Goal: Task Accomplishment & Management: Manage account settings

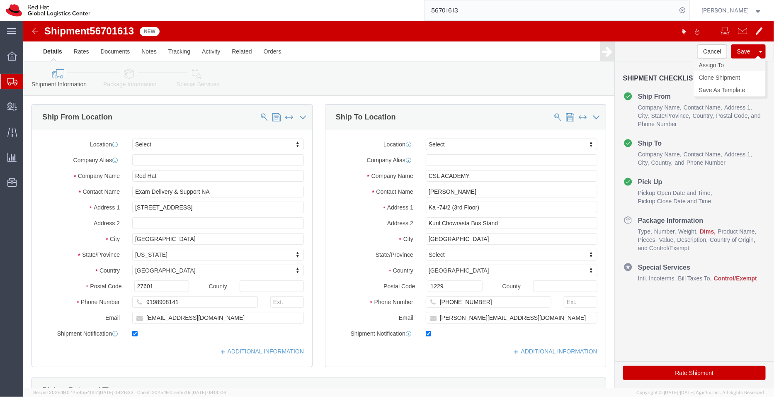
click link "Assign To"
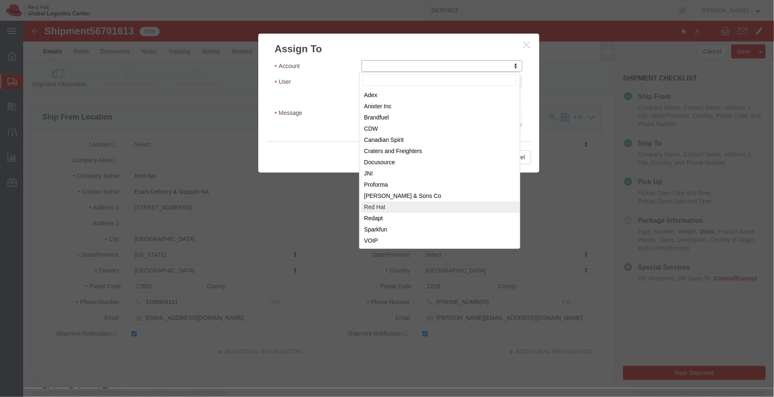
select select "104821"
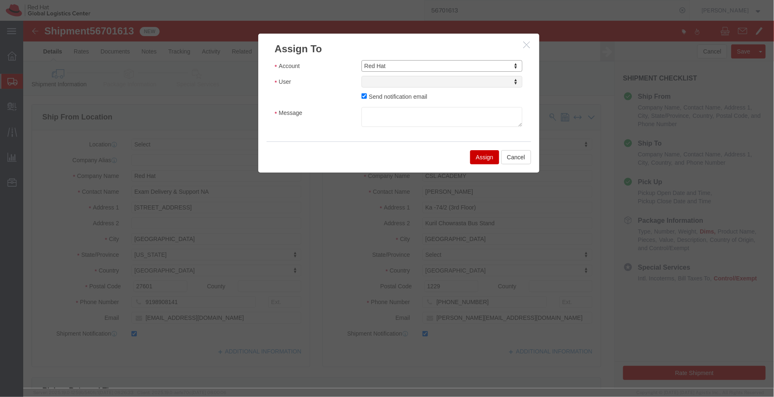
select select
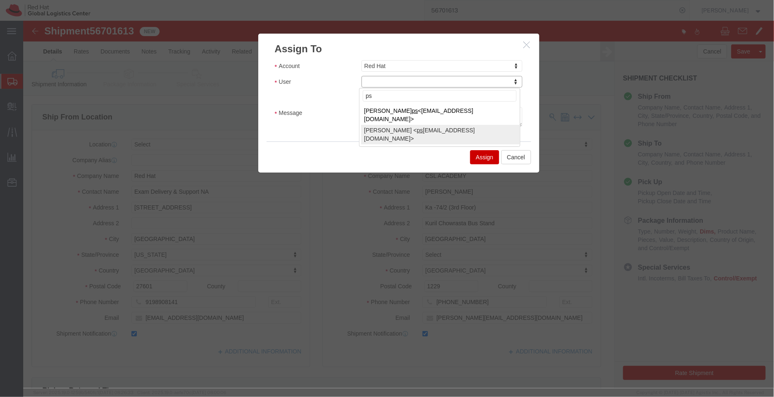
type input "ps"
select select "17188"
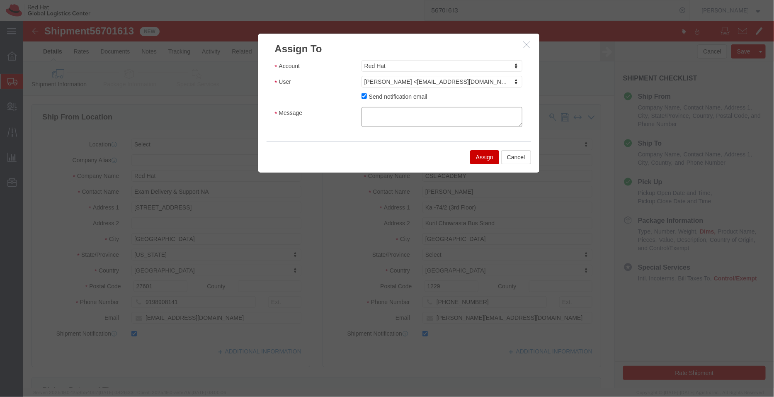
click textarea "Message"
type textarea "Bangladesh Customs requirement being accessed"
click button "Assign"
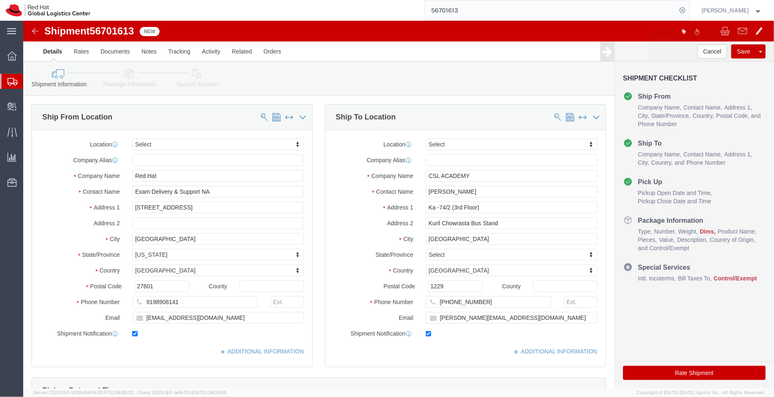
click at [0, 0] on span "Shipment Manager" at bounding box center [0, 0] width 0 height 0
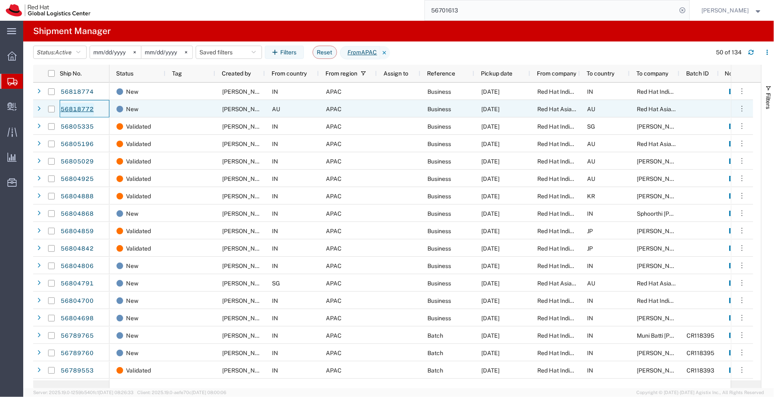
click at [85, 107] on link "56818772" at bounding box center [77, 109] width 34 height 13
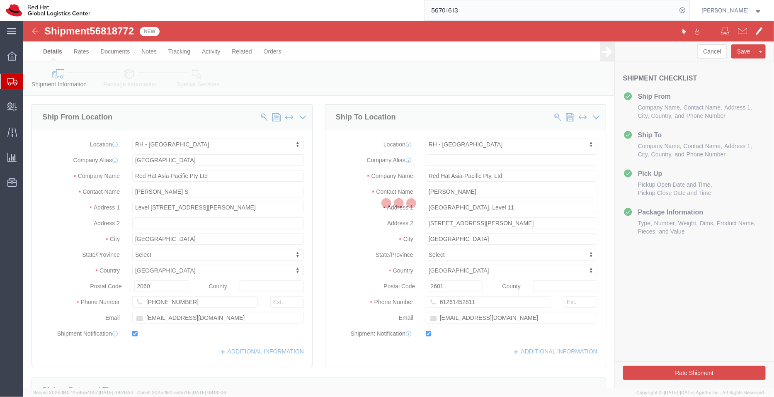
select select "50511"
select select "37938"
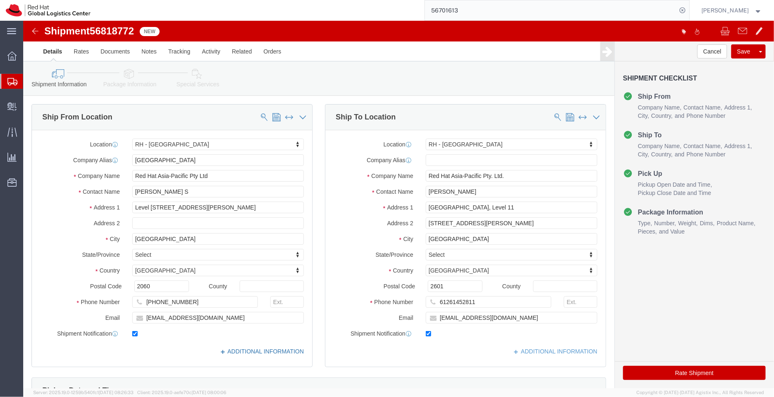
click link "ADDITIONAL INFORMATION"
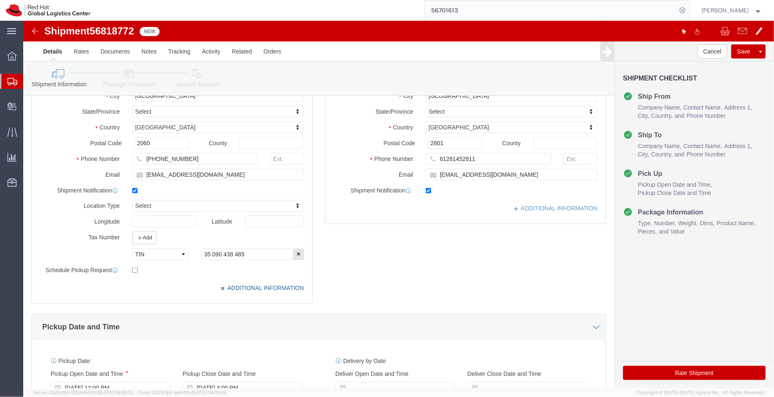
scroll to position [143, 0]
click link "ADDITIONAL INFORMATION"
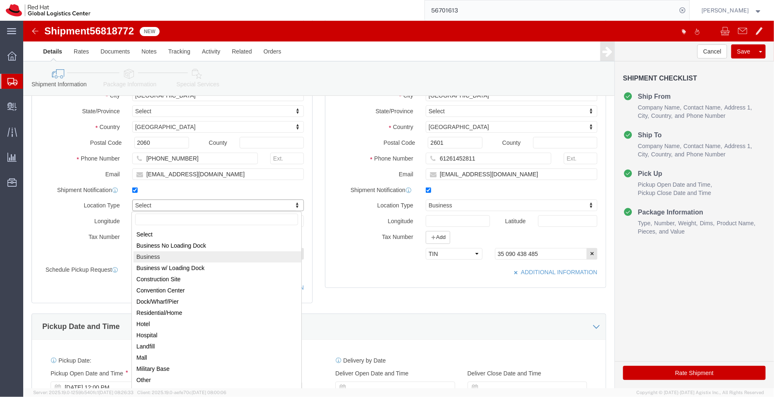
select select "BUSI"
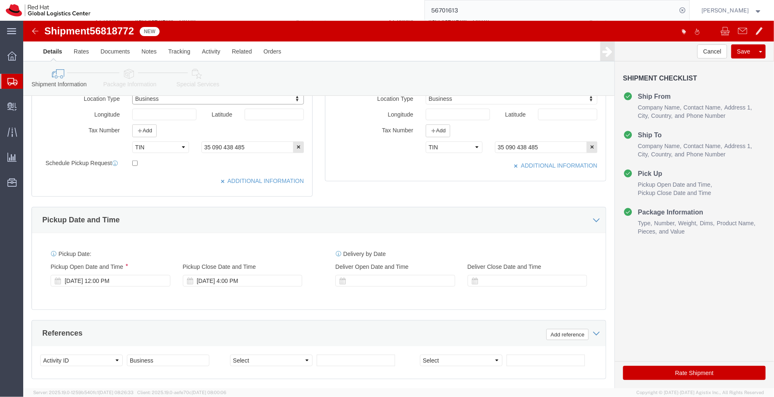
scroll to position [251, 0]
click div "[DATE] 12:00 PM"
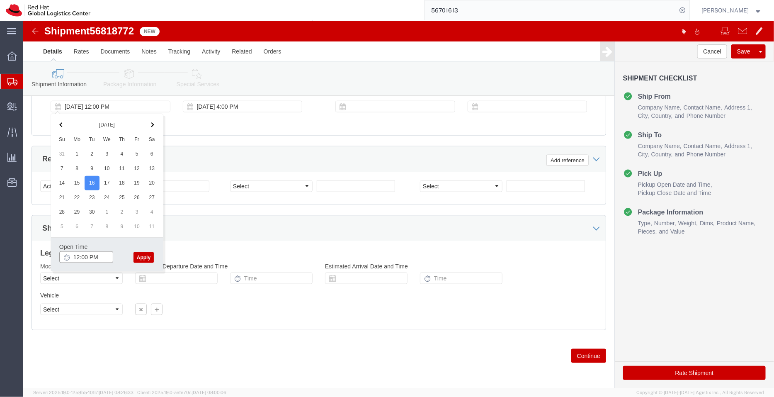
click input "12:00 PM"
type input "3:00 PM"
click button "Apply"
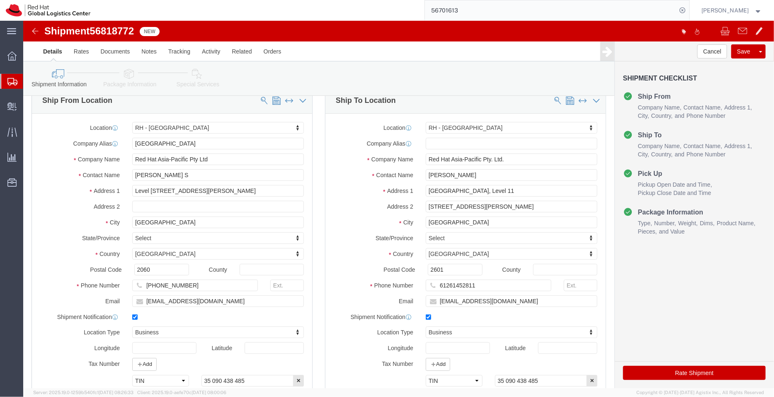
scroll to position [12, 0]
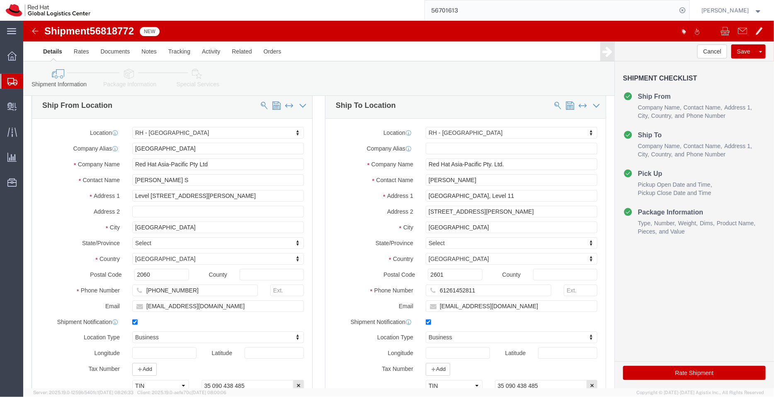
click icon
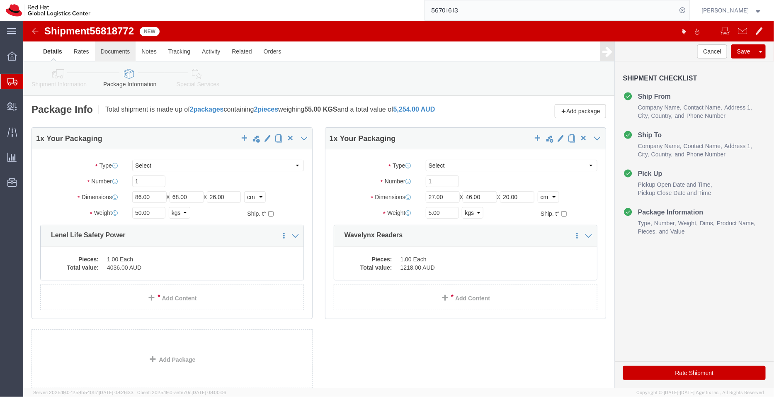
click link "Documents"
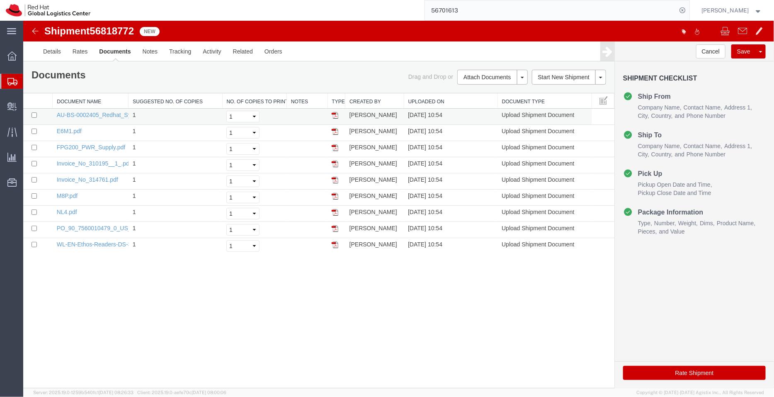
click at [92, 110] on td "AU-BS-0002405_Redhat_Sydney_AMAG_to_Lenel_Upgrade_Rev_2__1_.pdf" at bounding box center [90, 116] width 76 height 16
click at [57, 58] on link "Details" at bounding box center [51, 51] width 29 height 20
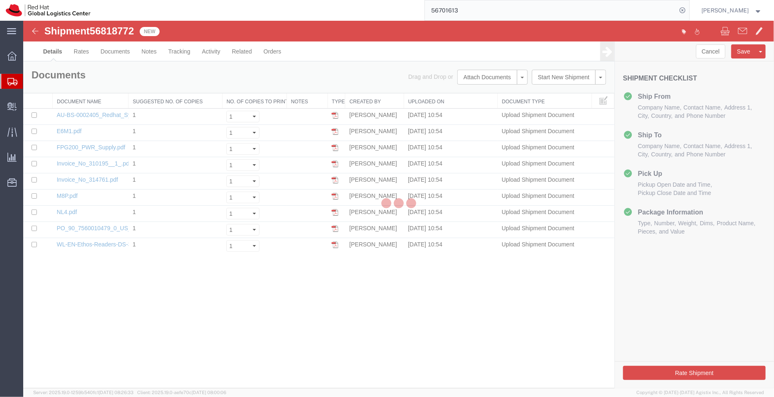
select select "50511"
select select "37938"
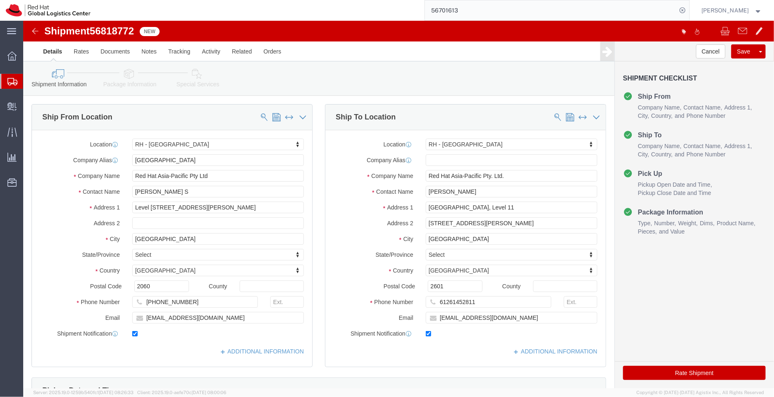
click icon
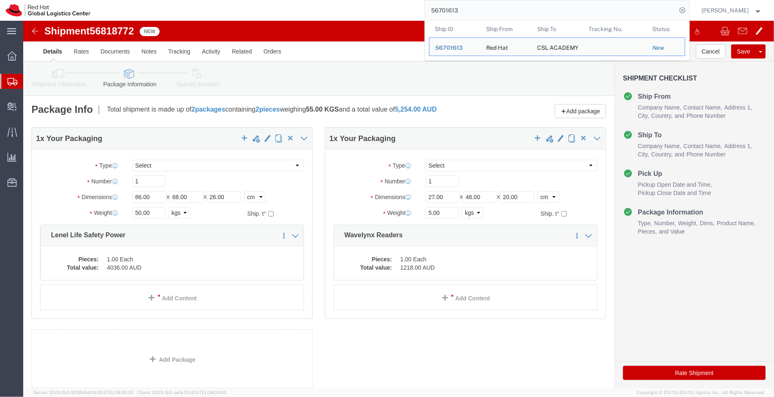
click at [520, 5] on input "56701613" at bounding box center [551, 10] width 252 height 20
click link "Documents"
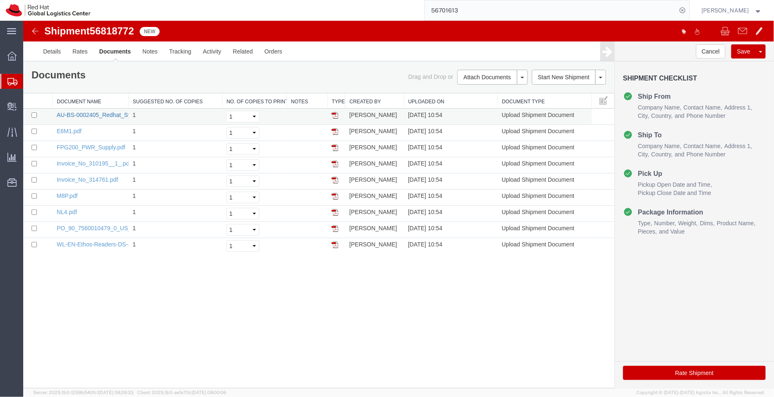
click at [72, 114] on link "AU-BS-0002405_Redhat_Sydney_AMAG_to_Lenel_Upgrade_Rev_2__1_.pdf" at bounding box center [156, 114] width 201 height 7
click at [51, 54] on link "Details" at bounding box center [51, 51] width 29 height 20
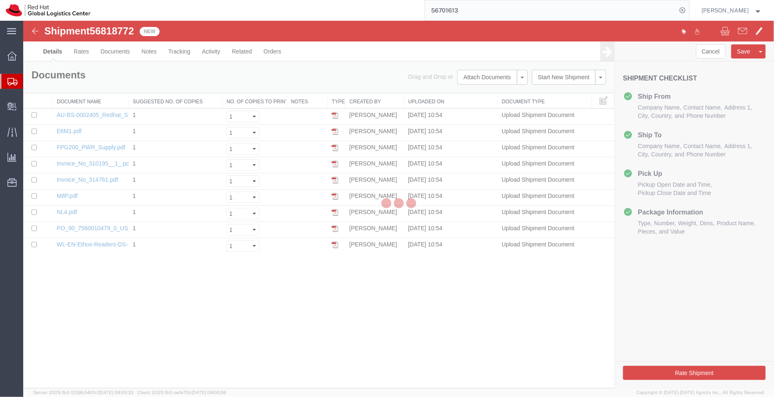
select select "50511"
select select "37938"
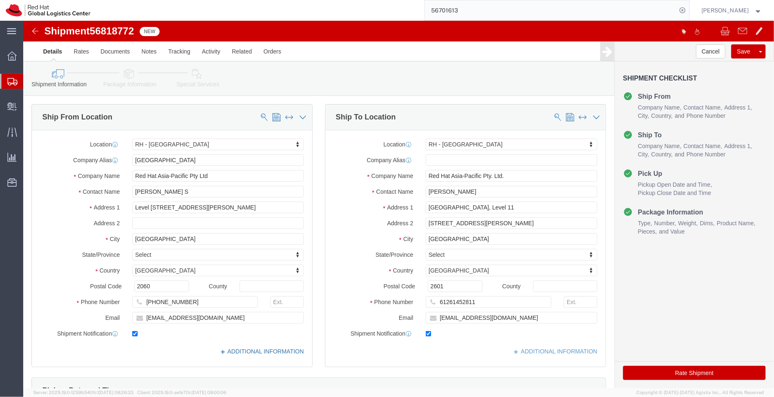
click link "ADDITIONAL INFORMATION"
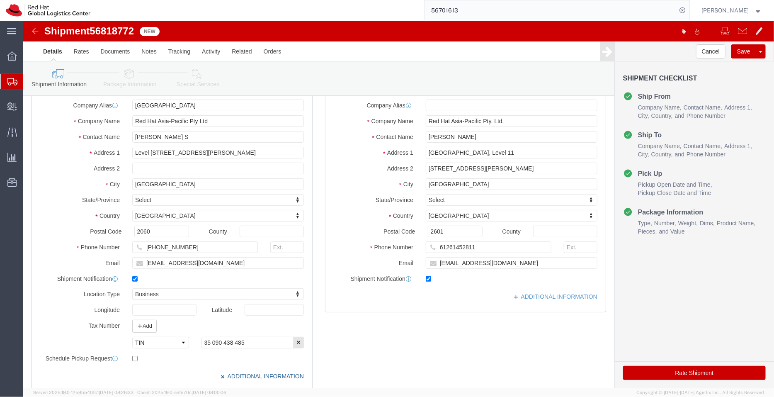
scroll to position [58, 0]
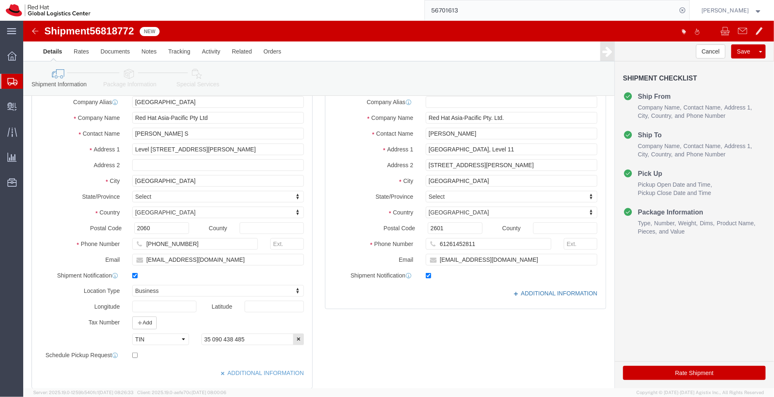
click link "ADDITIONAL INFORMATION"
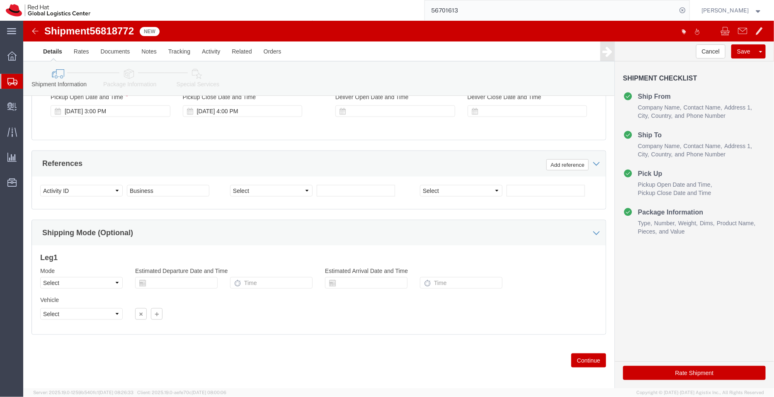
scroll to position [424, 0]
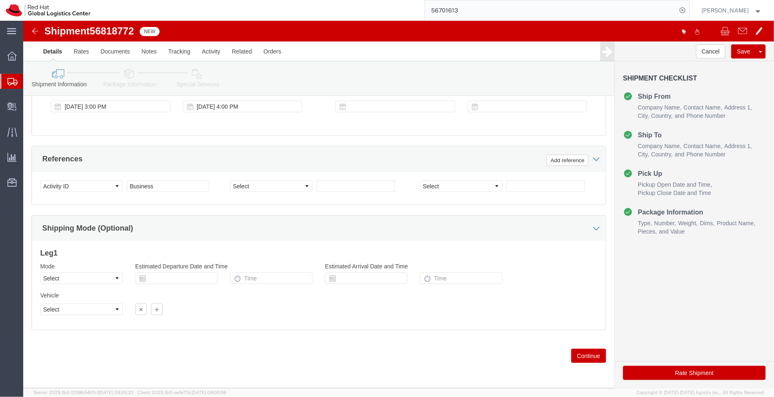
click icon
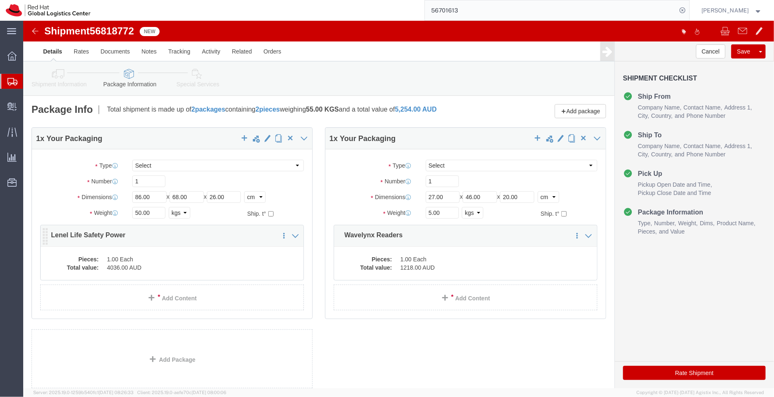
click dd "4036.00 AUD"
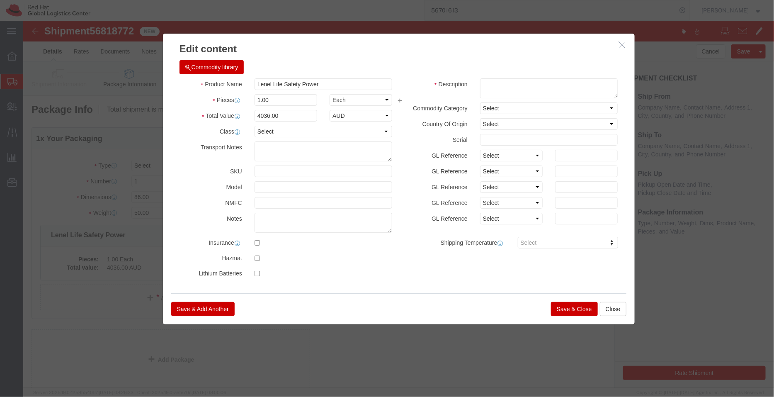
click button "Save & Close"
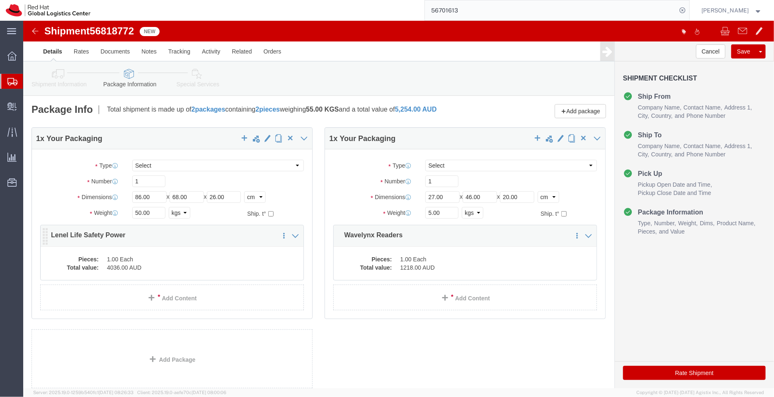
click dd "1.00 Each"
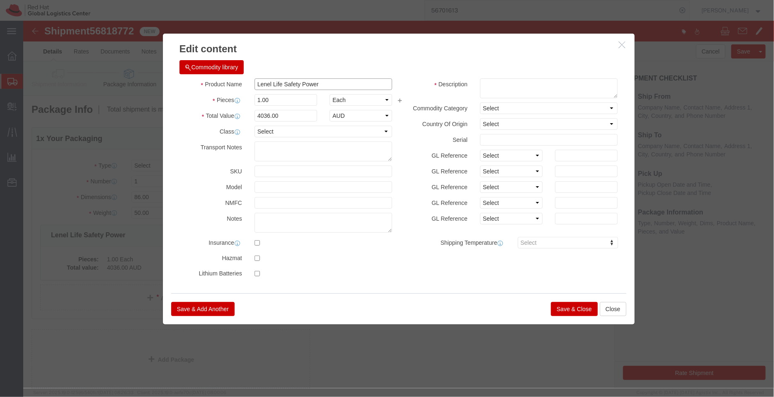
click input "Lenel Life Safety Power"
type input "Hardware - Lenel Life Safety Power"
click button "Save & Close"
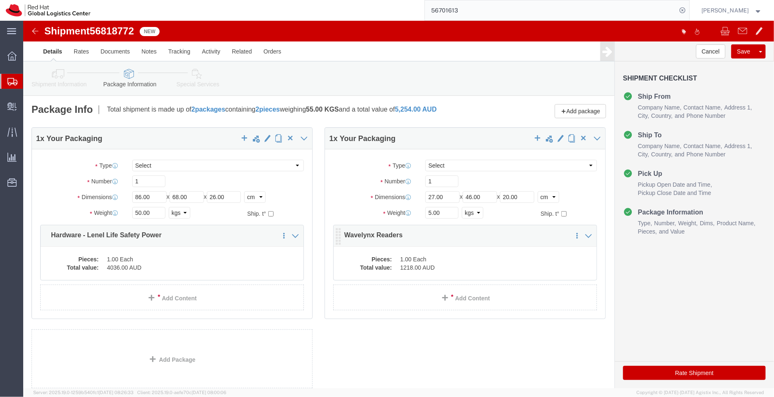
click dd "1.00 Each"
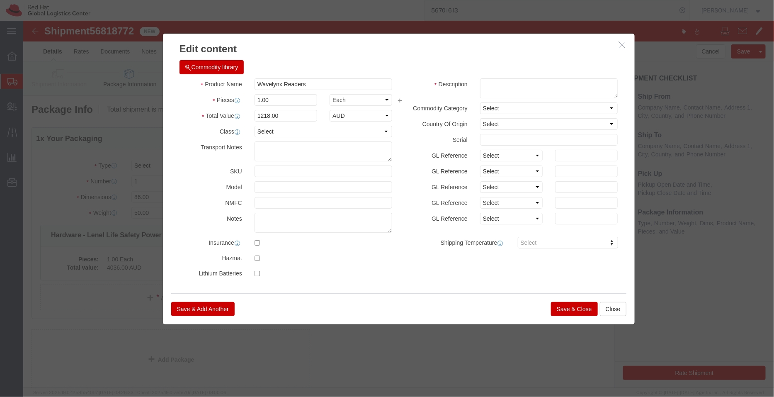
click button "Save & Close"
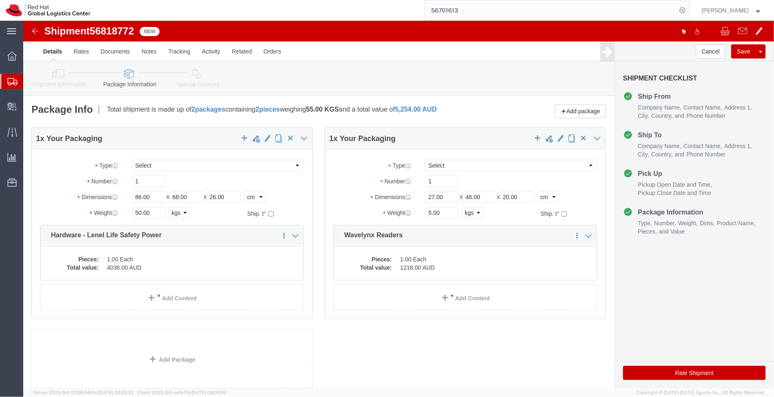
click icon
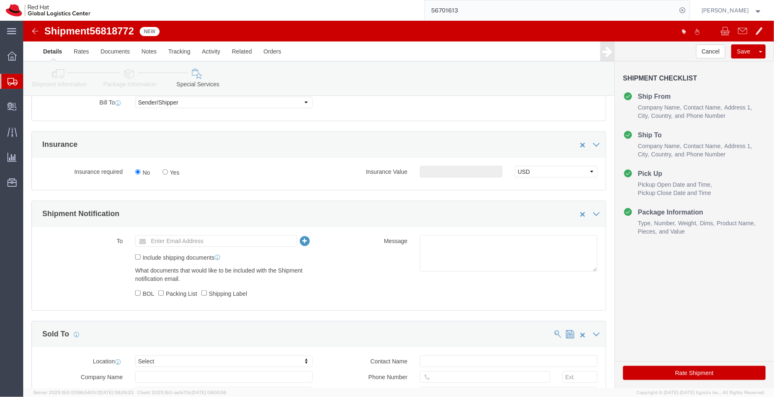
scroll to position [266, 0]
click textarea
type textarea "LSP and readers"
click input "text"
type input "[EMAIL_ADDRESS][DOMAIN_NAME]"
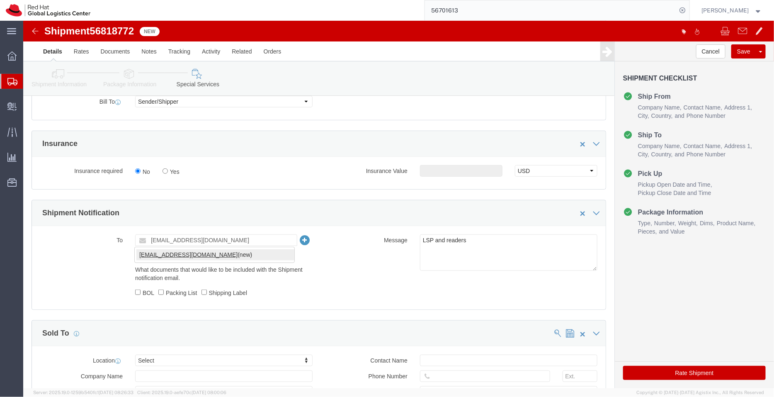
type input "[EMAIL_ADDRESS][DOMAIN_NAME]"
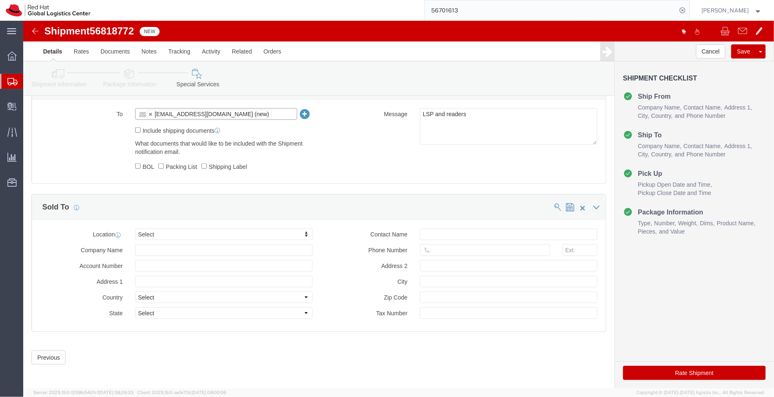
scroll to position [393, 0]
click button "Rate Shipment"
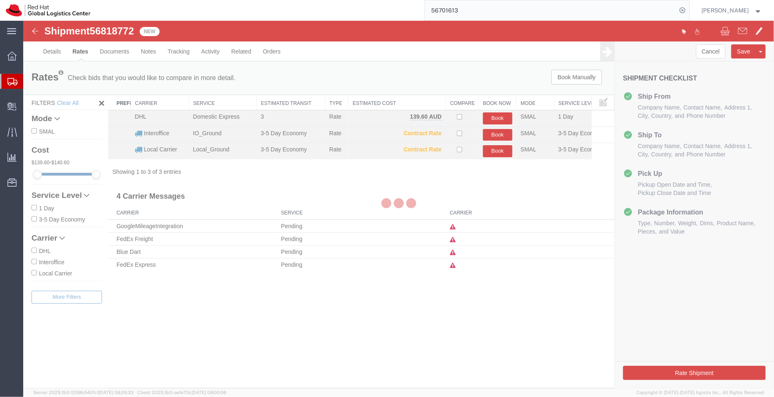
scroll to position [0, 0]
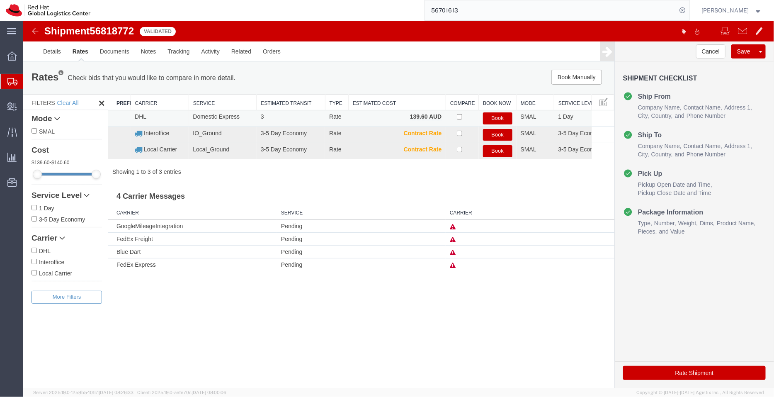
click at [498, 115] on button "Book" at bounding box center [497, 118] width 29 height 12
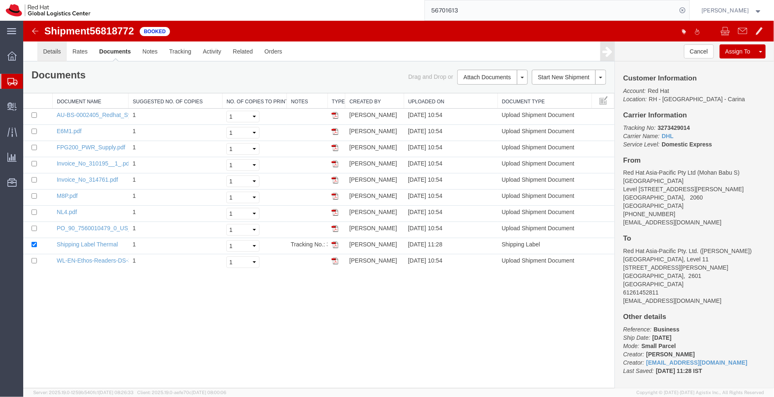
click at [51, 50] on link "Details" at bounding box center [51, 51] width 29 height 20
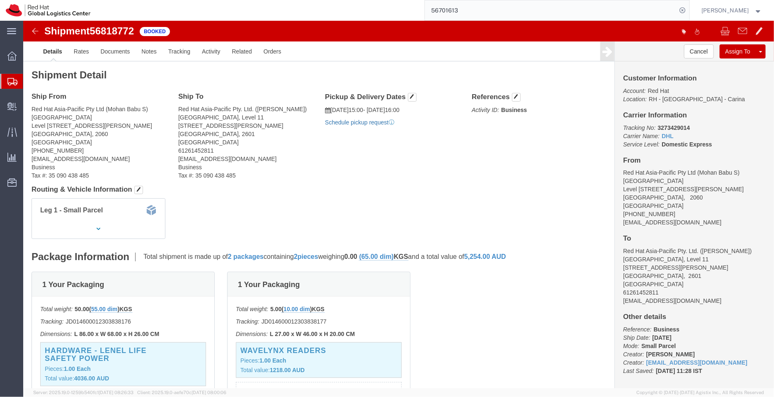
click link "Schedule pickup request"
drag, startPoint x: 391, startPoint y: 99, endPoint x: 308, endPoint y: 87, distance: 83.8
click div "Pickup & Delivery Dates 09/16/2025 15:00 - 09/16/2025 16:00 Pickup request numb…"
copy div "09/16/2025 15:00 - 09/16/2025 16:00 Pickup request number : CBJ250916013827"
click link "Documents"
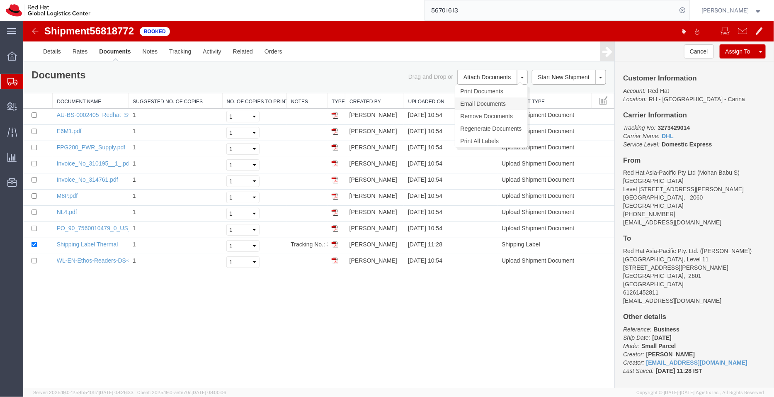
click at [476, 100] on link "Email Documents" at bounding box center [491, 103] width 72 height 12
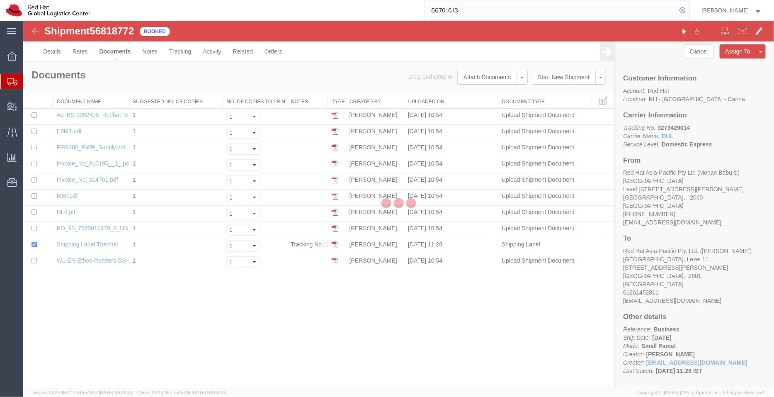
checkbox input "true"
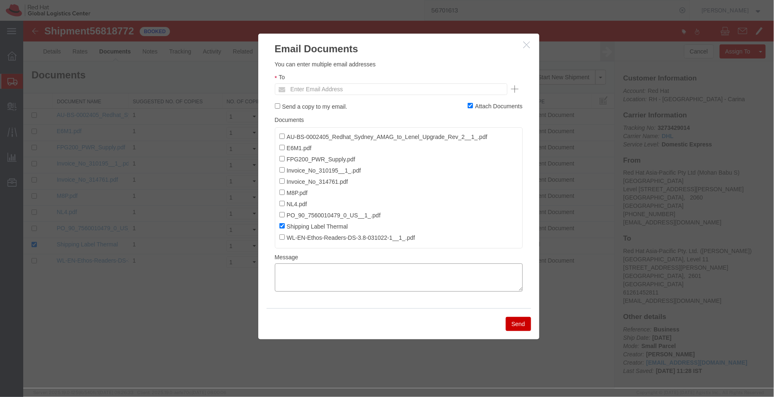
click at [406, 280] on textarea at bounding box center [398, 277] width 248 height 28
paste textarea "09/16/2025 15:00 - 09/16/2025 16:00 Pickup request number: CBJ250916013827"
click at [275, 272] on textarea "09/16/2025 15:00 - 09/16/2025 16:00 Pickup request number: CBJ250916013827" at bounding box center [398, 277] width 248 height 28
click at [275, 286] on textarea "Pickup date/time -09/16/2025 15:00 - 09/16/2025 16:00 Pickup request number: CB…" at bounding box center [398, 277] width 248 height 28
type textarea "Pickup date/time -09/16/2025 15:00 - 09/16/2025 16:00 DHL Pickup request number…"
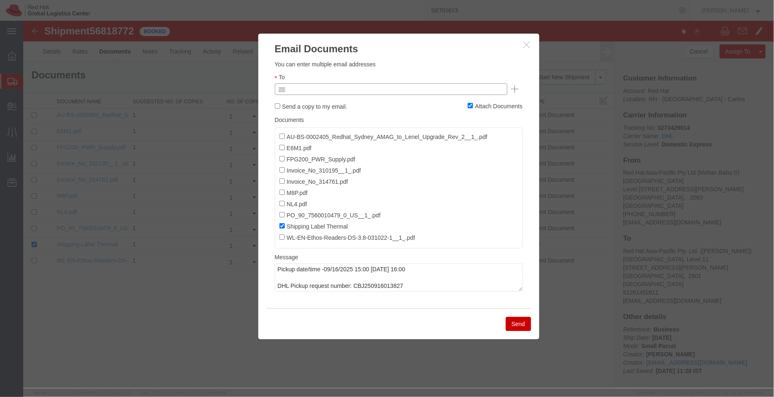
click at [321, 88] on input "text" at bounding box center [334, 88] width 97 height 11
type input "bsmohan"
type input "bsmohan@redhat.com"
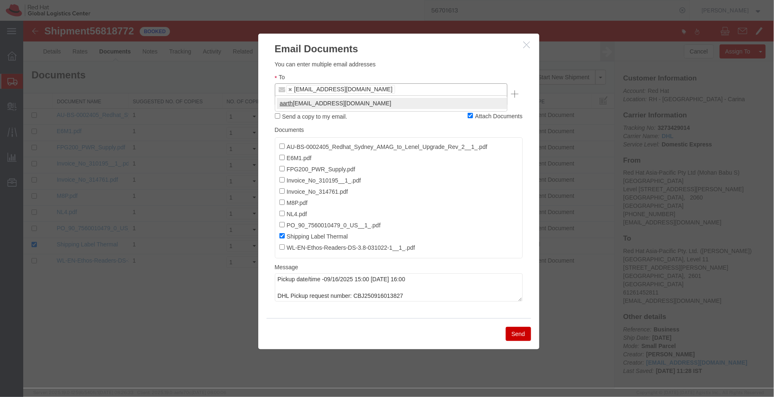
type input "aarth"
type input "bsmohan@redhat.com,aarthur@redhat.com"
click at [518, 326] on button "Send" at bounding box center [517, 333] width 25 height 14
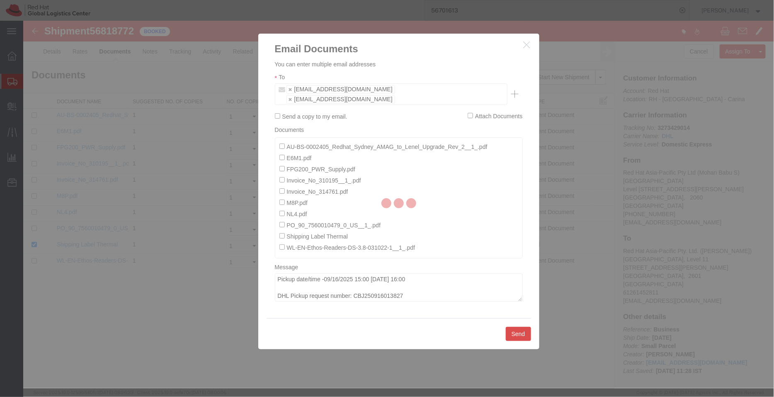
checkbox input "false"
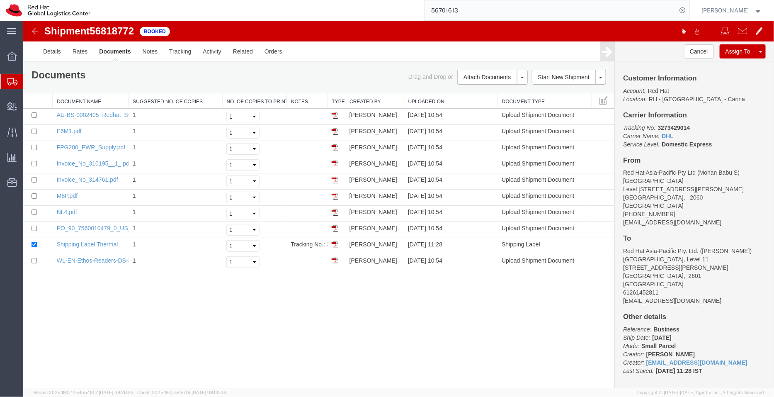
click at [0, 0] on span "Shipment Manager" at bounding box center [0, 0] width 0 height 0
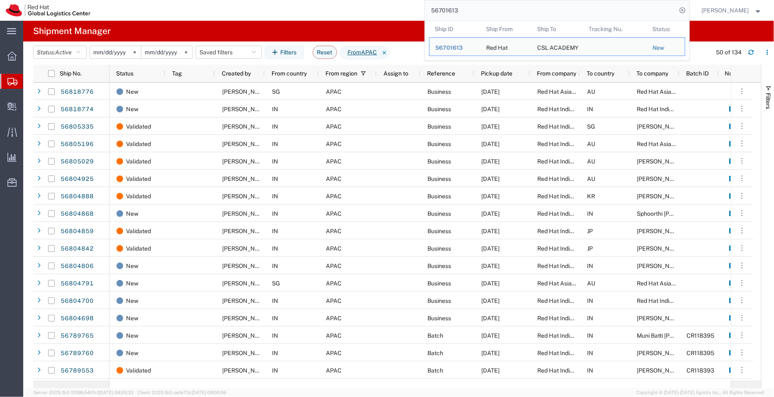
drag, startPoint x: 469, startPoint y: 3, endPoint x: 410, endPoint y: 2, distance: 58.9
click at [410, 2] on div "56701613 Ship ID Ship From Ship To Tracking Nu. Status Ship ID 56701613 Ship Fr…" at bounding box center [392, 10] width 593 height 21
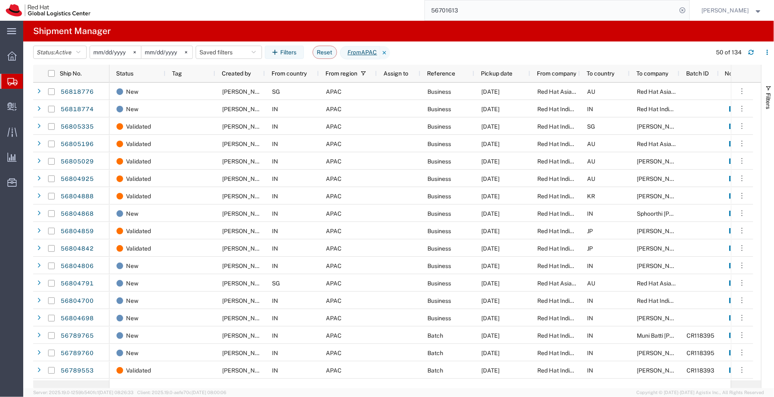
paste input "3273429014"
type input "3273429014"
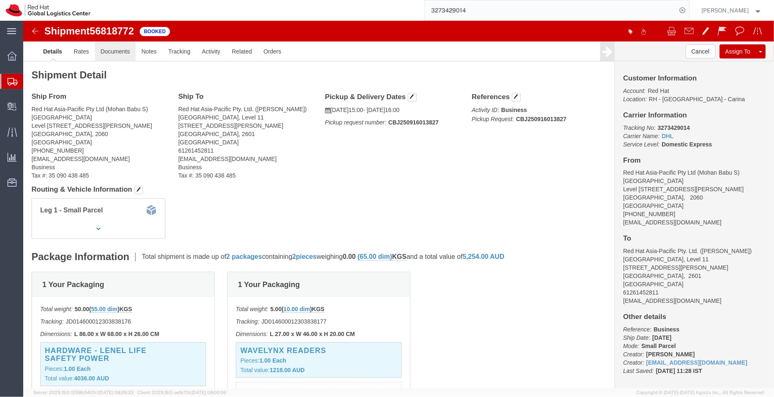
click link "Documents"
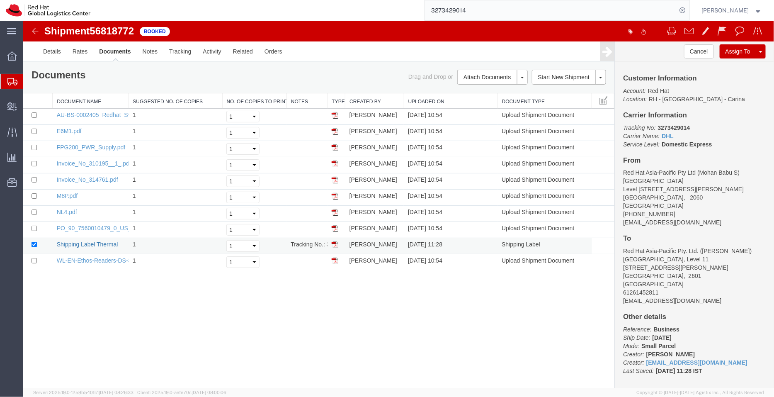
click at [106, 245] on link "Shipping Label Thermal" at bounding box center [86, 243] width 61 height 7
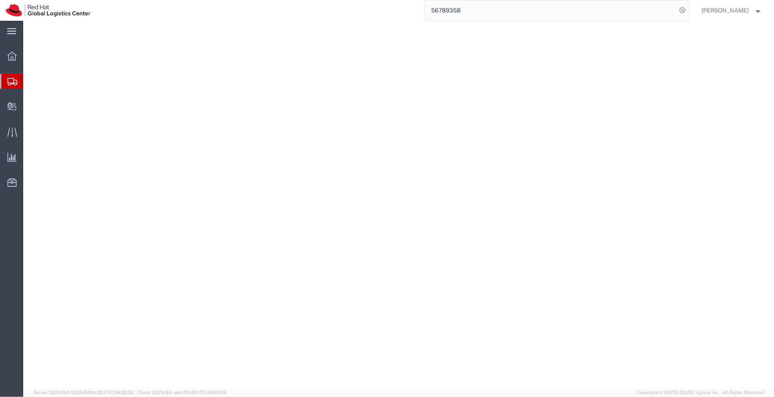
select select "YRPK"
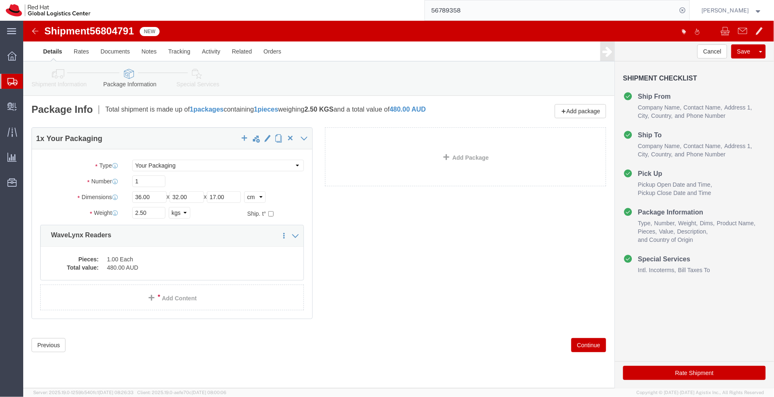
click at [0, 0] on span "Shipment Manager" at bounding box center [0, 0] width 0 height 0
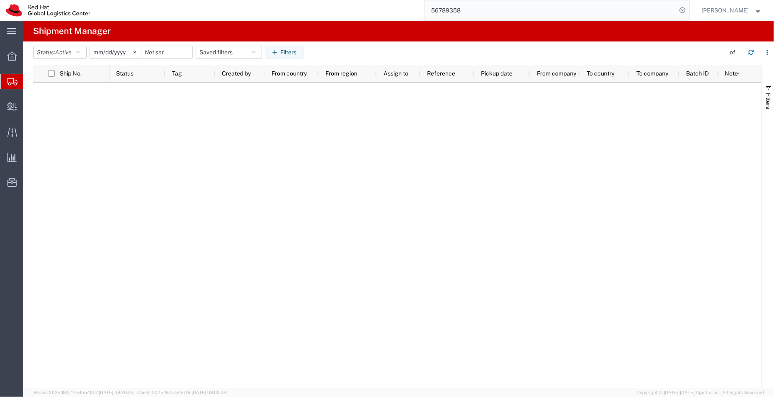
type input "[DATE]"
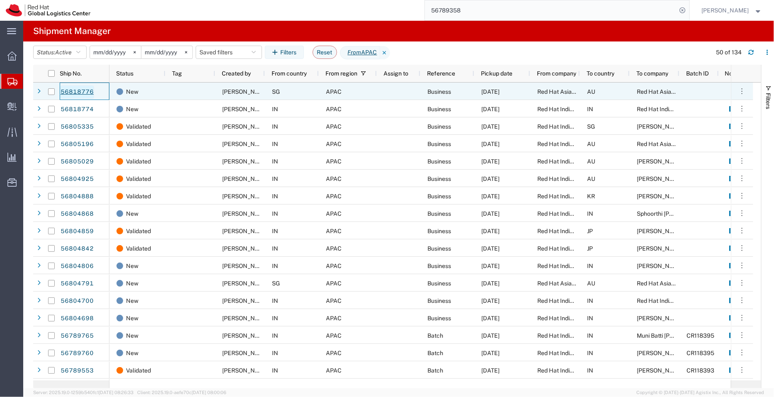
click at [85, 93] on link "56818776" at bounding box center [77, 91] width 34 height 13
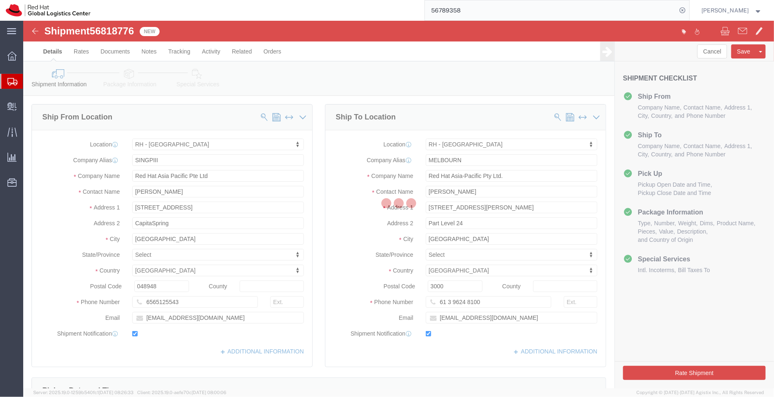
select select "51051"
select select "37980"
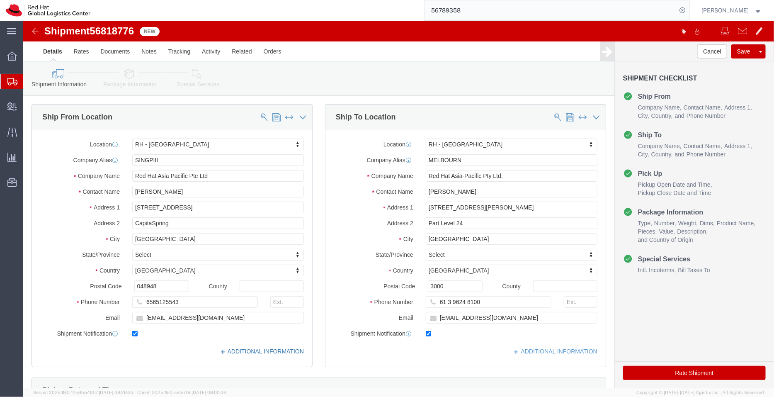
click link "ADDITIONAL INFORMATION"
click input "jschilli@redhat.com"
drag, startPoint x: 470, startPoint y: 297, endPoint x: 386, endPoint y: 295, distance: 84.6
click div "Email jschilli@redhat.com"
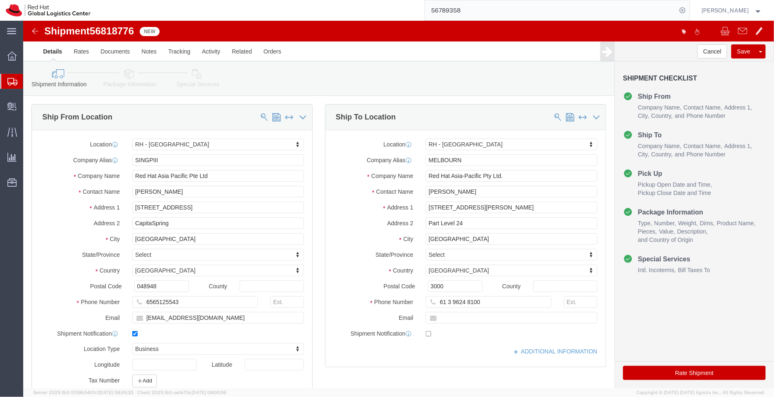
checkbox input "false"
click icon
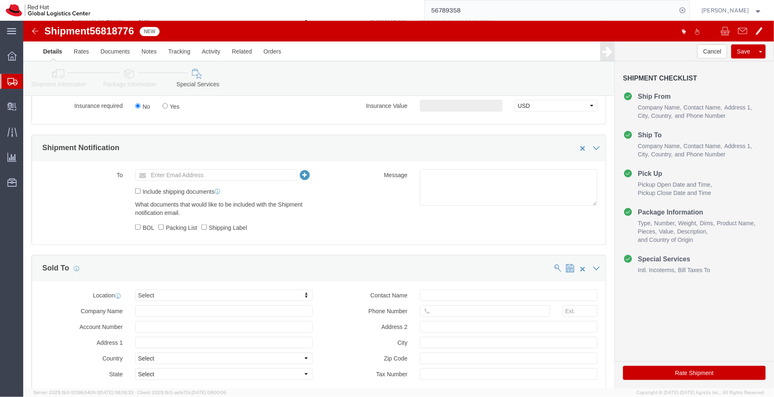
scroll to position [373, 0]
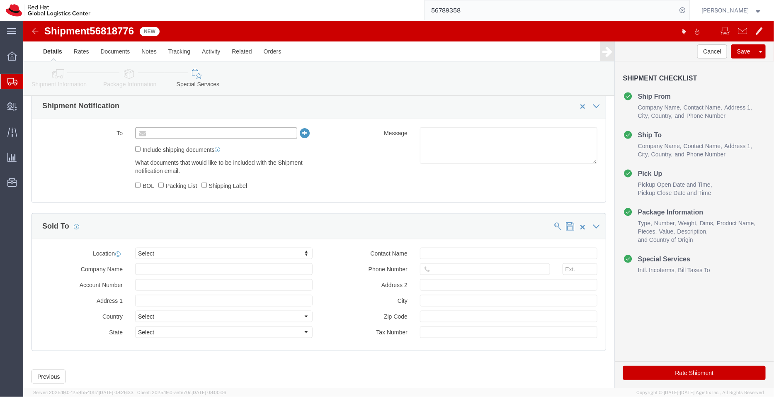
click input "text"
paste input "jschilli@redhat.com"
type input "jschilli@redhat.com"
click icon
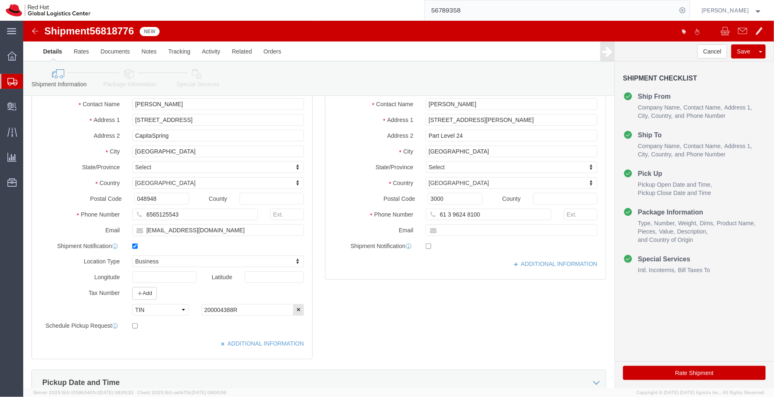
scroll to position [30, 0]
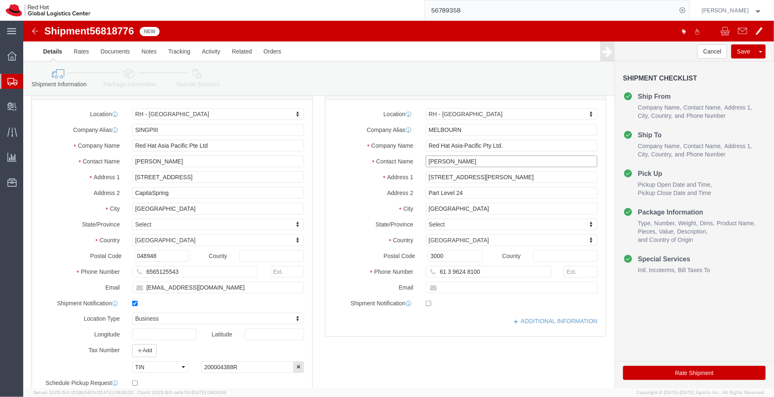
click input "Jon Schilling"
paste input "Anna Foley"
type input "Anna Foley for Jon Schilling"
click input "text"
paste input "afoley@redhat.com"
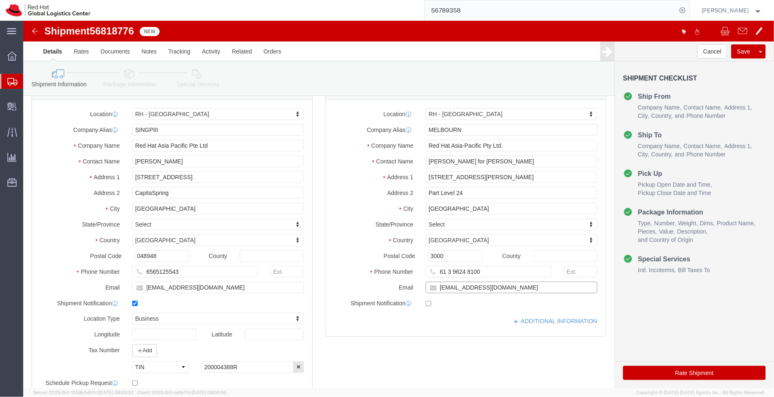
type input "afoley@redhat.com"
click input "checkbox"
checkbox input "true"
click link "ADDITIONAL INFORMATION"
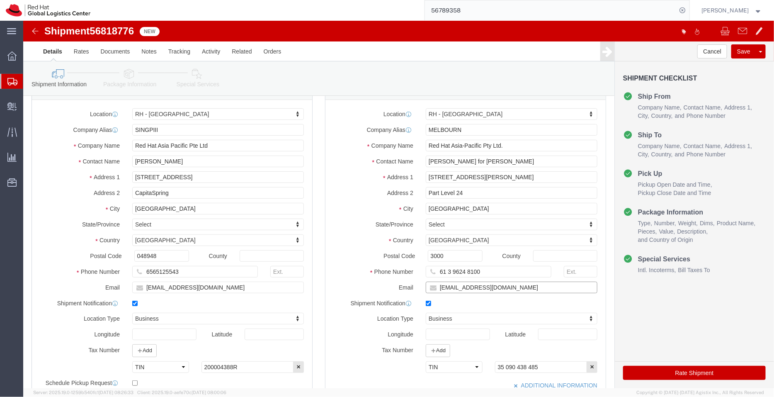
click input "afoley@redhat.com"
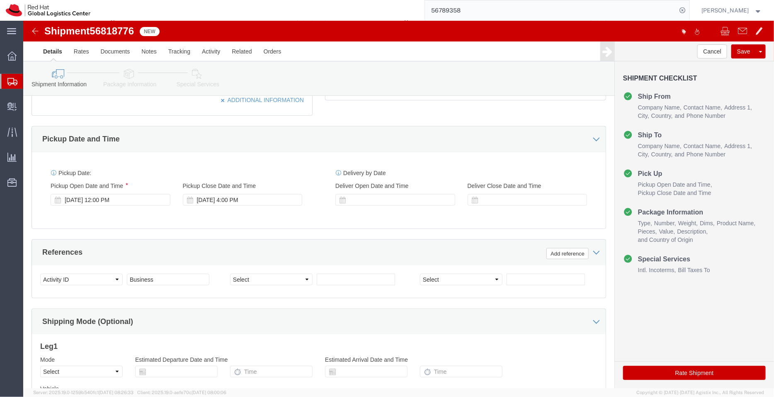
scroll to position [333, 0]
type input "afoley@redhat.com,apaclogistics@redhat.com"
click div "Sep 15 2025 12:00 PM"
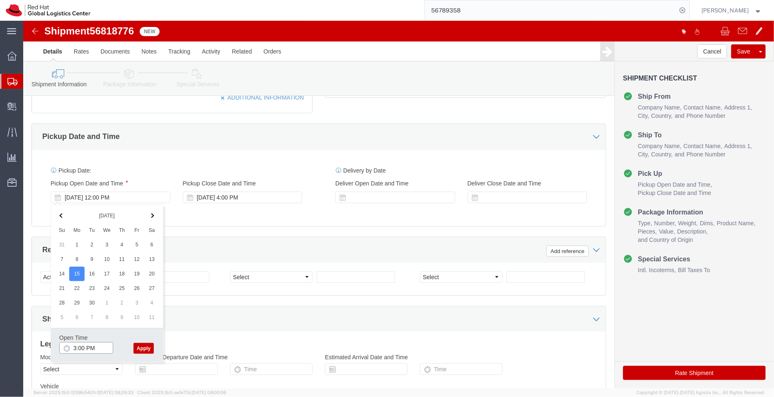
type input "3:00 PM"
click button "Apply"
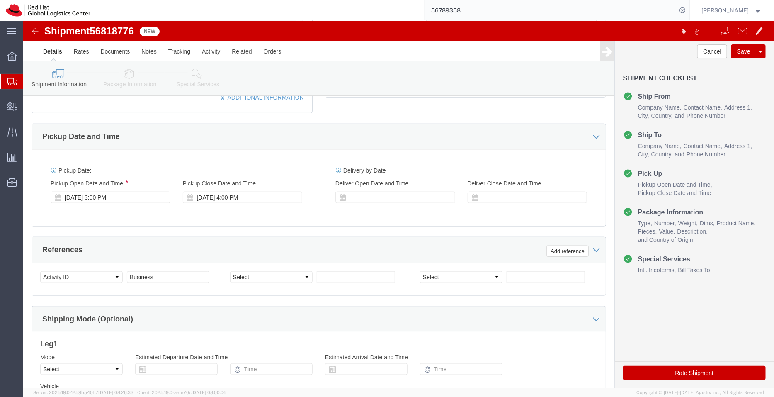
scroll to position [424, 0]
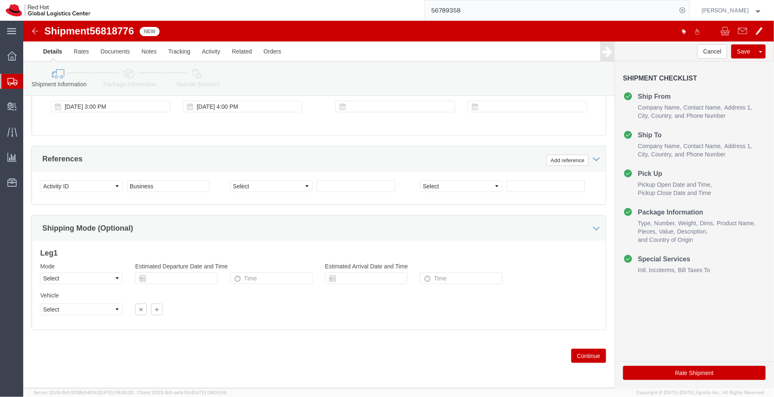
click icon
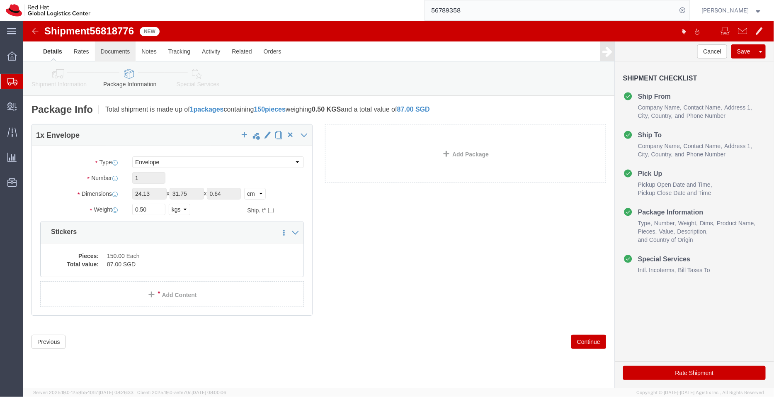
click link "Documents"
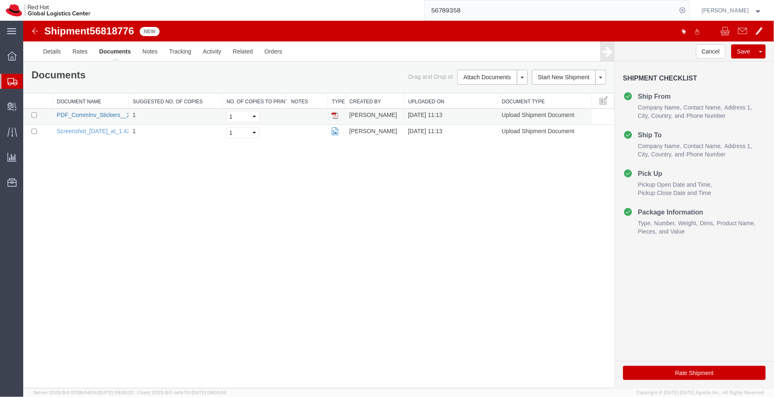
click at [93, 114] on link "PDF_CommInv_Stickers__25_Feb_2023__1_.pdf" at bounding box center [120, 114] width 129 height 7
click at [82, 129] on link "Screenshot_2025-09-15_at_1.42.32_PM.png" at bounding box center [108, 130] width 105 height 7
click at [58, 50] on link "Details" at bounding box center [51, 51] width 29 height 20
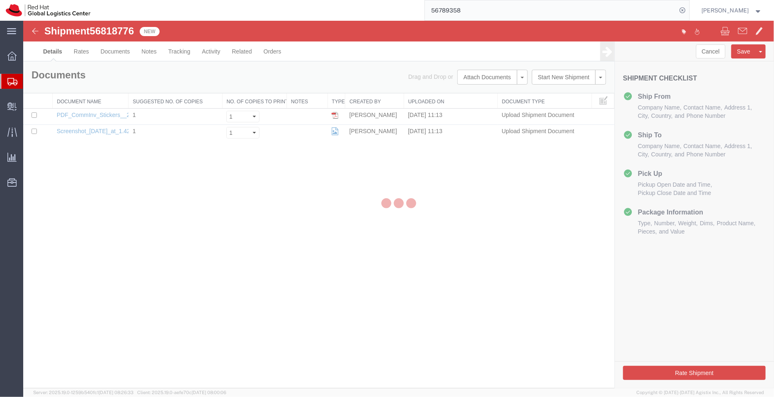
select select "51051"
select select "37980"
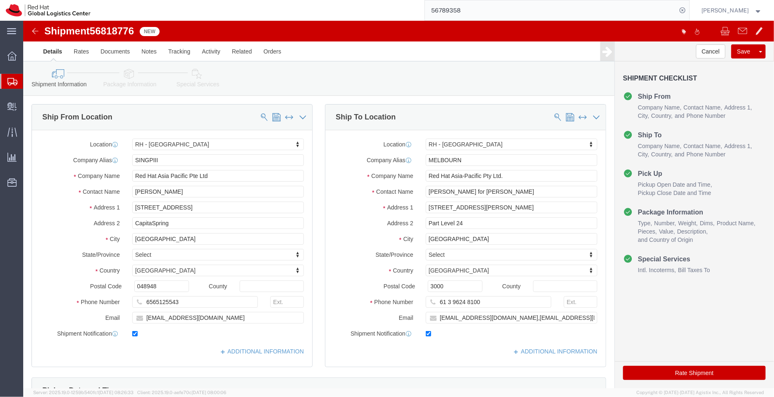
click icon
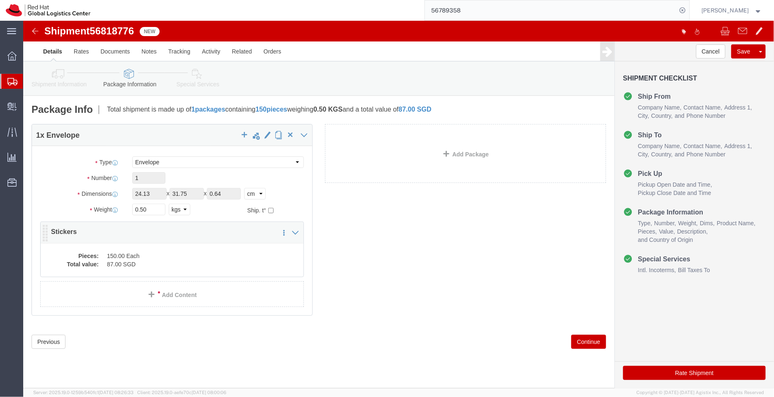
click dd "150.00 Each"
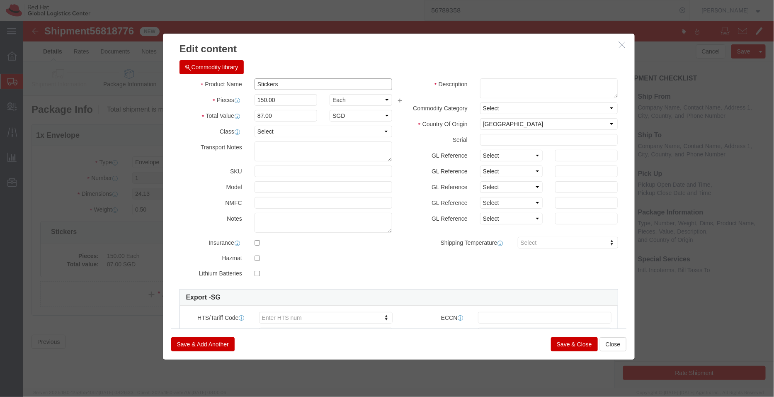
click input "Stickers"
type input "Stickers sheet"
drag, startPoint x: 257, startPoint y: 78, endPoint x: 197, endPoint y: 69, distance: 59.9
click div "Product Name Stickers sheet Pieces 150.00 Select Bag Barrels 100Board Feet Bott…"
type input "1"
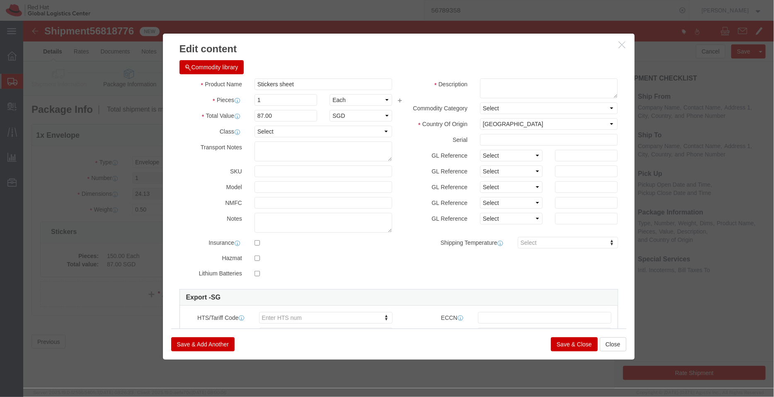
type input "0.58"
click h3 "Edit content"
drag, startPoint x: 249, startPoint y: 81, endPoint x: 194, endPoint y: 79, distance: 54.4
click div "Pieces 1 Select Bag Barrels 100Board Feet Bottle Box Blister Pack Carats Can Ca…"
type input "150"
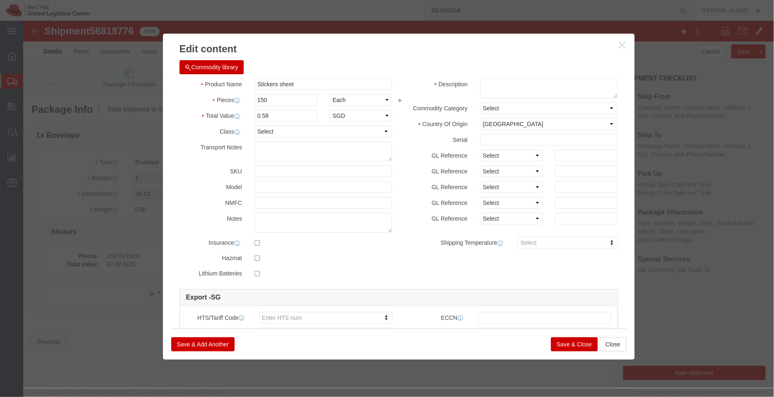
type input "87"
click h3 "Edit content"
click textarea
type textarea "Printed (sample - not for resale, value for customs purpose only)"
type input "4911000000"
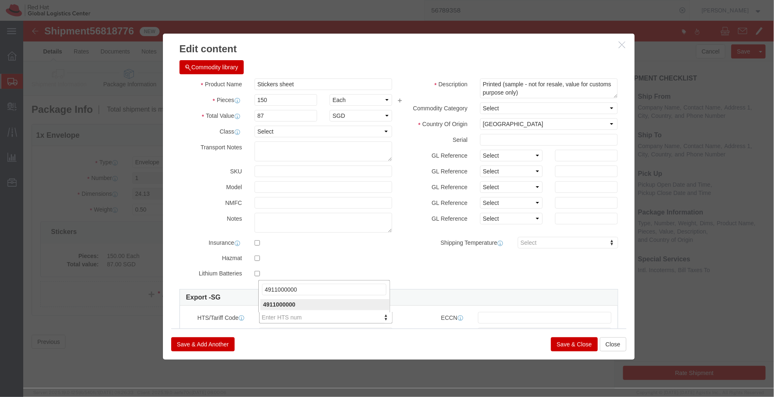
type input "4911000000"
click button "Save & Close"
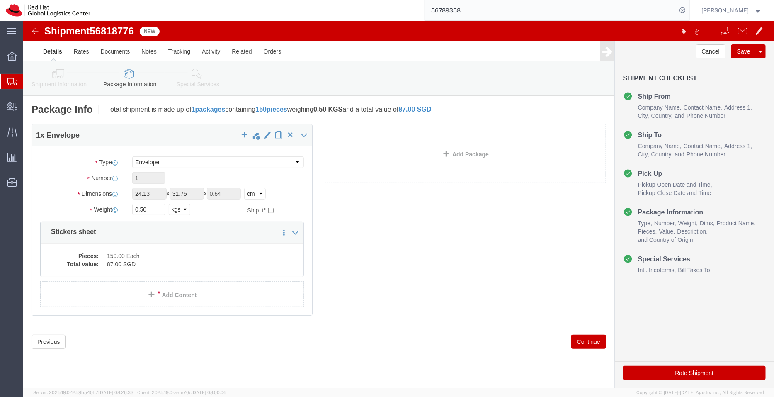
click icon
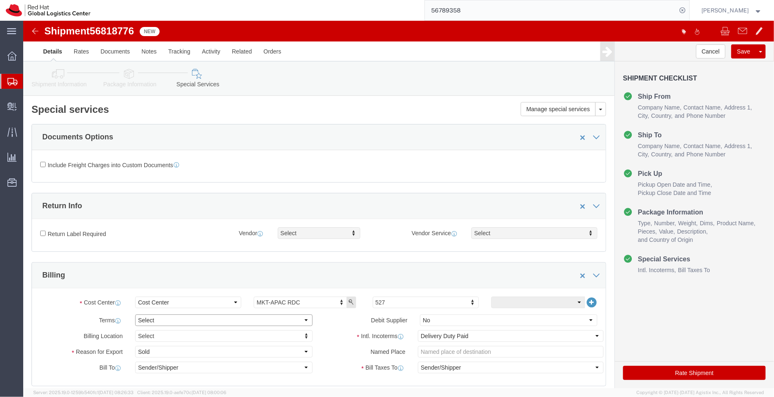
click select "Select Free of Charge Free of Cost NET 30 NET 45 NET 60 See Comment"
select select "FREE_OF_COST"
click select "Select Free of Charge Free of Cost NET 30 NET 45 NET 60 See Comment"
click select "Select Gift Personal Effects Repair/Warranty Return Sample Sold Temporary/Not S…"
select select "SAMPLE"
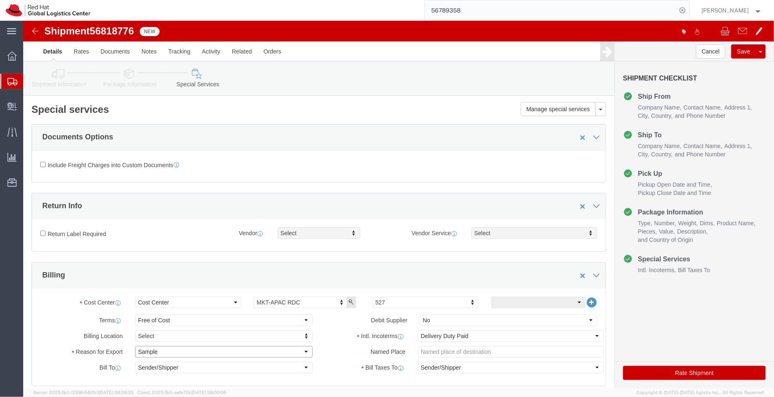
click select "Select Gift Personal Effects Repair/Warranty Return Sample Sold Temporary/Not S…"
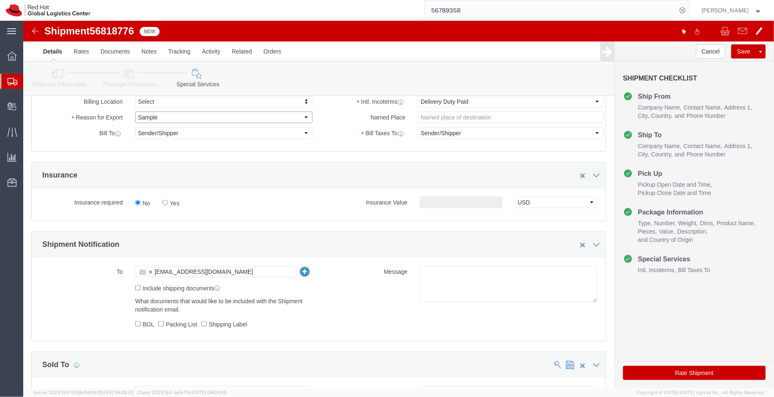
scroll to position [235, 0]
click textarea
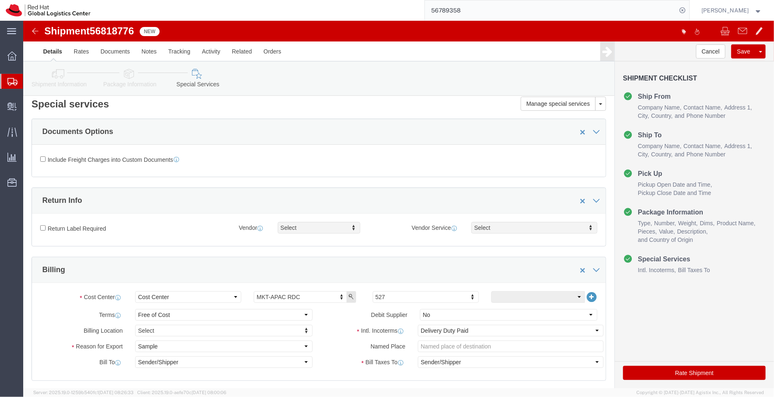
scroll to position [3, 0]
type textarea "Stickers"
click icon
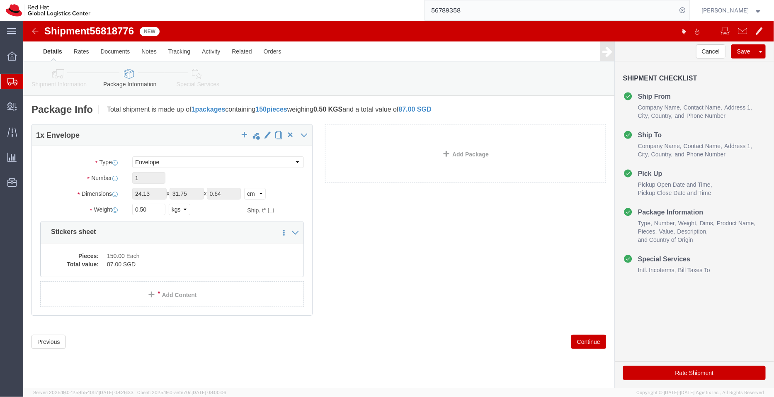
click icon
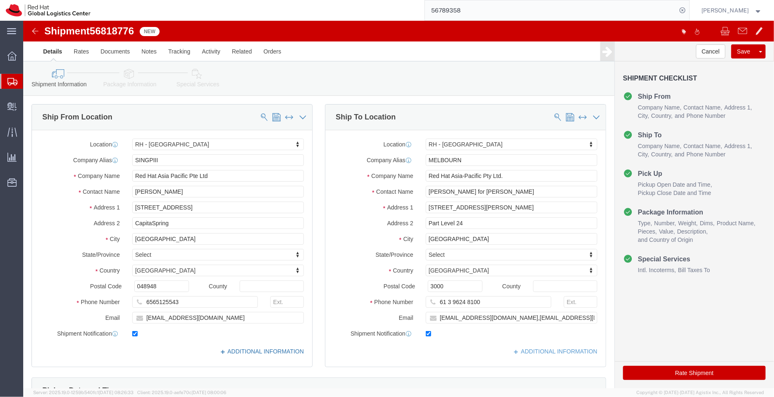
click link "ADDITIONAL INFORMATION"
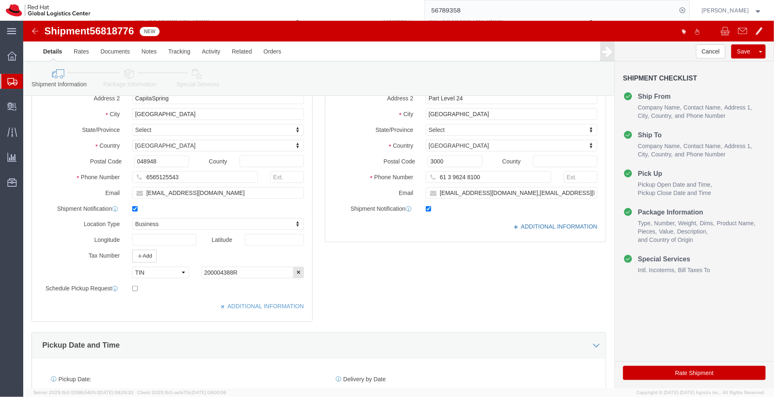
click link "ADDITIONAL INFORMATION"
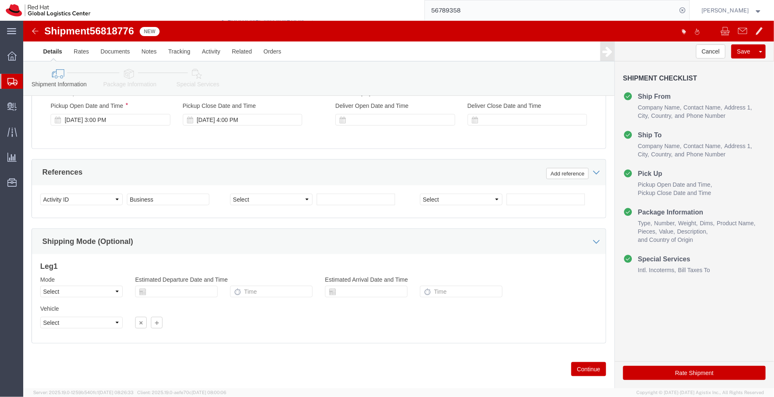
scroll to position [424, 0]
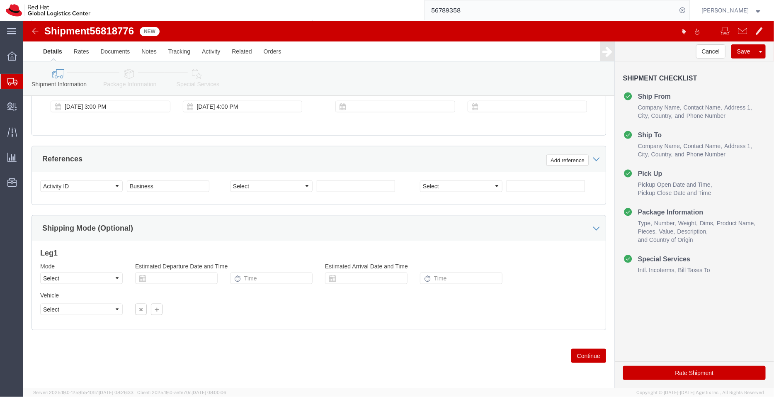
click button "Rate Shipment"
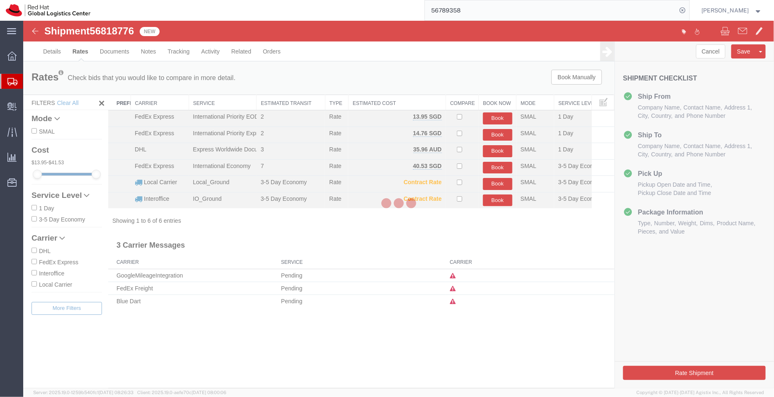
scroll to position [0, 0]
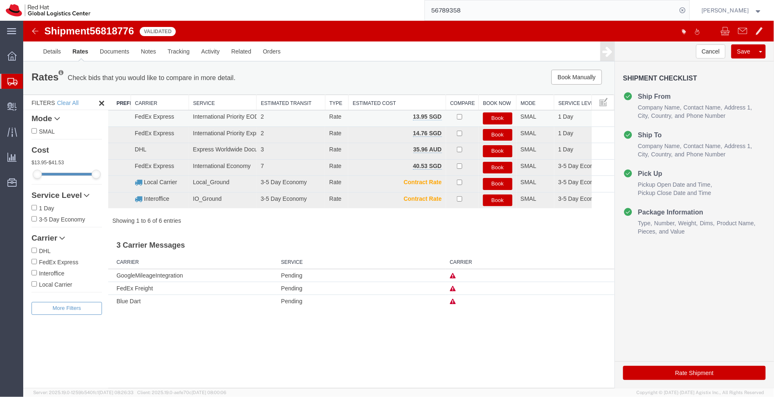
click at [492, 117] on button "Book" at bounding box center [497, 118] width 29 height 12
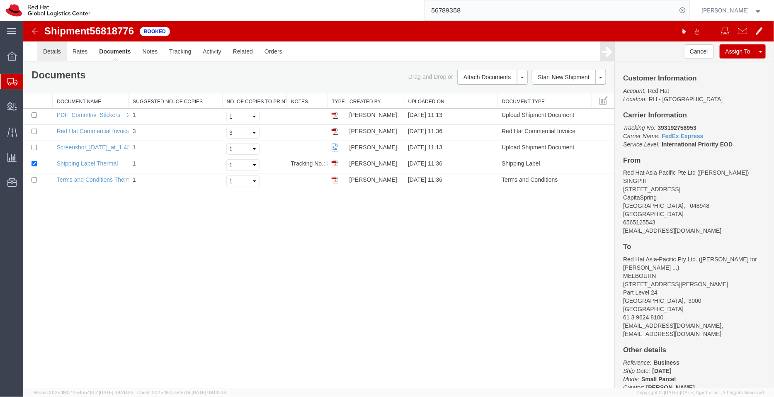
click at [51, 50] on link "Details" at bounding box center [51, 51] width 29 height 20
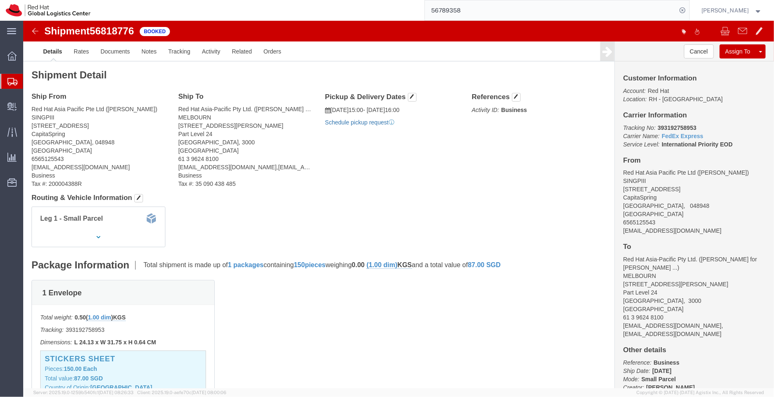
click link "Schedule pickup request"
drag, startPoint x: 396, startPoint y: 103, endPoint x: 306, endPoint y: 84, distance: 92.8
click div "Pickup & Delivery Dates 09/15/2025 15:00 - 09/15/2025 16:00 Pickup request numb…"
copy div "09/15/2025 15:00 - 09/15/2025 16:00 Pickup request number : SINA1899"
click link "Documents"
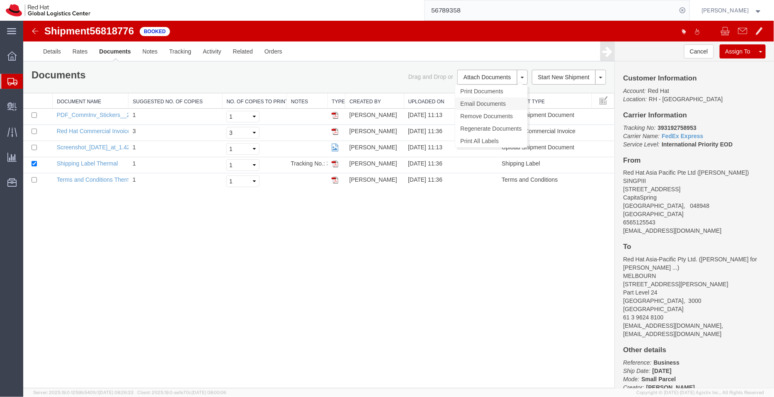
click at [477, 100] on link "Email Documents" at bounding box center [491, 103] width 72 height 12
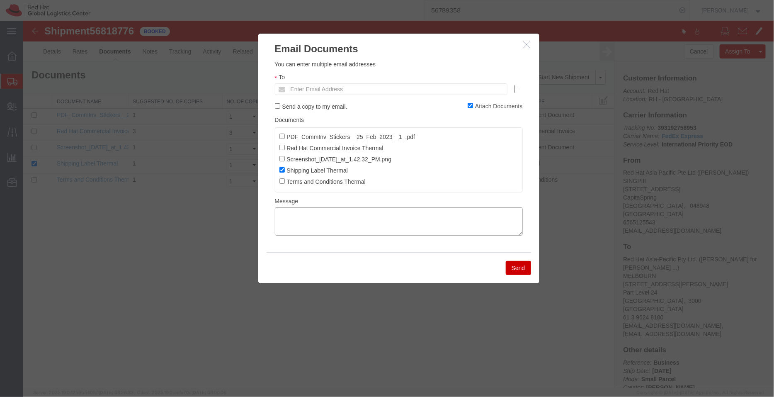
click at [397, 218] on textarea at bounding box center [398, 221] width 248 height 28
paste textarea "09/15/2025 15:00 - 09/15/2025 16:00 Pickup request number: SINA1899"
click at [277, 230] on textarea "09/15/2025 15:00 - 09/15/2025 16:00 Pickup request number: SINA1899" at bounding box center [398, 221] width 248 height 28
click at [277, 214] on textarea "09/15/2025 15:00 - 09/15/2025 16:00 FedEx Pickup request number: SINA1899" at bounding box center [398, 221] width 248 height 28
type textarea "Pickup date/time - 09/15/2025 15:00 - 09/15/2025 16:00 FedEx Pickup request num…"
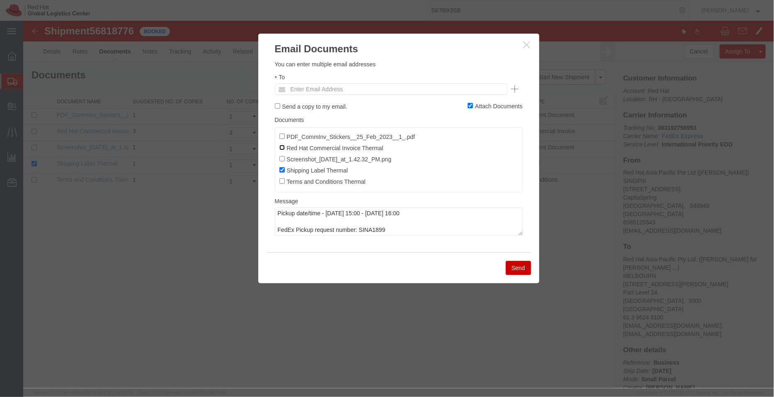
click at [281, 148] on input "Red Hat Commercial Invoice Thermal" at bounding box center [281, 146] width 5 height 5
checkbox input "true"
click at [321, 92] on input "text" at bounding box center [334, 88] width 97 height 11
type input "ycheong"
type input "ycheong@redhat.com"
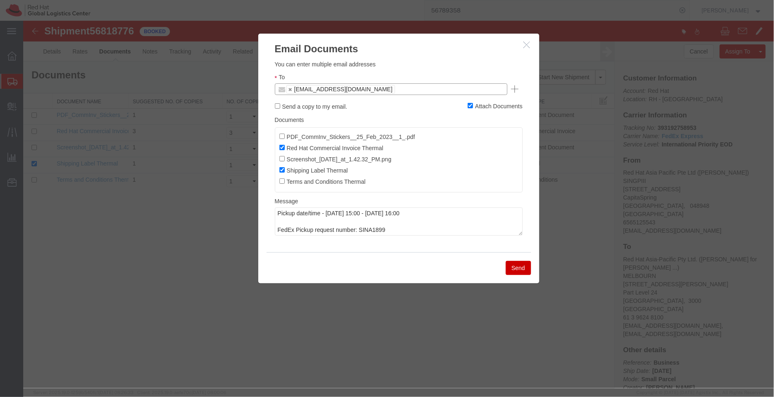
paste input "salchua@redhat.com"
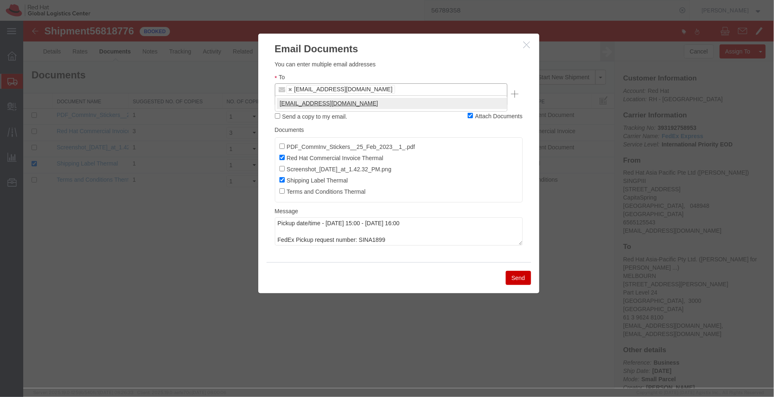
type input "salchua@redhat.com"
type input "ycheong@redhat.com,salchua@redhat.com"
click at [520, 270] on button "Send" at bounding box center [517, 277] width 25 height 14
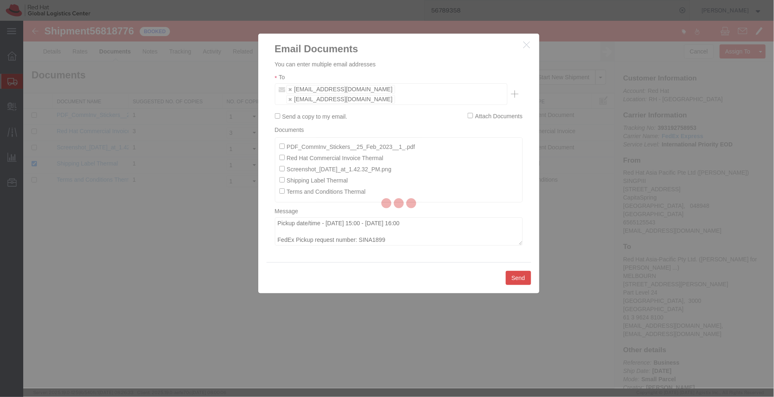
checkbox input "false"
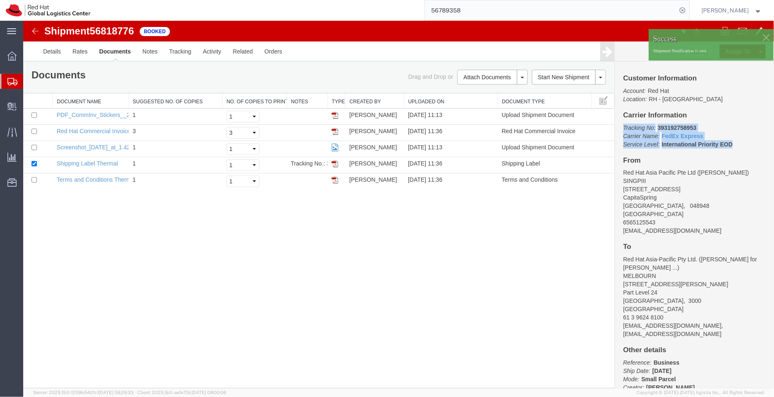
drag, startPoint x: 732, startPoint y: 142, endPoint x: 619, endPoint y: 124, distance: 113.8
click at [619, 124] on div "Customer Information Account: Red Hat Location: RH - Singapore Carrier Informat…" at bounding box center [693, 224] width 159 height 327
copy p "Tracking No: 393192758953 Carrier Name: FedEx Express FedEx Express Service Lev…"
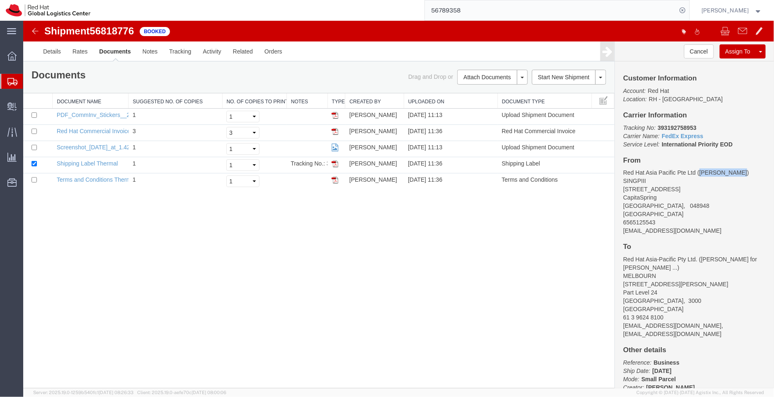
drag, startPoint x: 739, startPoint y: 173, endPoint x: 700, endPoint y: 170, distance: 39.5
click at [700, 170] on address "Red Hat Asia Pacific Pte Ltd (Yvonne Cheong) SINGPIII 88 Market Street, Level 4…" at bounding box center [694, 201] width 143 height 66
copy address "Yvonne Cheong"
click at [0, 0] on span "Shipment Manager" at bounding box center [0, 0] width 0 height 0
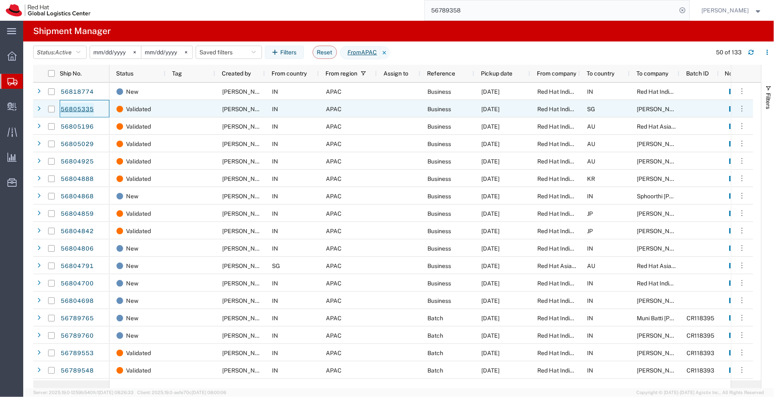
click at [79, 109] on link "56805335" at bounding box center [77, 109] width 34 height 13
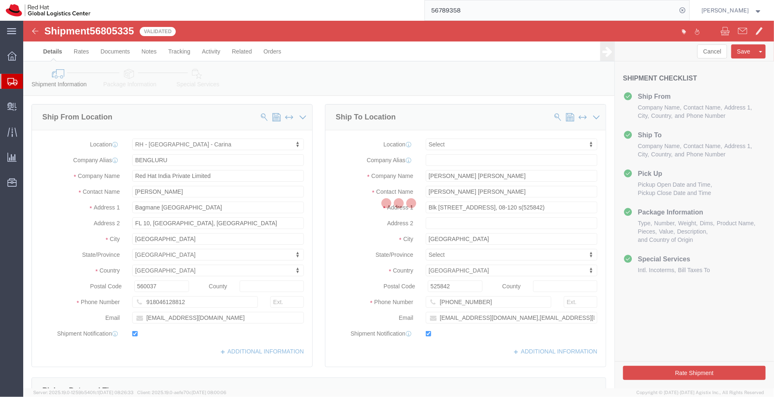
select select "37925"
select select
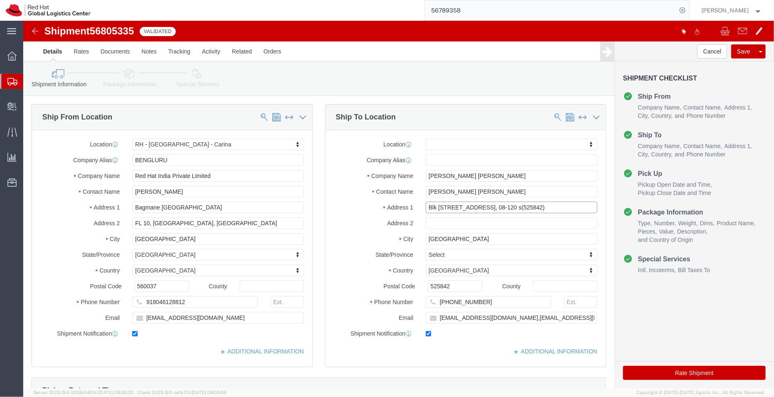
click input "Blk 842E Tampines St 82, 08-120 s(525842)"
drag, startPoint x: 497, startPoint y: 188, endPoint x: 471, endPoint y: 186, distance: 26.2
click input "Blk 842E Tampines St 82, 08-120"
type input "Blk 842E Tampines St 82,"
select select
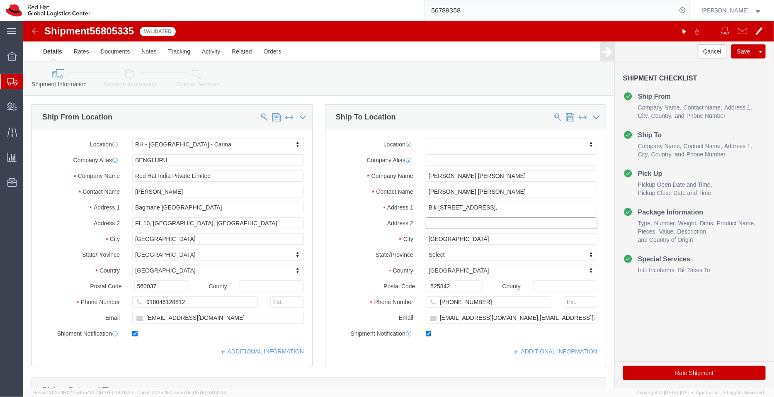
click input "text"
paste input "08-120"
type input "08-120"
click div "Contact Name Ong Ren Xiang Gibson"
click link "ADDITIONAL INFORMATION"
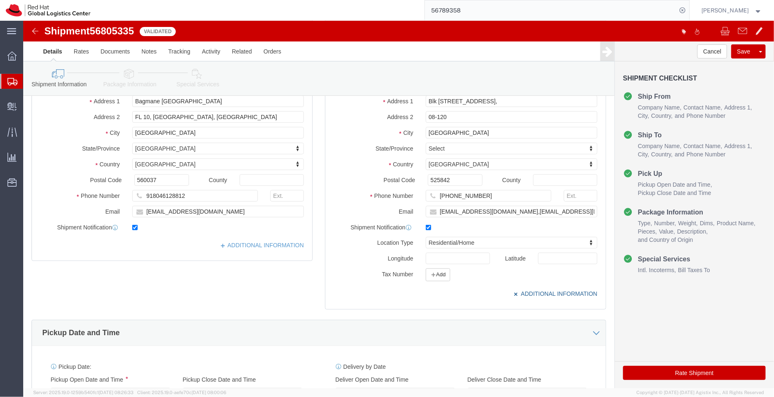
scroll to position [110, 0]
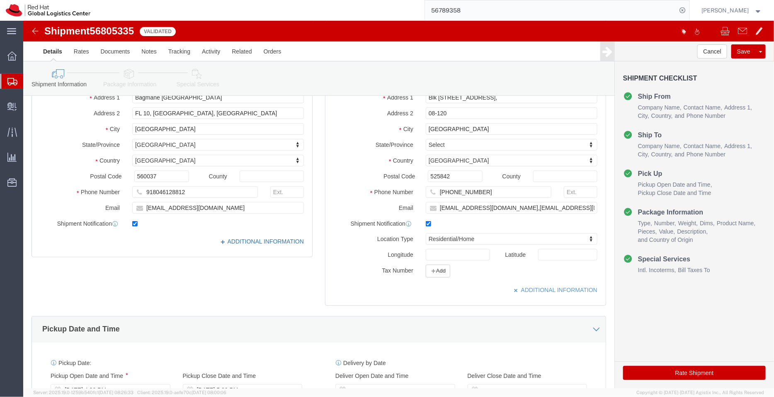
click link "ADDITIONAL INFORMATION"
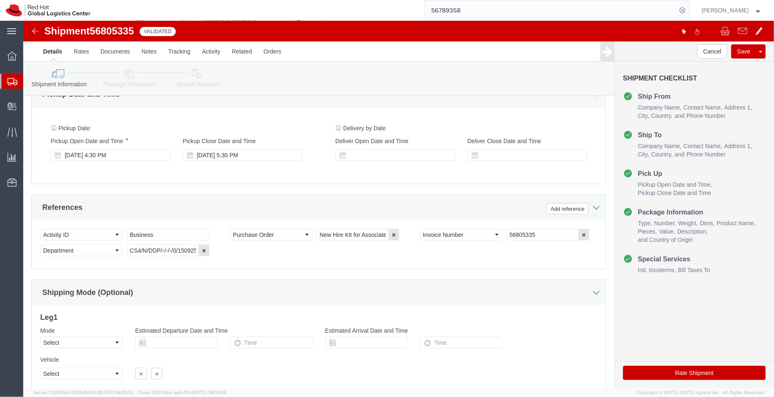
scroll to position [380, 0]
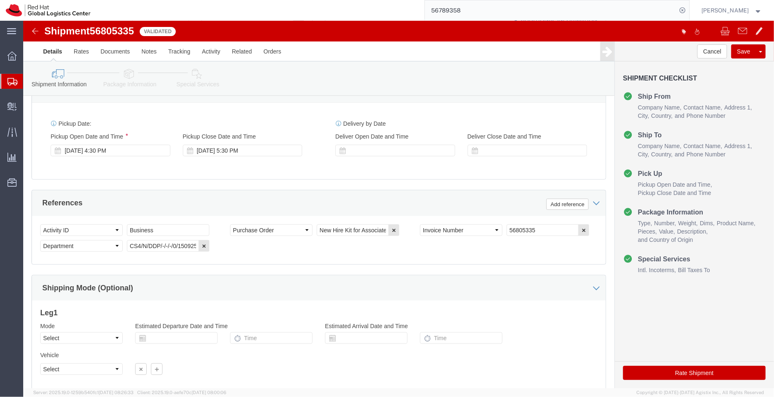
click link "Package Information"
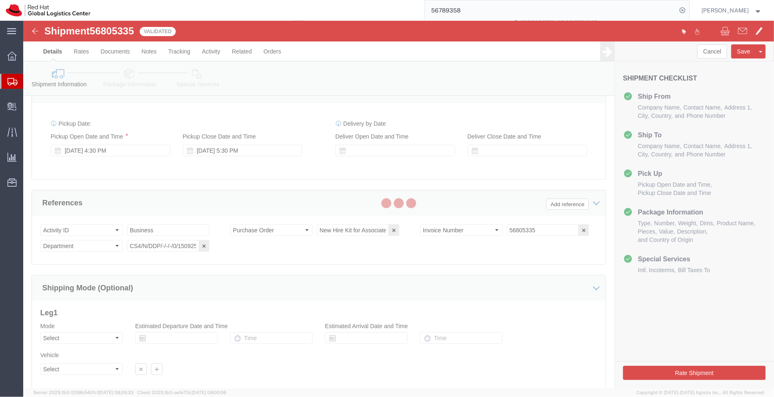
scroll to position [61, 0]
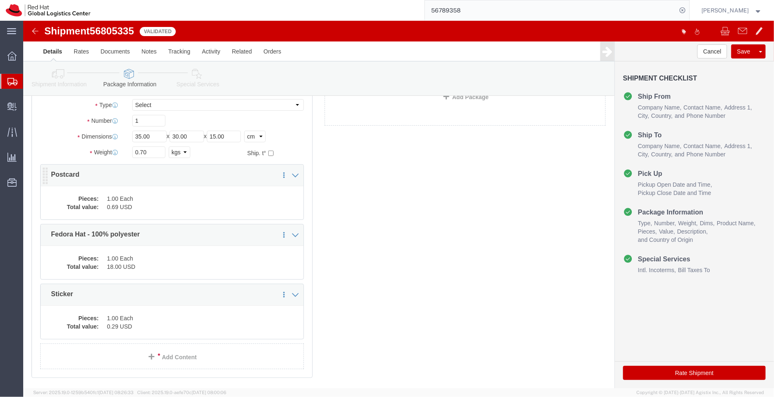
click dd "1.00 Each"
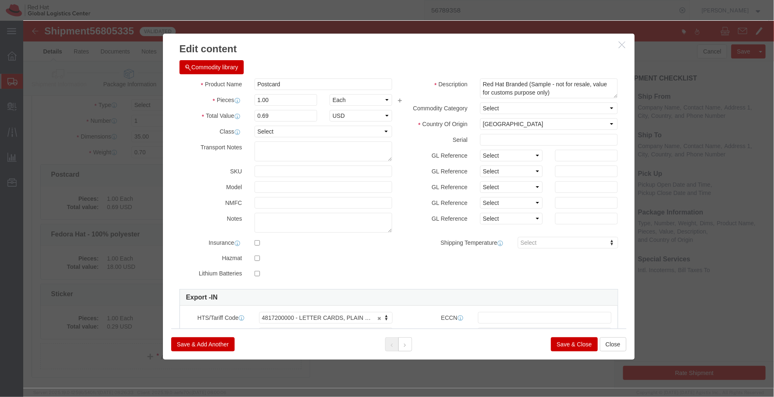
click button "Save & Close"
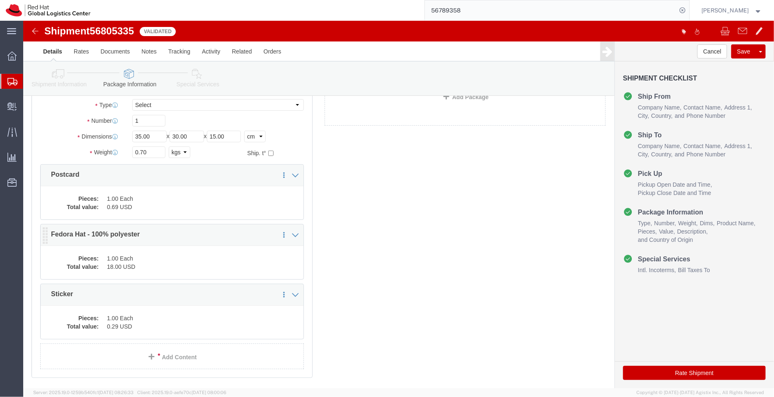
click dd "18.00 USD"
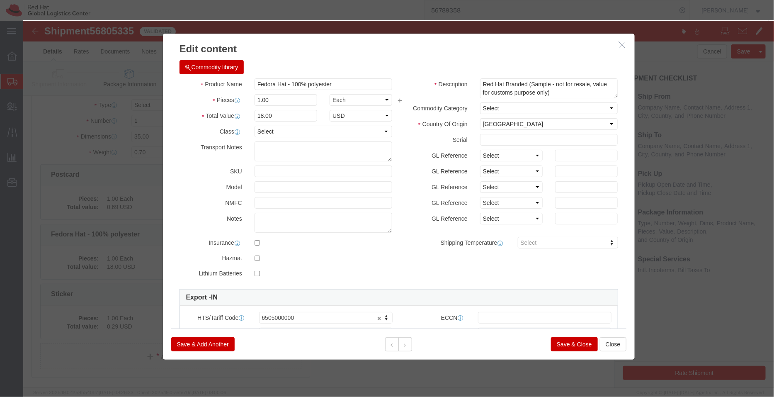
click button "Save & Close"
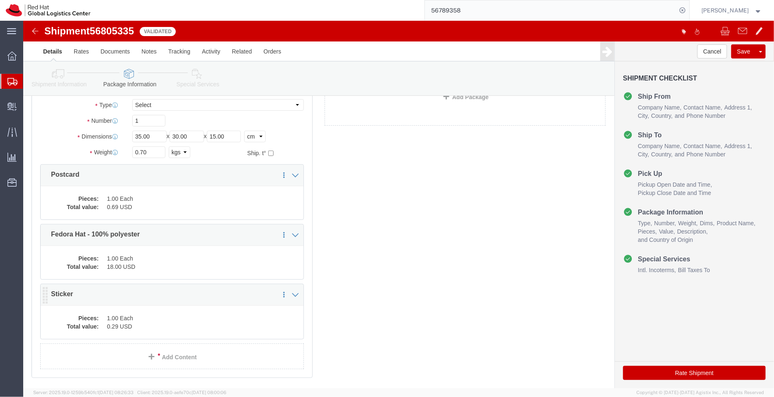
click dd "0.29 USD"
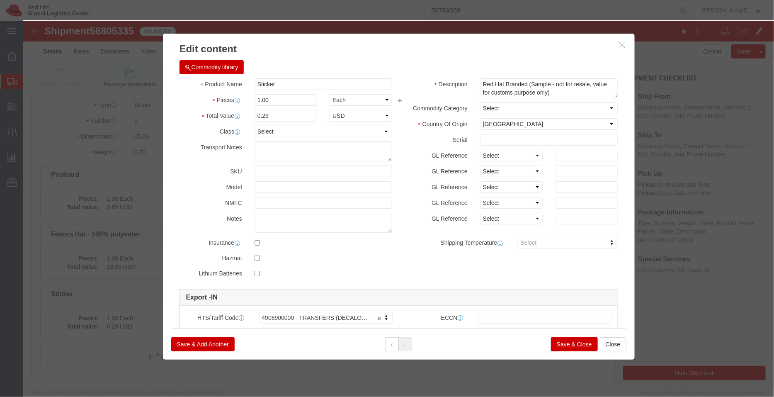
click button "Save & Close"
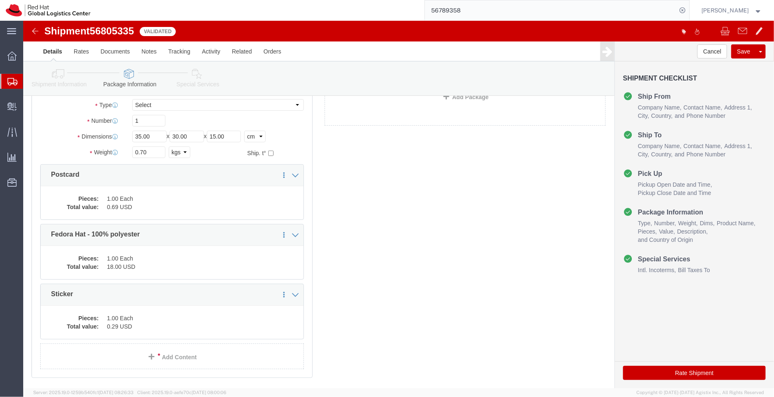
click icon
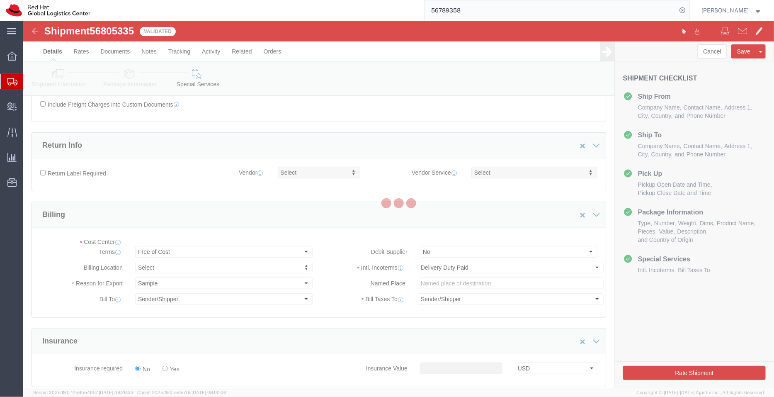
select select "COSTCENTER"
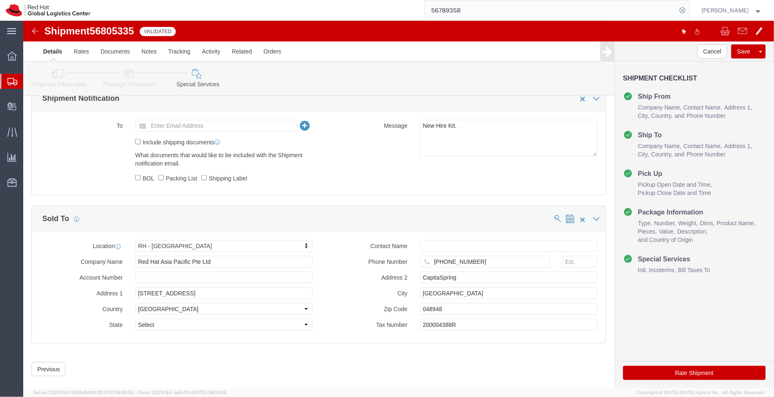
scroll to position [383, 0]
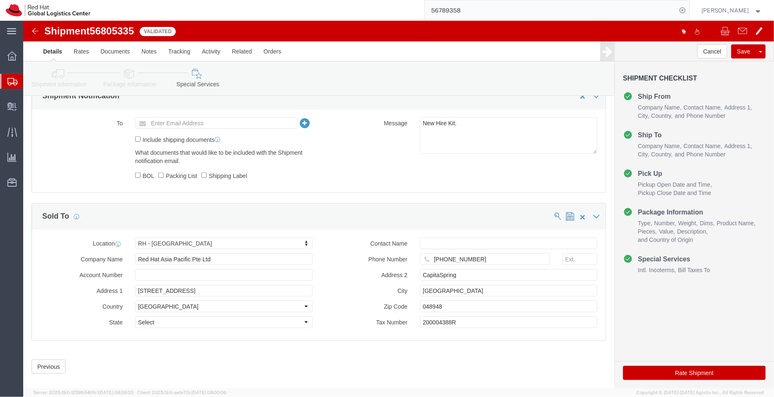
click button "Rate Shipment"
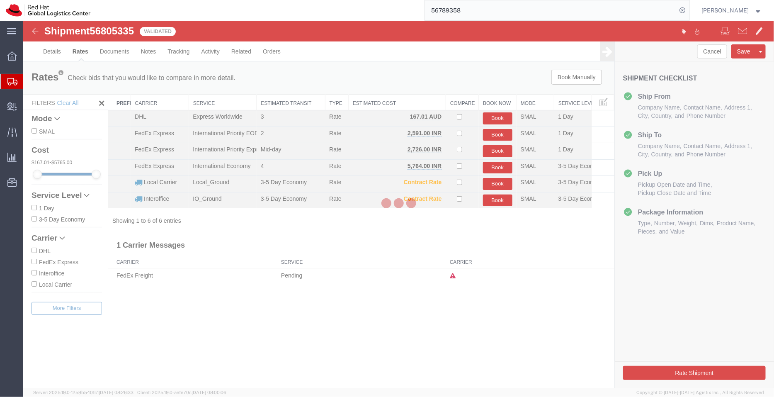
scroll to position [0, 0]
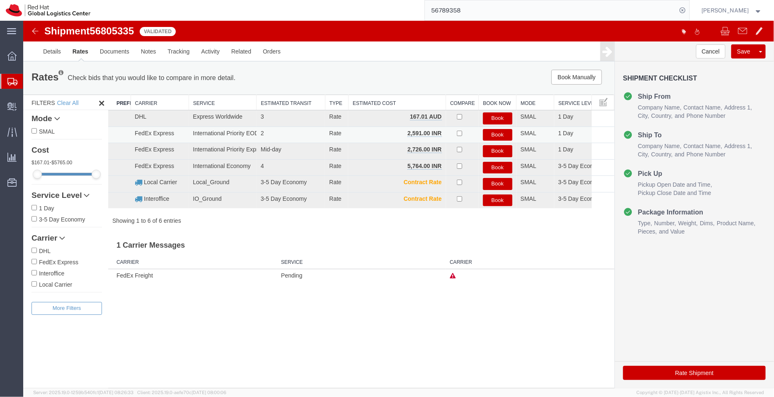
click at [498, 133] on button "Book" at bounding box center [497, 135] width 29 height 12
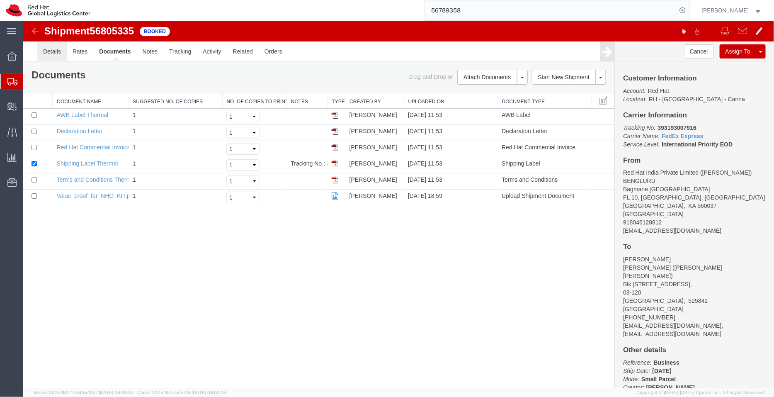
click at [56, 53] on link "Details" at bounding box center [51, 51] width 29 height 20
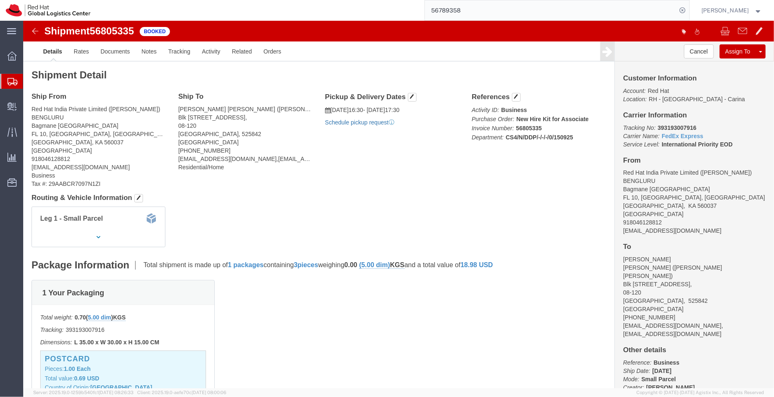
click link "Schedule pickup request"
drag, startPoint x: 655, startPoint y: 212, endPoint x: 592, endPoint y: 211, distance: 63.5
click div "Customer Information Account: Red Hat Location: RH - Bangalore - Carina Carrier…"
copy address "shansdah@redhat.com"
click link "Documents"
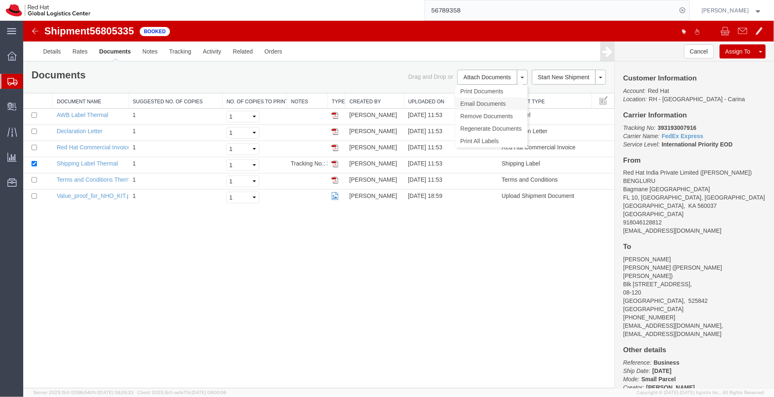
click at [475, 99] on link "Email Documents" at bounding box center [491, 103] width 72 height 12
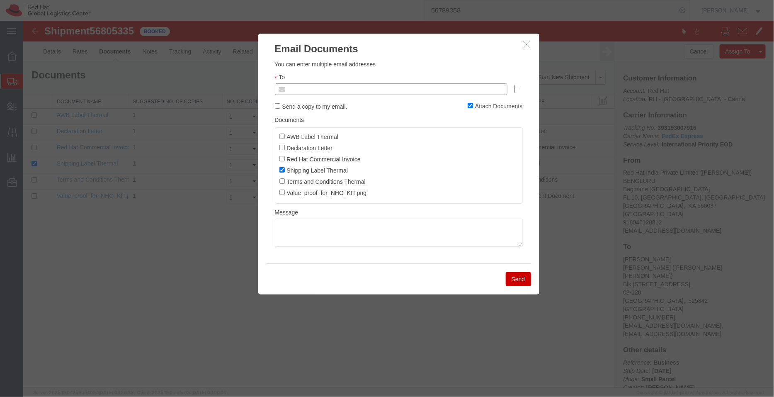
click at [377, 85] on input "text" at bounding box center [334, 88] width 97 height 11
paste input "shansdah@redhat.com"
type input "shansdah@redhat.com"
paste input "shansdah@redhat.com"
type input "shansdah@redhat.com"
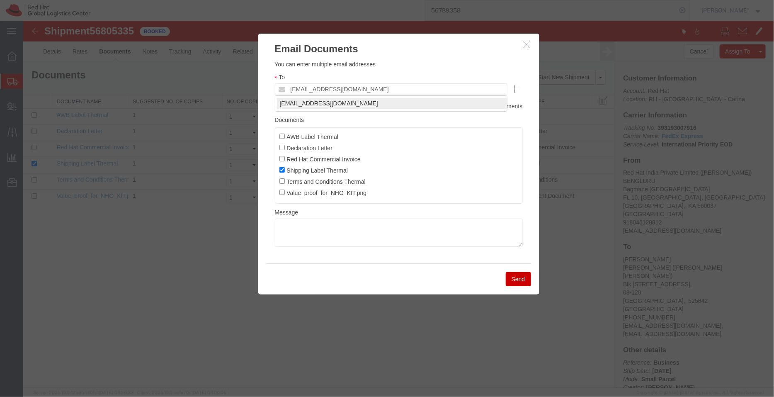
type input "shansdah@redhat.com"
click at [282, 132] on label "AWB Label Thermal" at bounding box center [308, 135] width 59 height 9
click at [282, 133] on input "AWB Label Thermal" at bounding box center [281, 135] width 5 height 5
checkbox input "true"
click at [281, 149] on input "Declaration Letter" at bounding box center [281, 146] width 5 height 5
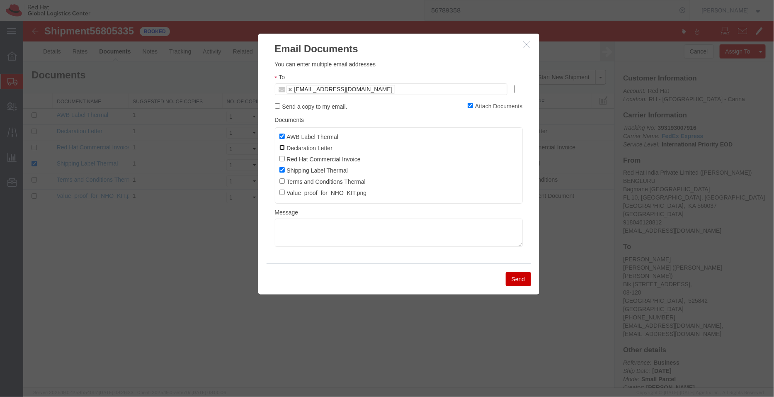
checkbox input "true"
click at [281, 158] on input "Red Hat Commercial Invoice" at bounding box center [281, 157] width 5 height 5
checkbox input "true"
click at [526, 284] on button "Send" at bounding box center [517, 279] width 25 height 14
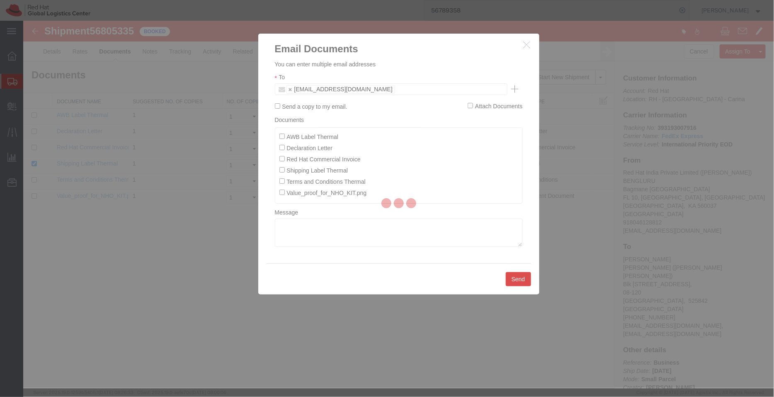
checkbox input "false"
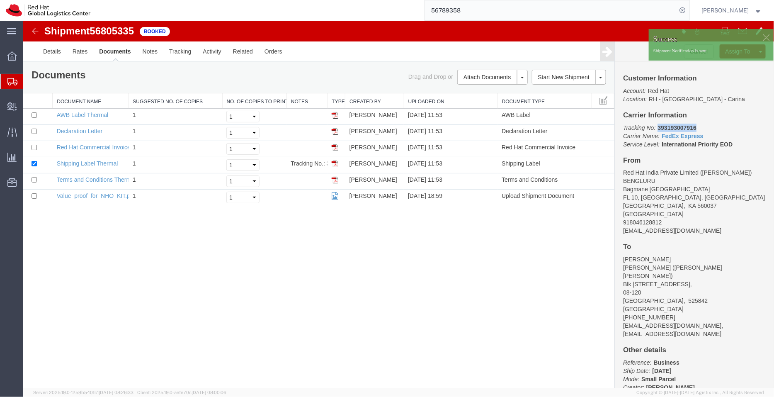
drag, startPoint x: 697, startPoint y: 127, endPoint x: 656, endPoint y: 124, distance: 41.1
click at [656, 124] on p "Tracking No: 393193007916 Carrier Name: FedEx Express FedEx Express Service Lev…" at bounding box center [694, 135] width 143 height 25
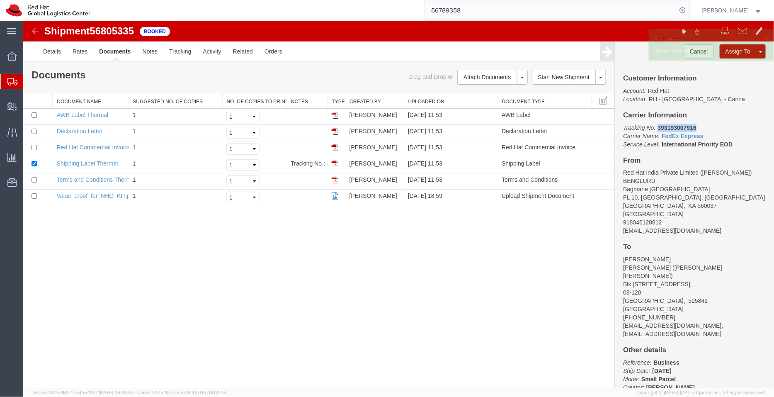
copy b "393193007916"
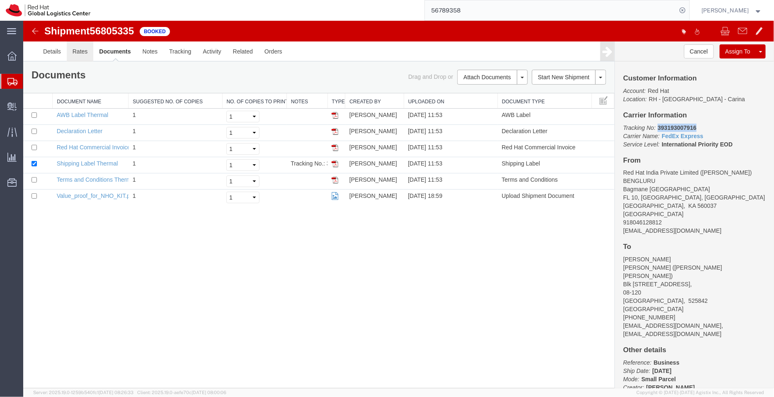
click at [80, 50] on link "Rates" at bounding box center [79, 51] width 27 height 20
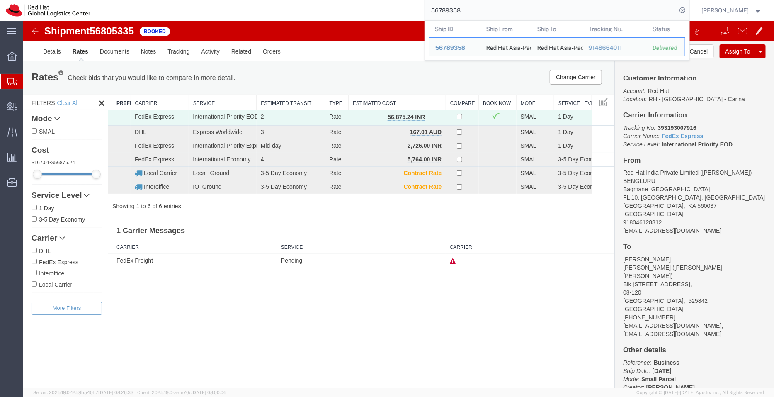
drag, startPoint x: 473, startPoint y: 12, endPoint x: 404, endPoint y: -2, distance: 71.0
click at [404, 0] on html "main_menu Created with Sketch. Collapse Menu Overview Shipments Shipment Manage…" at bounding box center [387, 198] width 774 height 397
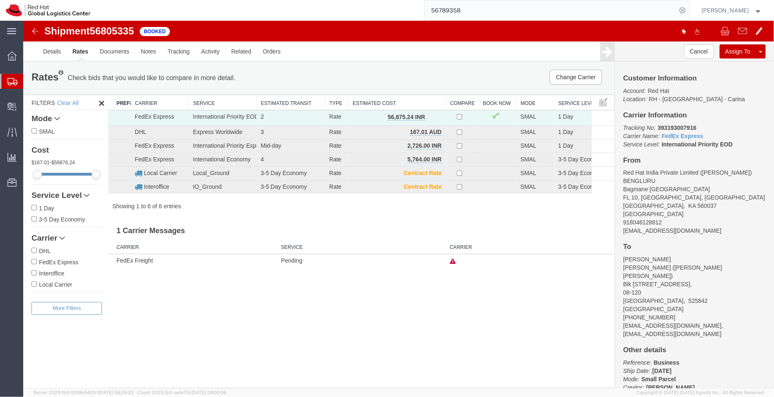
paste input "393192758953"
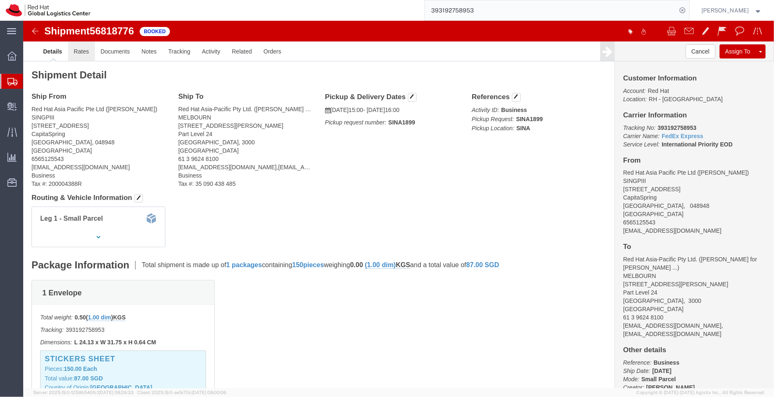
click link "Rates"
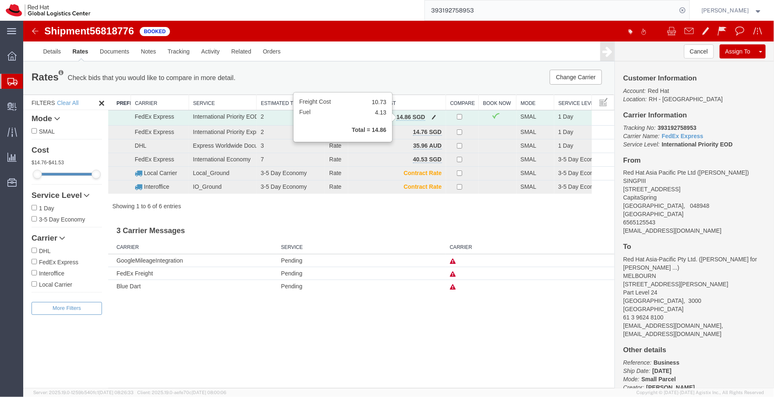
click at [411, 114] on b "14.86 SGD" at bounding box center [410, 116] width 29 height 7
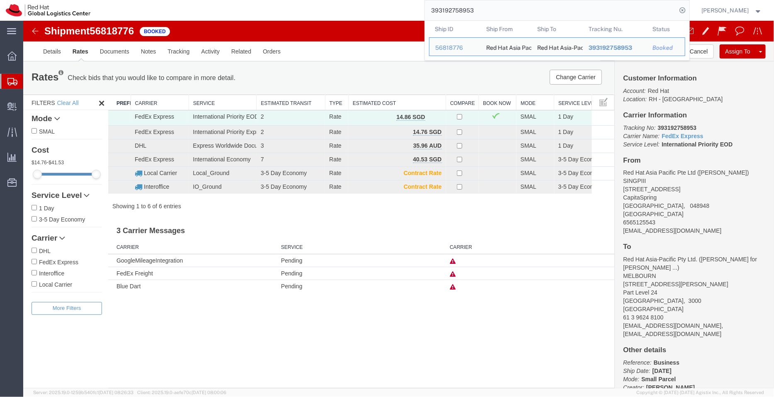
drag, startPoint x: 488, startPoint y: 15, endPoint x: 401, endPoint y: 17, distance: 87.5
click at [401, 17] on div "393192758953 Ship ID Ship From Ship To Tracking Nu. Status Ship ID 56818776 Shi…" at bounding box center [392, 10] width 593 height 21
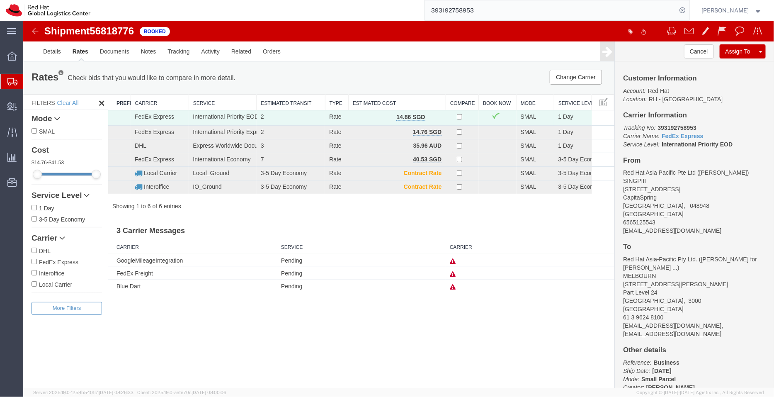
paste input "3007916"
type input "393193007916"
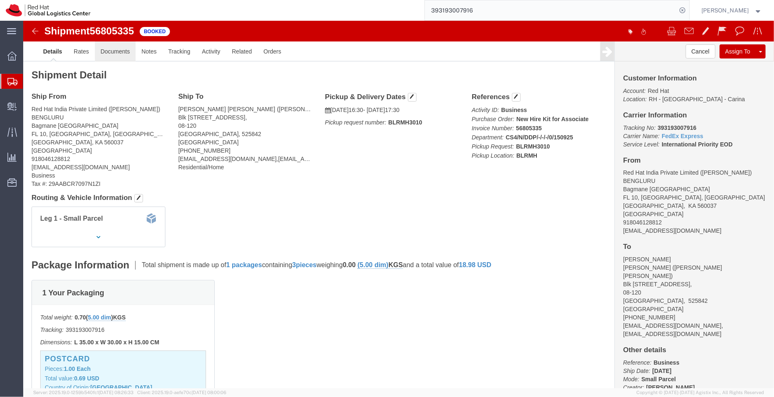
click link "Documents"
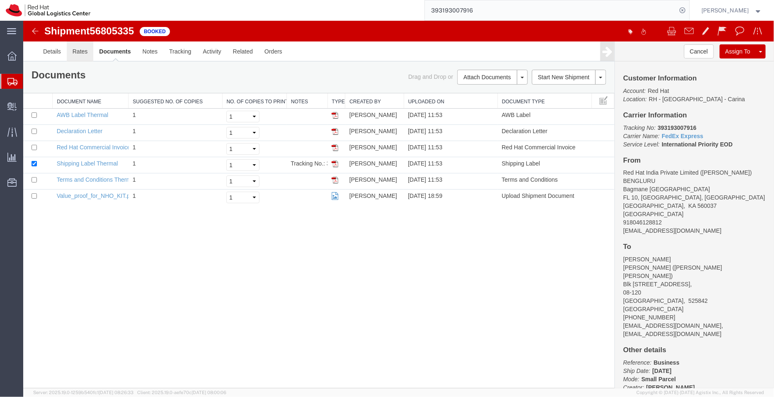
click at [79, 50] on link "Rates" at bounding box center [79, 51] width 27 height 20
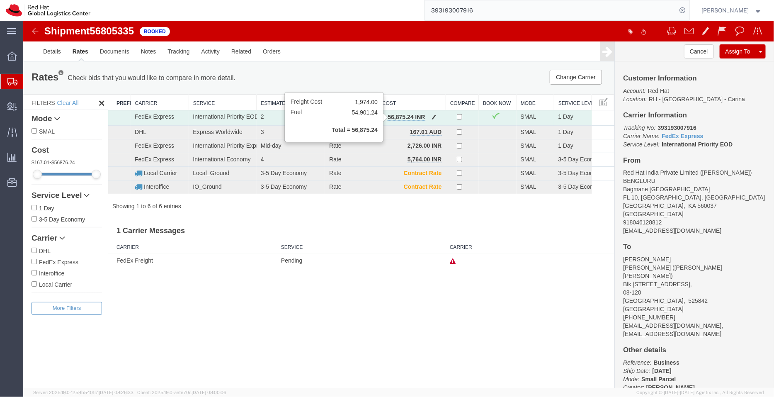
click at [411, 115] on b "56,875.24 INR" at bounding box center [405, 116] width 37 height 7
click at [0, 0] on span "Shipment Manager" at bounding box center [0, 0] width 0 height 0
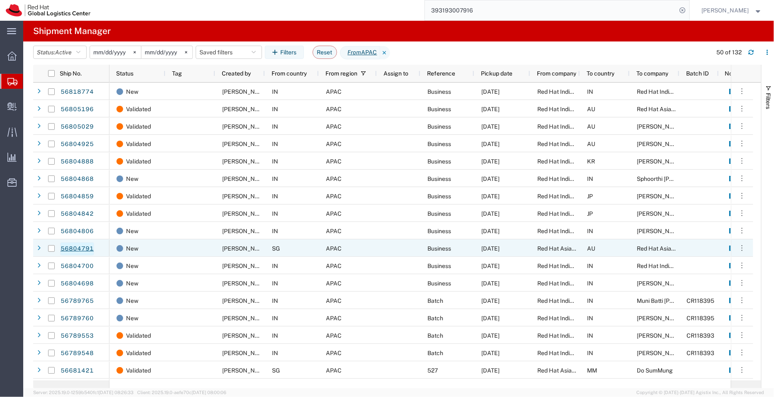
click at [84, 245] on link "56804791" at bounding box center [77, 248] width 34 height 13
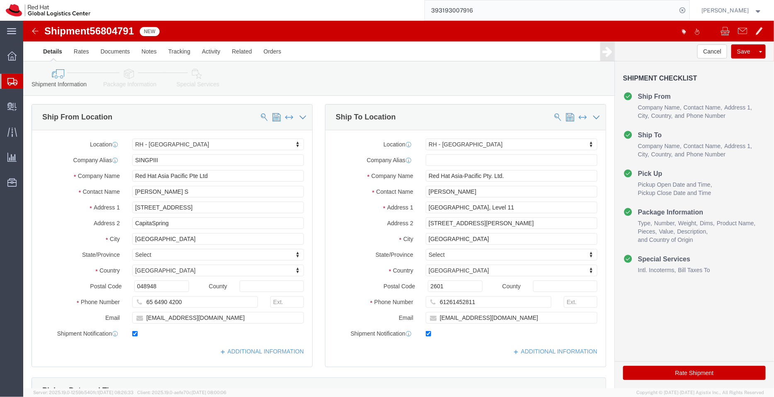
select select "51051"
select select "37938"
click link "ADDITIONAL INFORMATION"
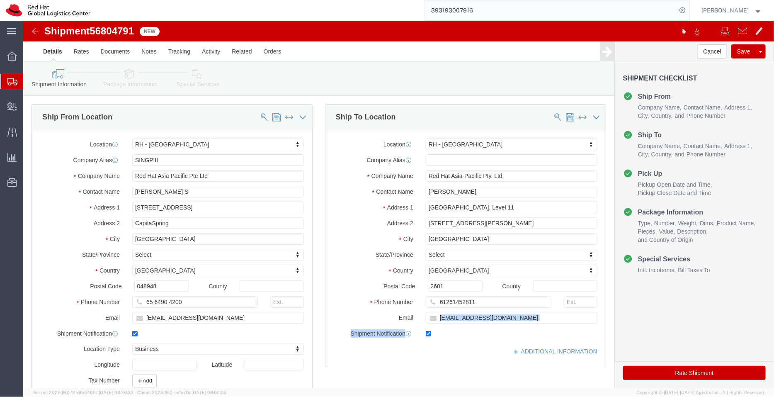
drag, startPoint x: 477, startPoint y: 303, endPoint x: 474, endPoint y: 294, distance: 9.5
click div "Location RH - Canberra My Profile Location RH - Amsterdam - MSO RH - Amsterdam …"
click input "szanoni@redhat.com"
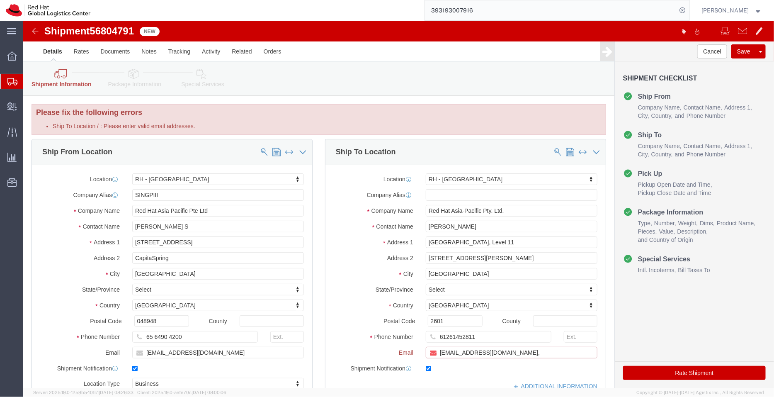
paste input "apaclogistics@redhat.com"
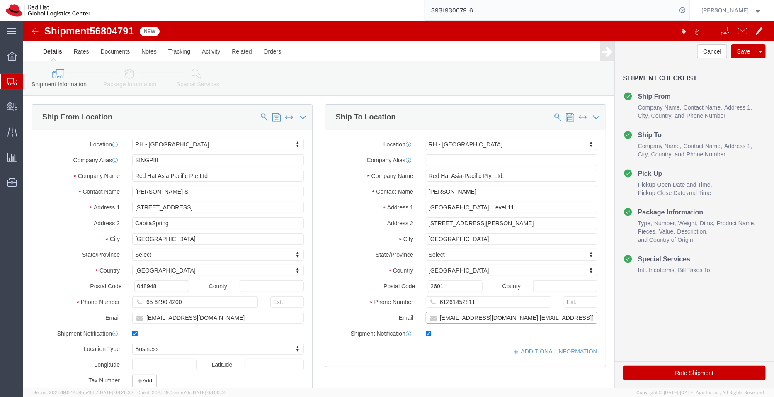
scroll to position [77, 0]
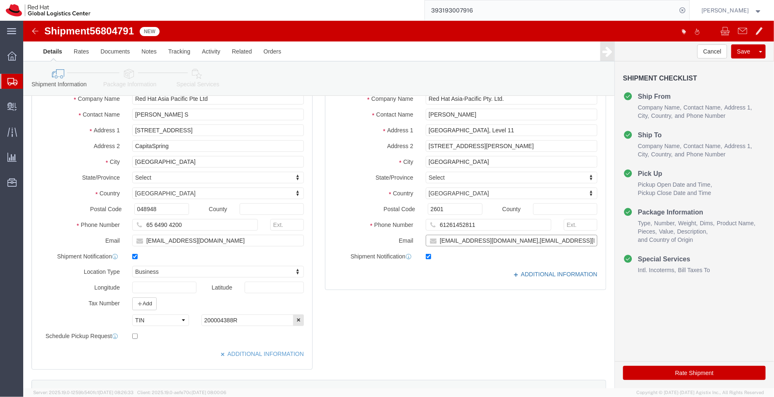
type input "szanoni@redhat.com,apaclogistics@redhat.com"
click link "ADDITIONAL INFORMATION"
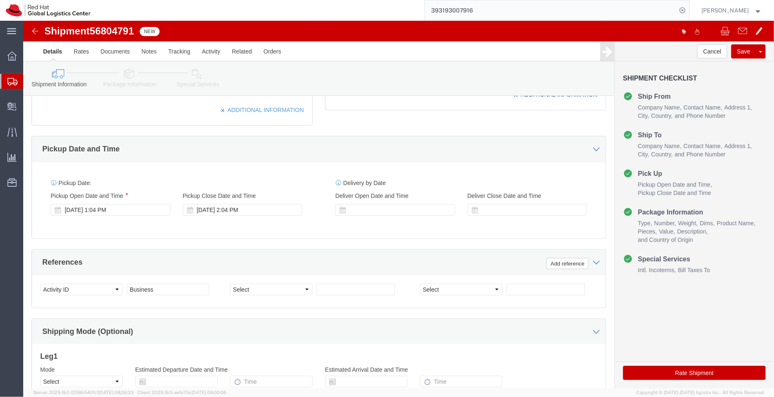
scroll to position [343, 0]
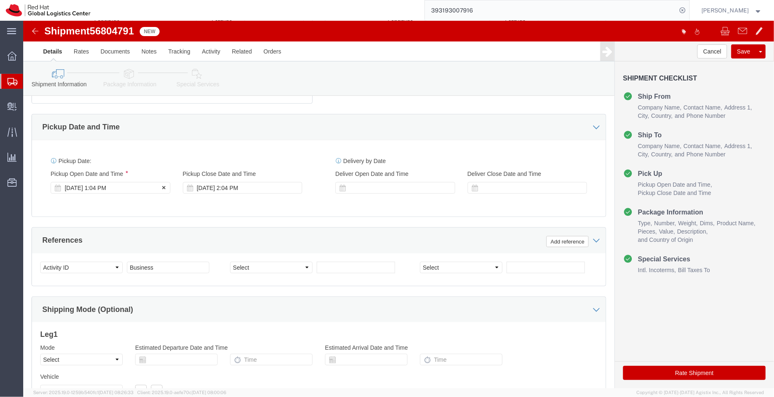
click div "Sep 15 2025 1:04 PM"
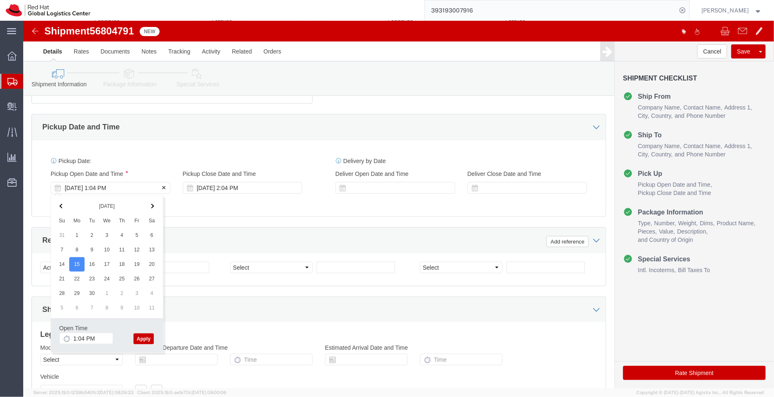
click div "Sep 15 2025 1:04 PM"
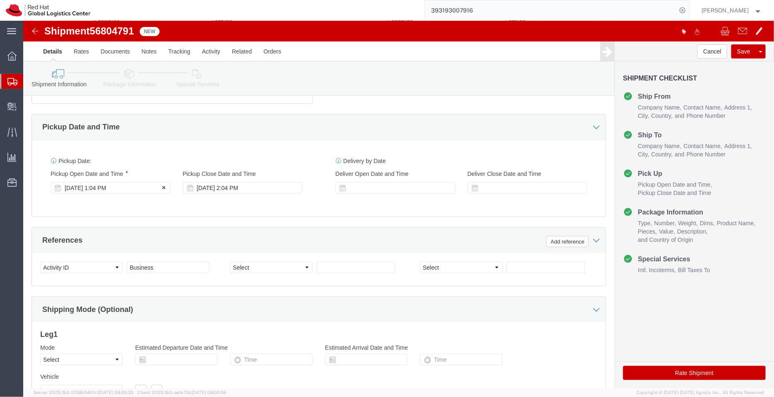
click div "Sep 15 2025 1:04 PM"
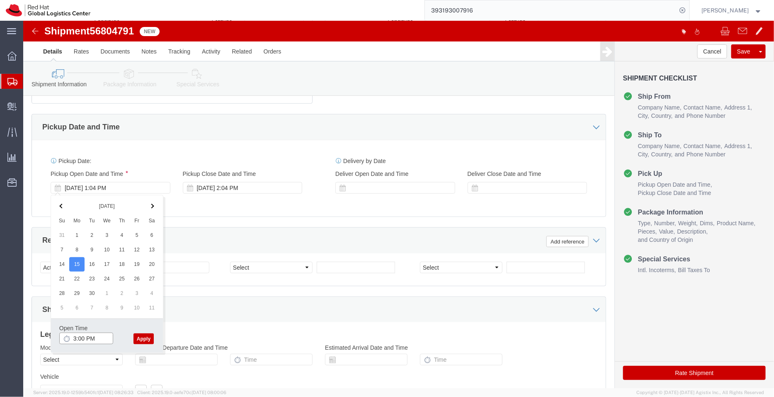
type input "3:00 PM"
click button "Apply"
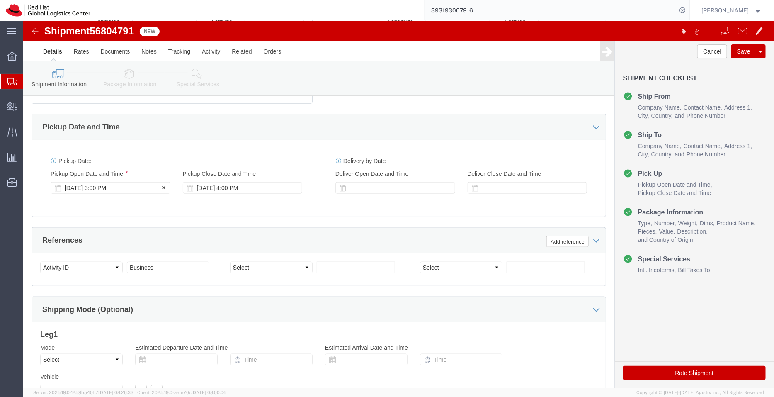
click div "Sep 15 2025 3:00 PM"
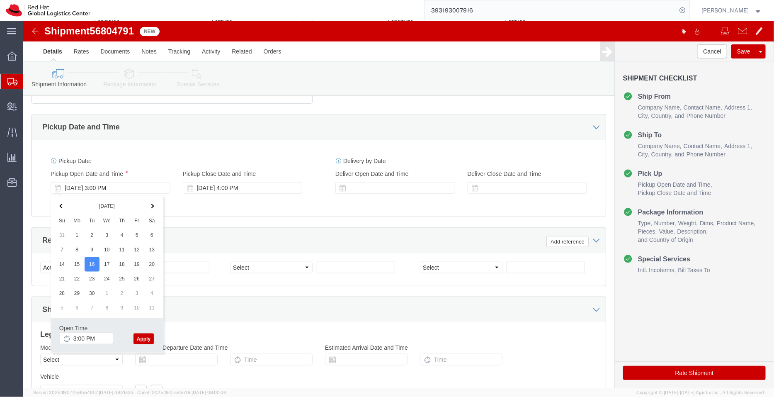
click button "Apply"
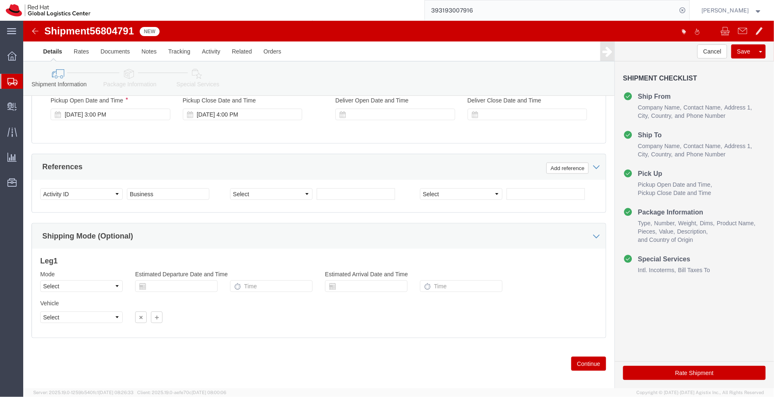
scroll to position [422, 0]
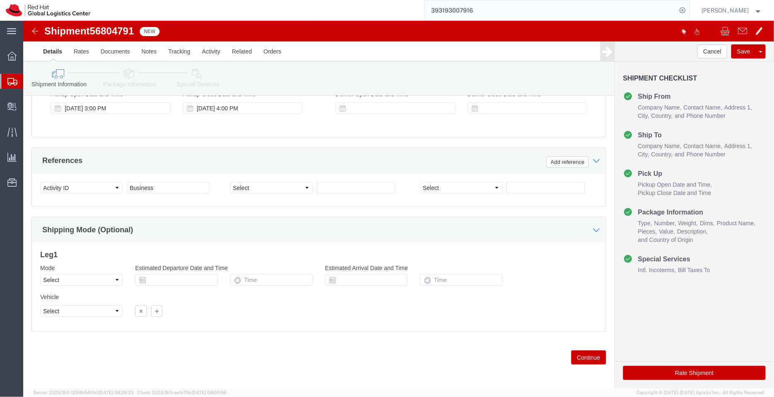
click icon
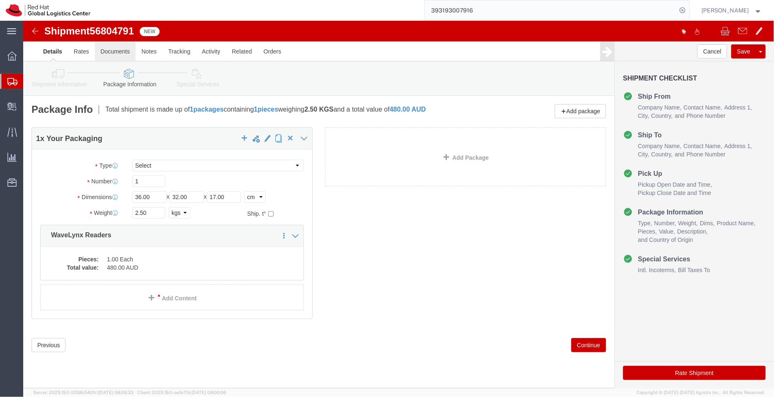
click link "Documents"
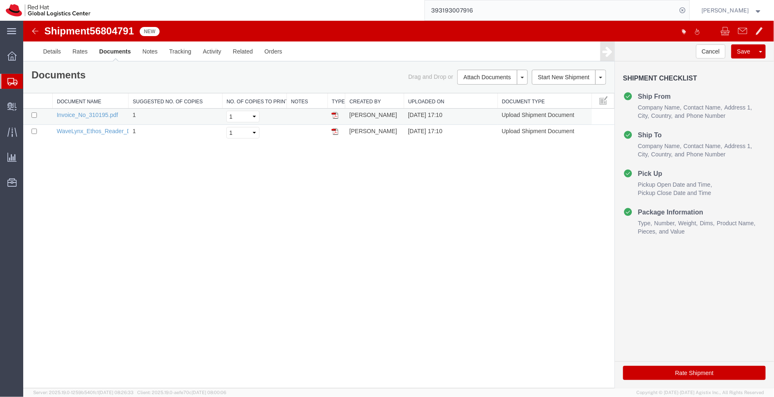
click at [100, 110] on td "Invoice_No_310195.pdf" at bounding box center [90, 116] width 76 height 16
click at [100, 114] on link "Invoice_No_310195.pdf" at bounding box center [86, 114] width 61 height 7
click at [105, 130] on link "WaveLynx_Ethos_Reader_Datasheet.pdf" at bounding box center [109, 130] width 107 height 7
drag, startPoint x: 137, startPoint y: 29, endPoint x: 56, endPoint y: 32, distance: 80.5
click at [56, 32] on div "Shipment 56804791 2 of 2 New" at bounding box center [211, 33] width 375 height 16
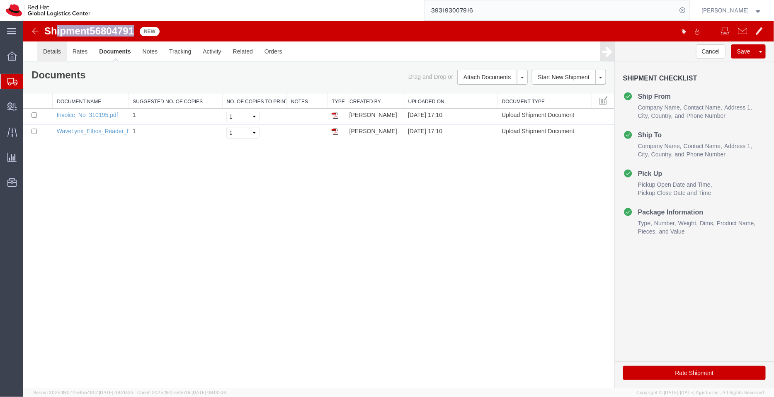
click at [54, 50] on link "Details" at bounding box center [51, 51] width 29 height 20
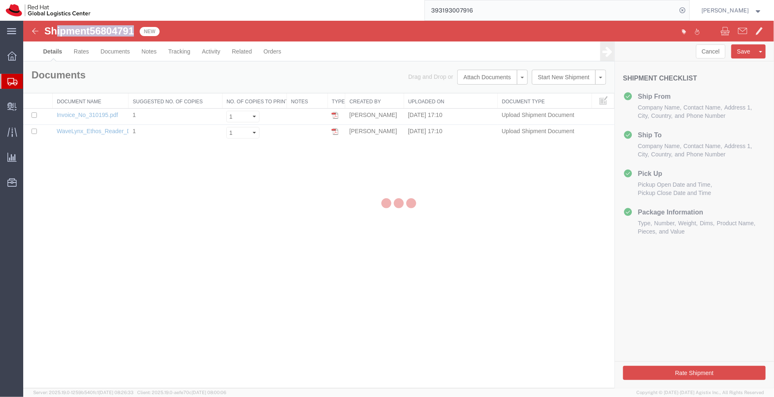
select select "51051"
select select "37938"
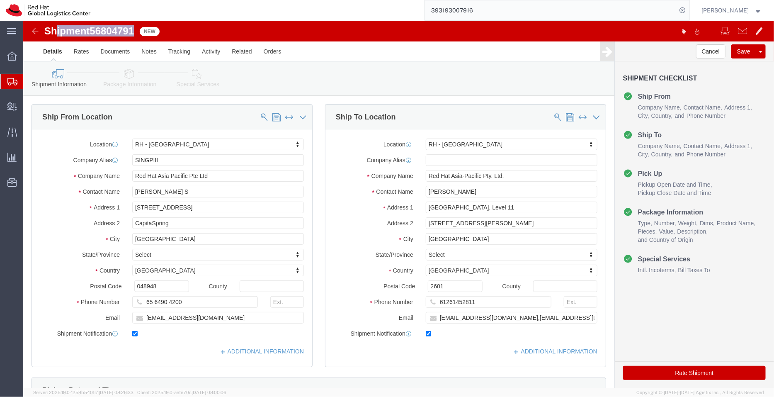
click icon
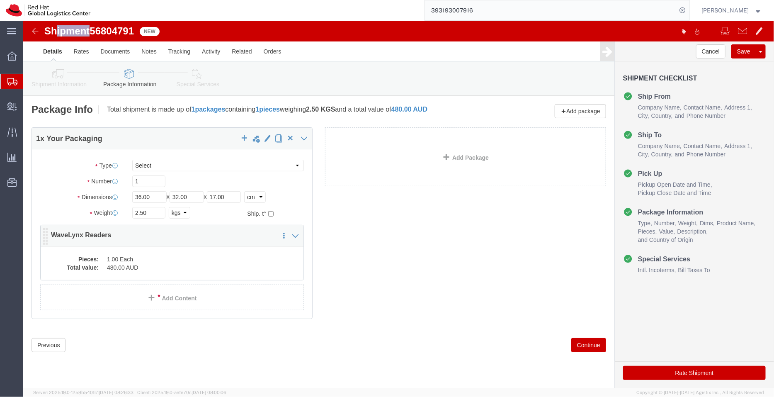
click dd "1.00 Each"
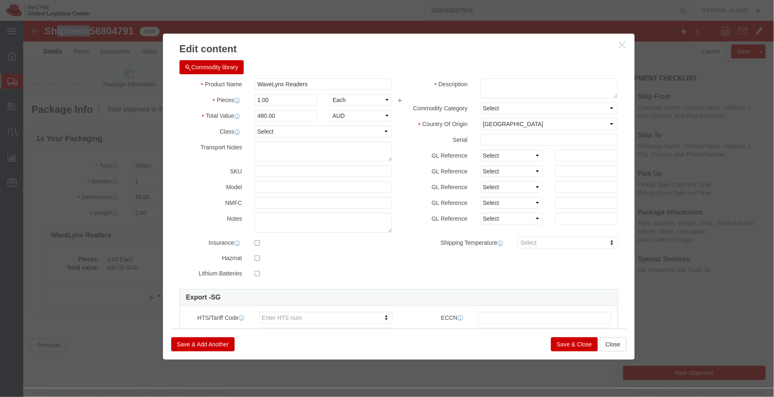
click icon "button"
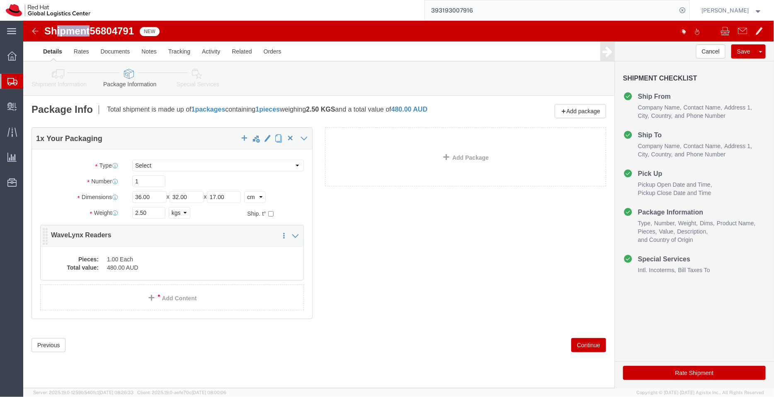
click dd "480.00 AUD"
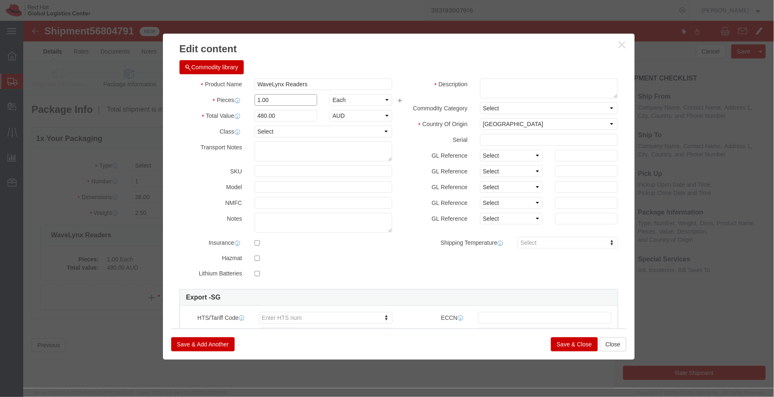
drag, startPoint x: 255, startPoint y: 82, endPoint x: 208, endPoint y: 82, distance: 46.8
click div "Pieces 1.00 Select Bag Barrels 100Board Feet Bottle Box Blister Pack Carats Can…"
click input "480.00"
drag, startPoint x: 261, startPoint y: 92, endPoint x: 194, endPoint y: 85, distance: 67.1
click div "Product Name WaveLynx Readers Pieces 1.00 Select Bag Barrels 100Board Feet Bott…"
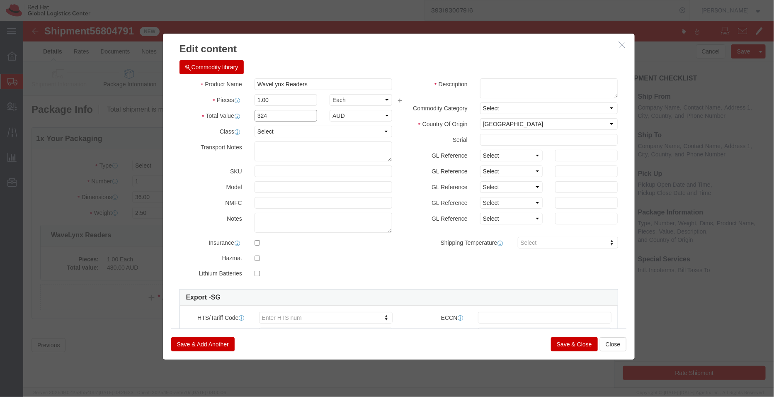
type input "324"
click input "1.00"
drag, startPoint x: 258, startPoint y: 83, endPoint x: 209, endPoint y: 73, distance: 49.8
click div "Pieces 1.00 Select Bag Barrels 100Board Feet Bottle Box Blister Pack Carats Can…"
type input "4"
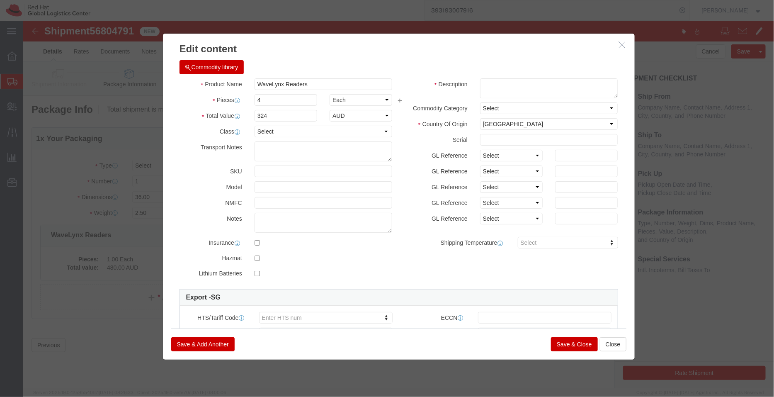
type input "1296"
click div "Commodity library"
click button "Save & Close"
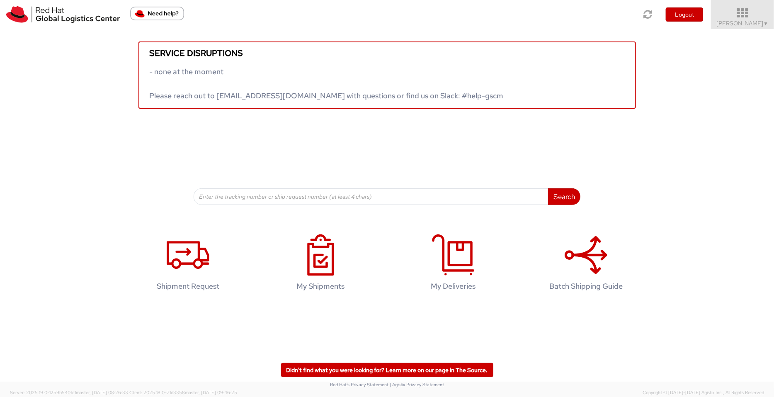
click at [742, 24] on span "[PERSON_NAME] ▼" at bounding box center [743, 22] width 52 height 7
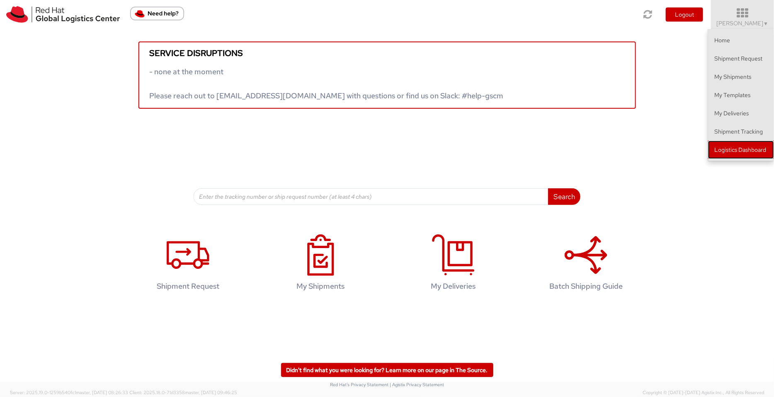
click at [760, 145] on link "Logistics Dashboard" at bounding box center [741, 150] width 66 height 18
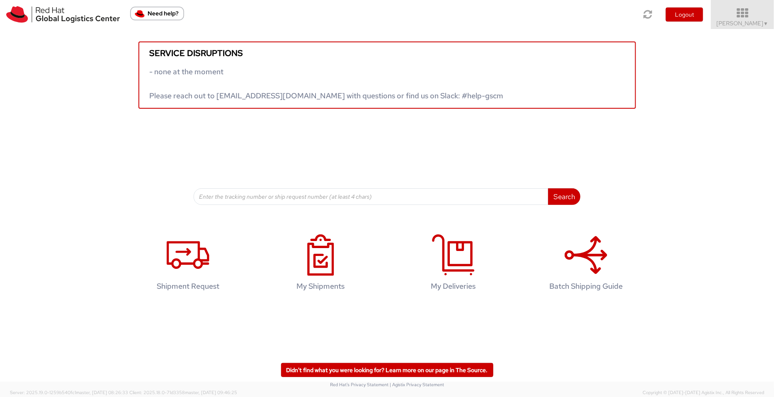
click at [752, 17] on icon at bounding box center [742, 13] width 73 height 12
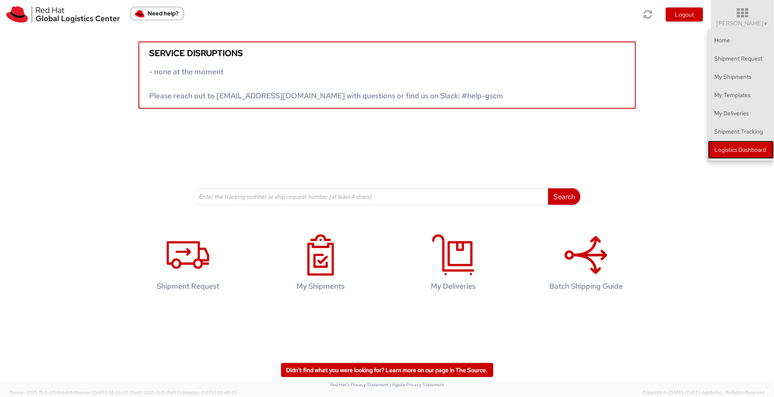
click at [750, 144] on link "Logistics Dashboard" at bounding box center [741, 150] width 66 height 18
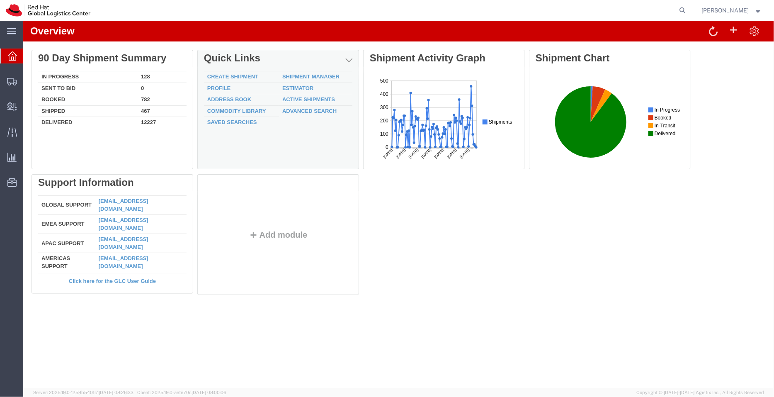
click at [308, 73] on td "Shipment Manager" at bounding box center [315, 77] width 73 height 12
click at [315, 74] on link "Shipment Manager" at bounding box center [310, 76] width 57 height 6
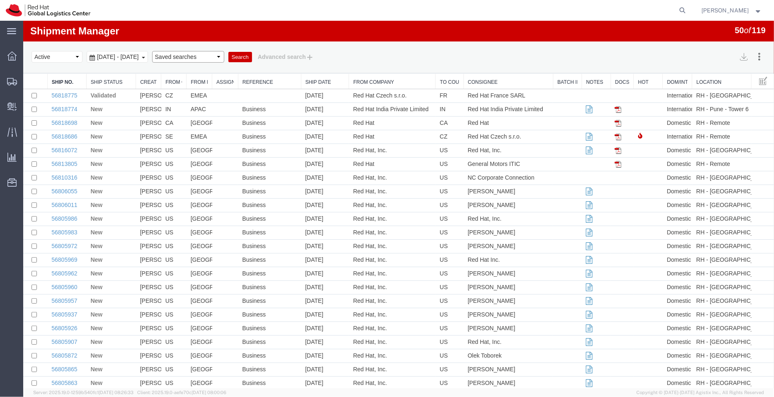
click at [223, 53] on select "Saved searches APAC EMEA India India - Inbounds NA/LATM" at bounding box center [188, 57] width 72 height 12
select select "APAC"
click at [166, 51] on select "Saved searches APAC EMEA India India - Inbounds NA/LATM" at bounding box center [188, 57] width 72 height 12
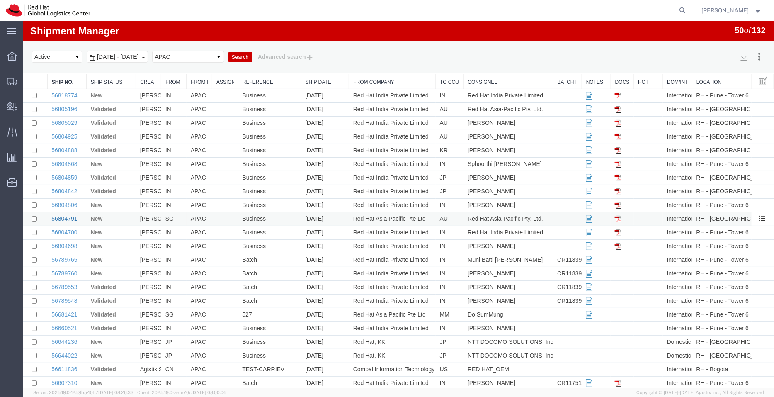
click at [64, 217] on link "56804791" at bounding box center [64, 218] width 26 height 7
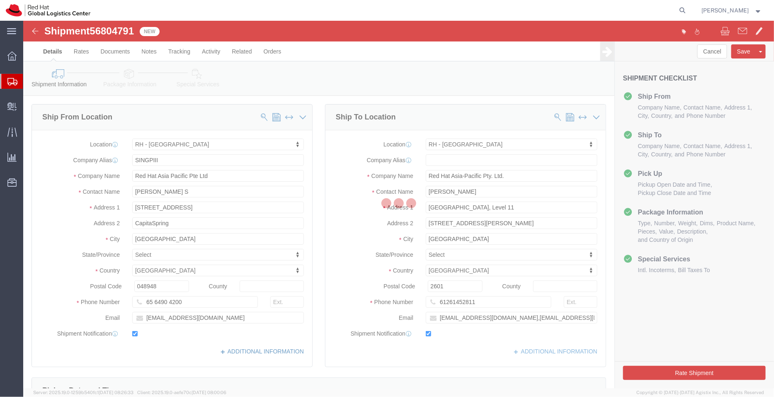
select select "51051"
select select "37938"
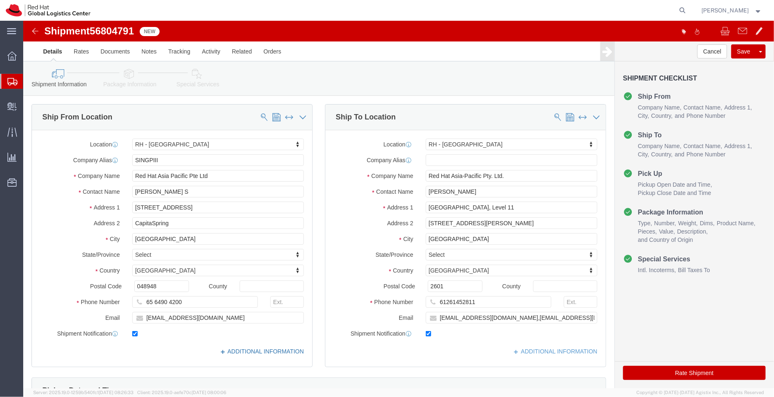
click link "ADDITIONAL INFORMATION"
click ul "Company Name Contact Name Address 1 City State/Province Country Postal Code and…"
click link "ADDITIONAL INFORMATION"
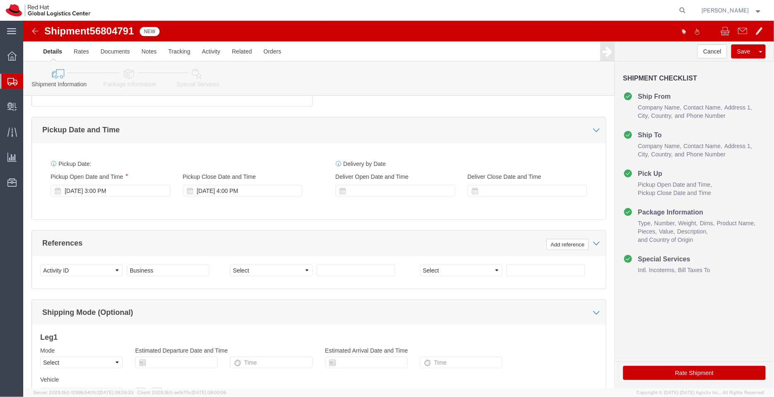
scroll to position [379, 0]
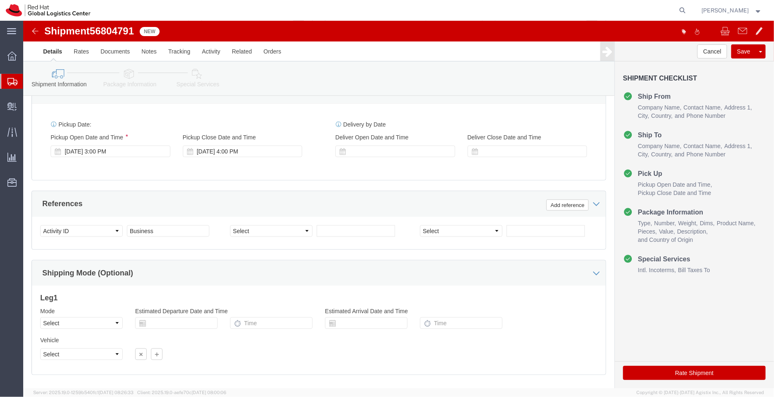
click icon
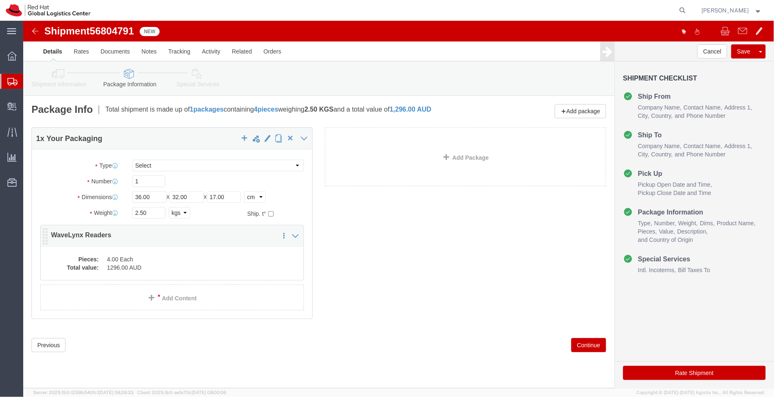
click dd "4.00 Each"
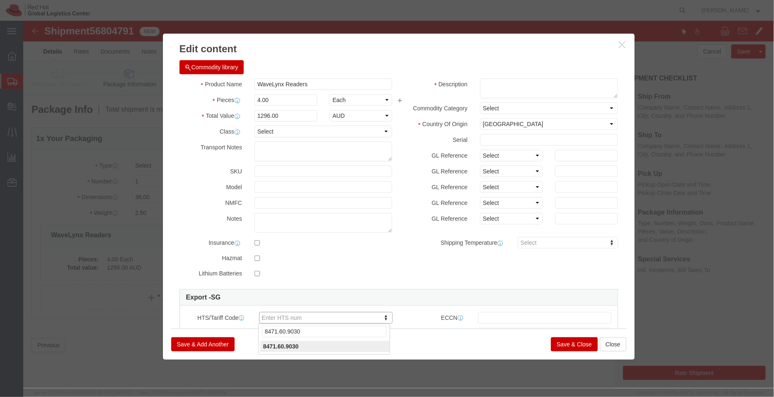
type input "8471.60.9030"
click textarea
type textarea "For Door Access (sample - not for resale, value for customs purpose only)"
drag, startPoint x: 202, startPoint y: 52, endPoint x: 157, endPoint y: 48, distance: 45.4
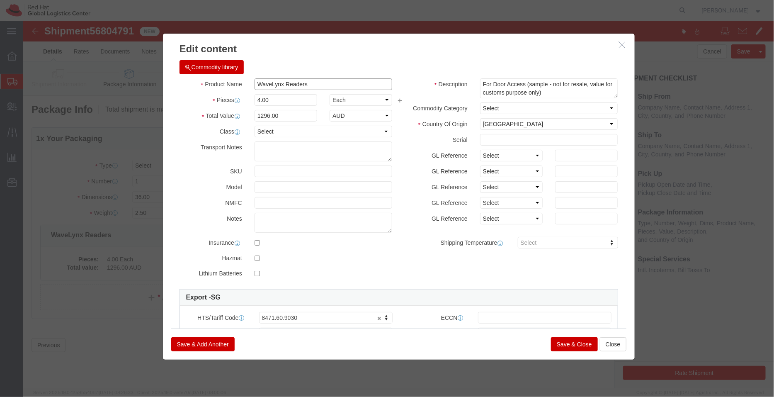
click div "Commodity library Product Name WaveLynx Readers Pieces 4.00 Select Bag Barrels …"
click input "1296.00"
click select "Select ADP AED AFN ALL AMD AOA ARS ATS AUD AWG AZN BAM BBD BDT BGL BGN BHD BIF …"
select select "USD"
click select "Select ADP AED AFN ALL AMD AOA ARS ATS AUD AWG AZN BAM BBD BDT BGL BGN BHD BIF …"
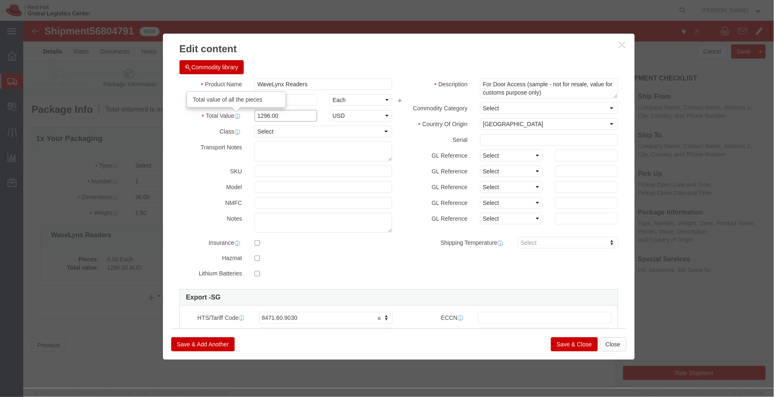
drag, startPoint x: 265, startPoint y: 94, endPoint x: 192, endPoint y: 96, distance: 72.2
click div "Total Value Total value of all the pieces 1296.00 Select ADP AED AFN ALL AMD AO…"
click icon "button"
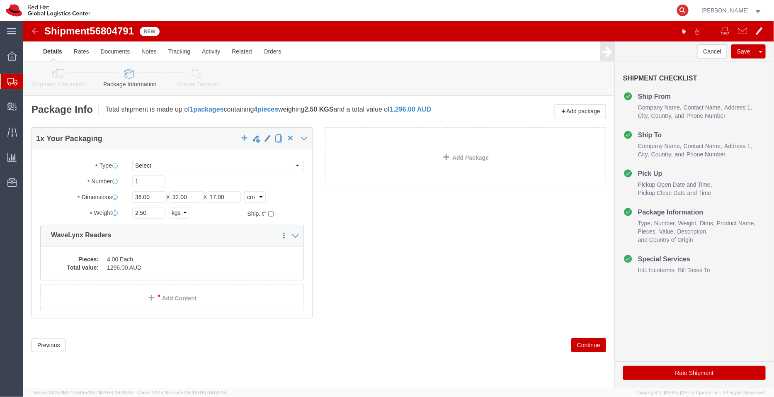
click at [680, 14] on icon at bounding box center [683, 11] width 12 height 12
paste input "393133969291"
type input "393133969291"
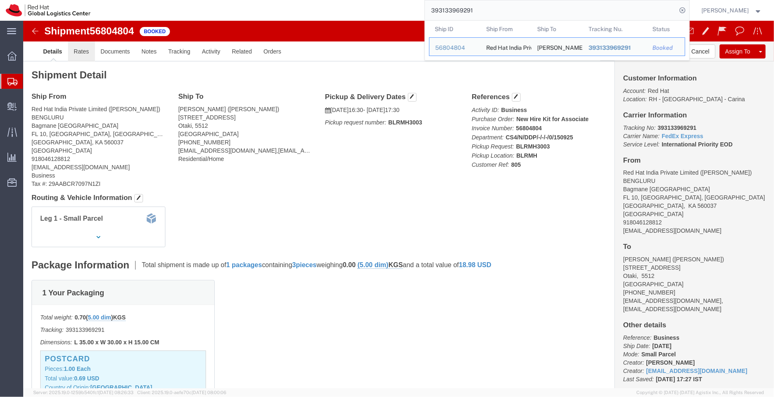
click link "Rates"
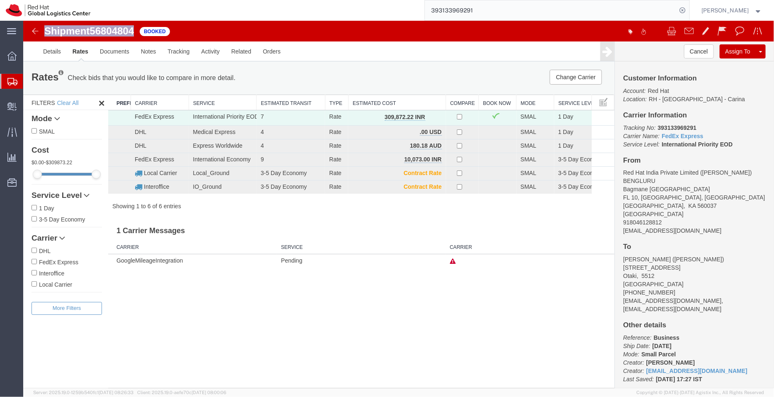
drag, startPoint x: 137, startPoint y: 29, endPoint x: 40, endPoint y: 29, distance: 97.0
click at [40, 29] on div "Shipment 56804804 6 of 6 Booked" at bounding box center [211, 33] width 375 height 16
copy h1 "Shipment 56804804"
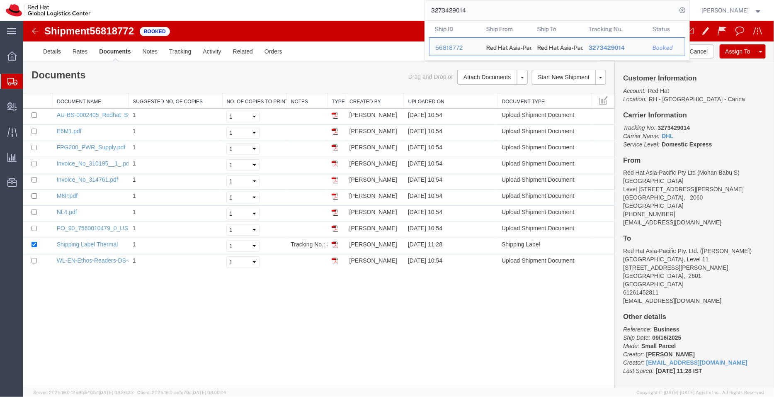
drag, startPoint x: 478, startPoint y: 10, endPoint x: 421, endPoint y: 14, distance: 56.5
click at [421, 14] on div "3273429014 Ship ID Ship From Ship To Tracking Nu. Status Ship ID 56818772 Ship …" at bounding box center [392, 10] width 593 height 21
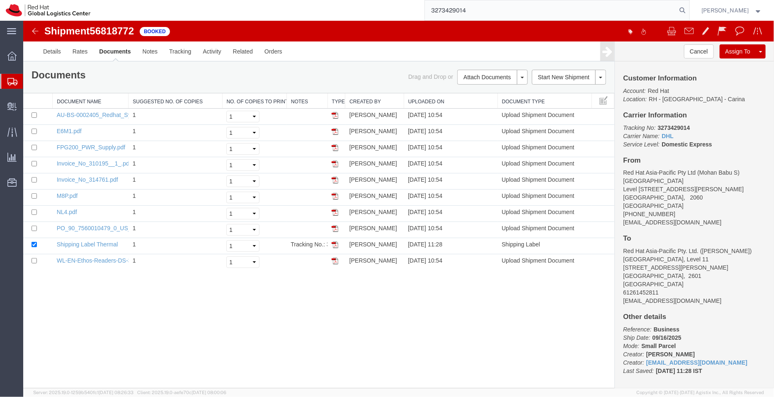
type input "3273429014"
click at [694, 53] on button "Cancel" at bounding box center [699, 51] width 30 height 14
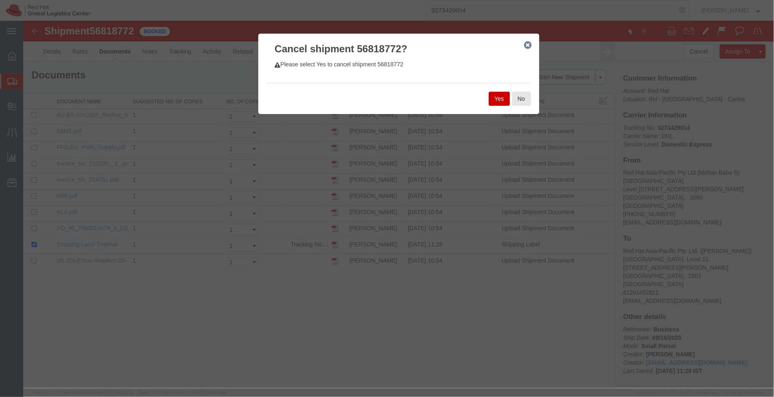
click at [500, 98] on button "Yes" at bounding box center [498, 98] width 21 height 14
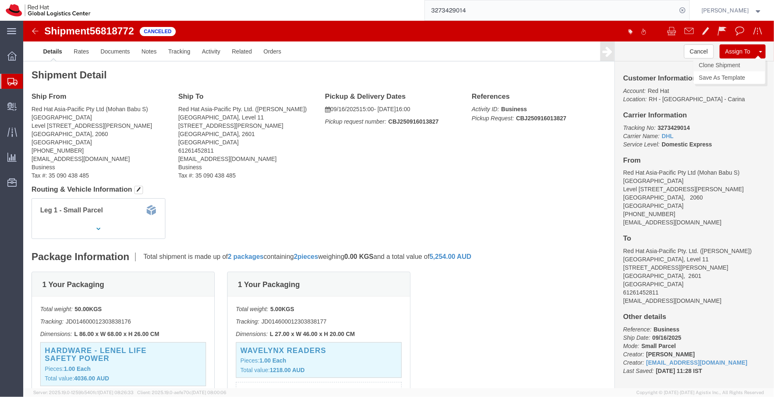
click link "Clone Shipment"
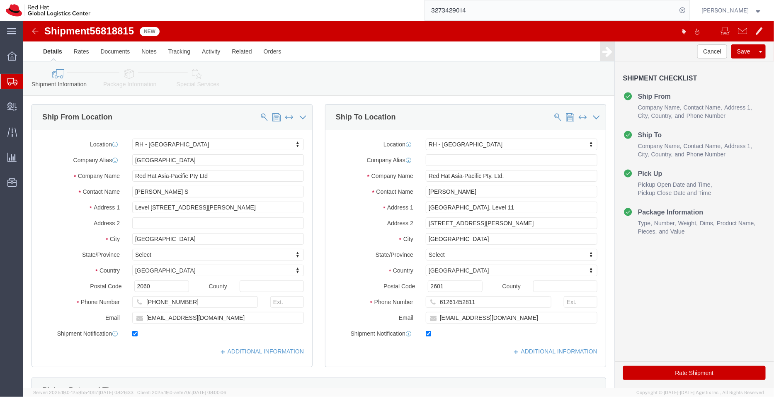
select select "50511"
select select "37938"
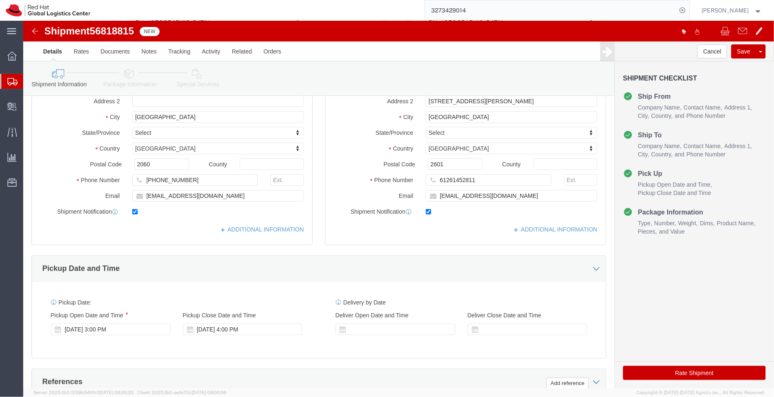
scroll to position [147, 0]
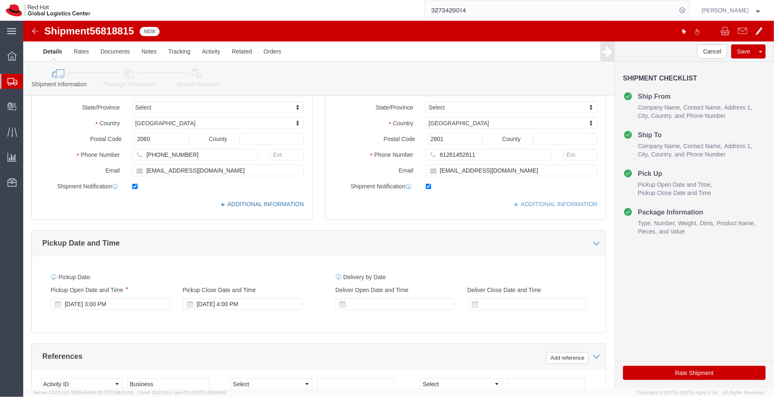
click link "ADDITIONAL INFORMATION"
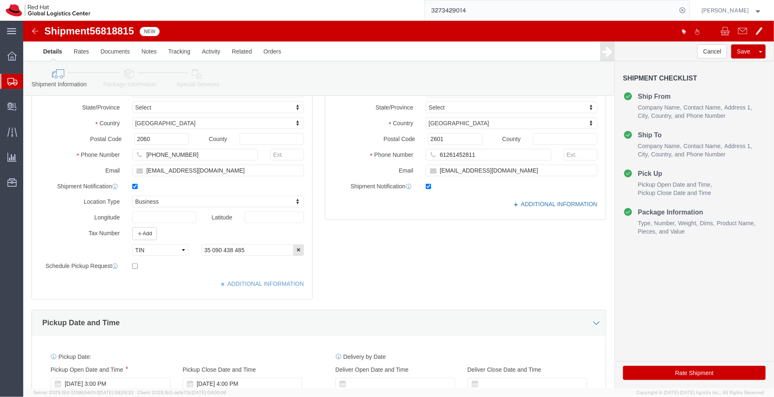
click link "ADDITIONAL INFORMATION"
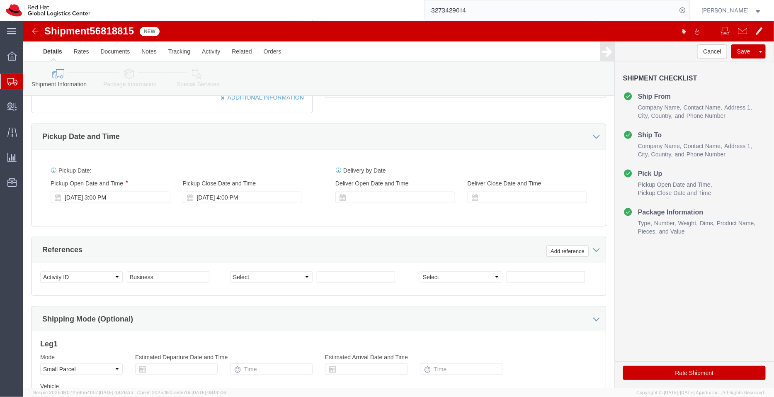
scroll to position [346, 0]
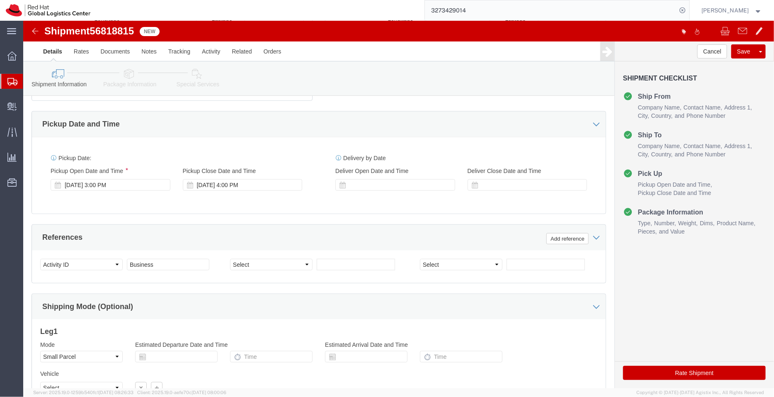
click icon
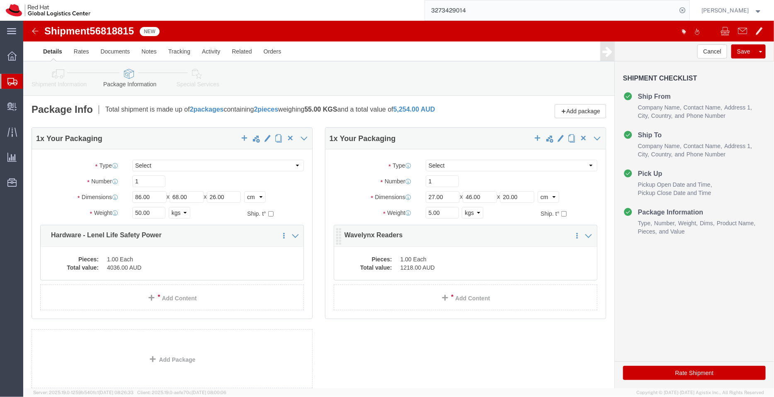
click dd "1.00 Each"
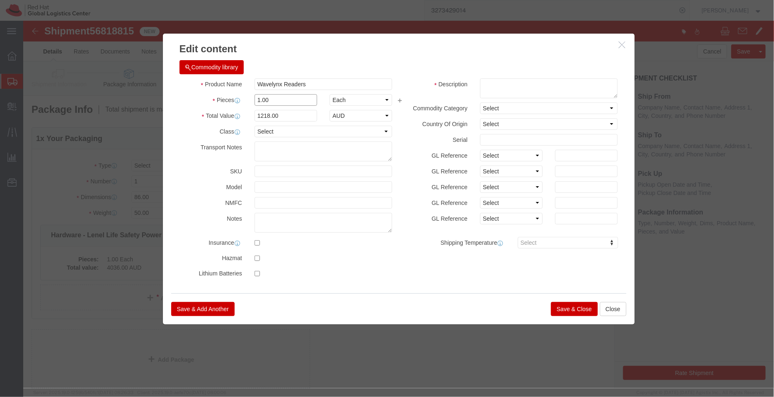
drag, startPoint x: 252, startPoint y: 78, endPoint x: 192, endPoint y: 81, distance: 61.1
click div "Pieces 1.00 Select Bag Barrels 100Board Feet Bottle Box Blister Pack Carats Can…"
type input "3"
type input "1"
click div "Commodity library"
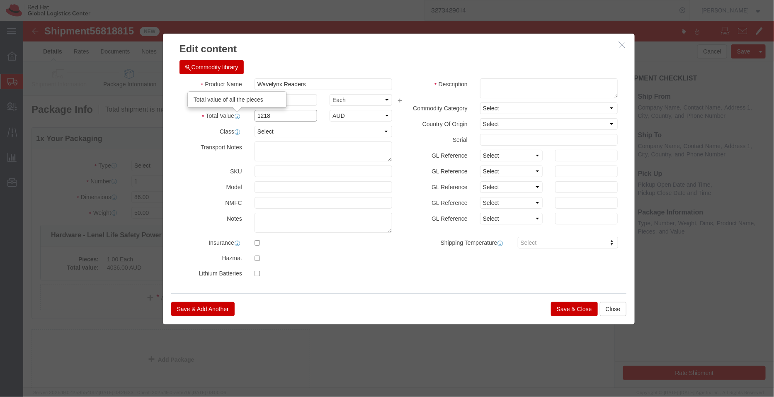
drag, startPoint x: 239, startPoint y: 90, endPoint x: 210, endPoint y: 91, distance: 29.5
click div "Total Value Total value of all the pieces 1218 Select ADP AED AFN ALL AMD AOA A…"
type input "486"
click div "Commodity library"
click div "Product Name Wavelynx Readers Pieces 1 Select Bag Barrels 100Board Feet Bottle …"
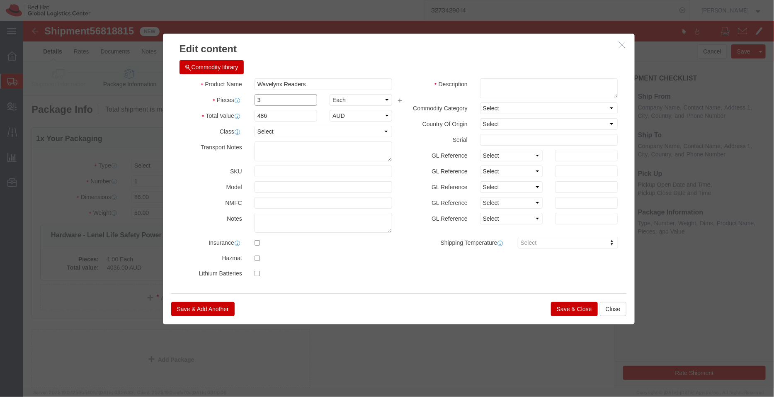
type input "3"
type input "1458"
click div "Commodity library"
click button "Save & Close"
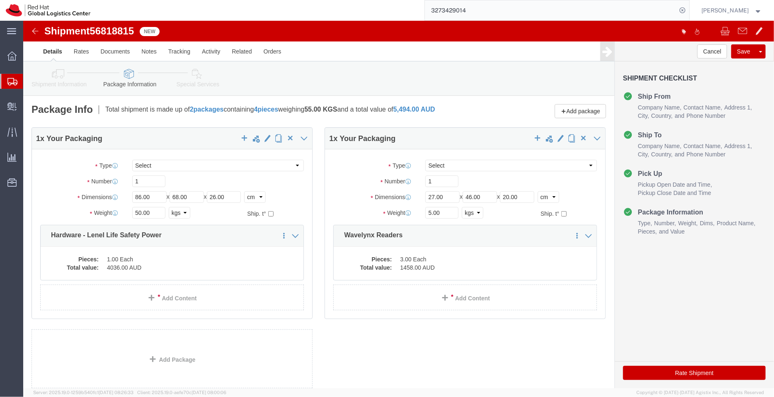
click link "Special Services"
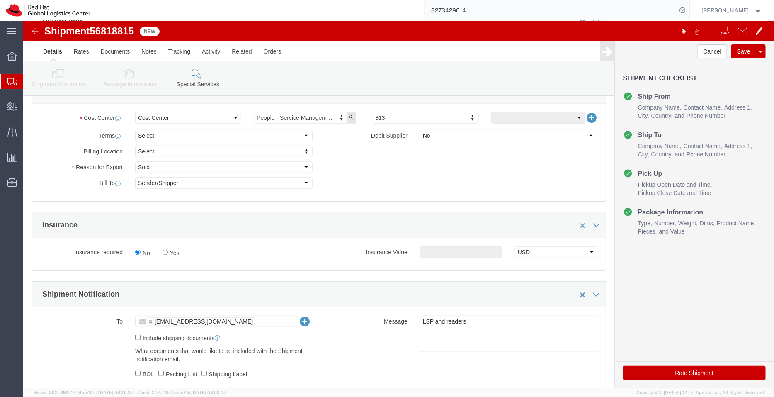
scroll to position [217, 0]
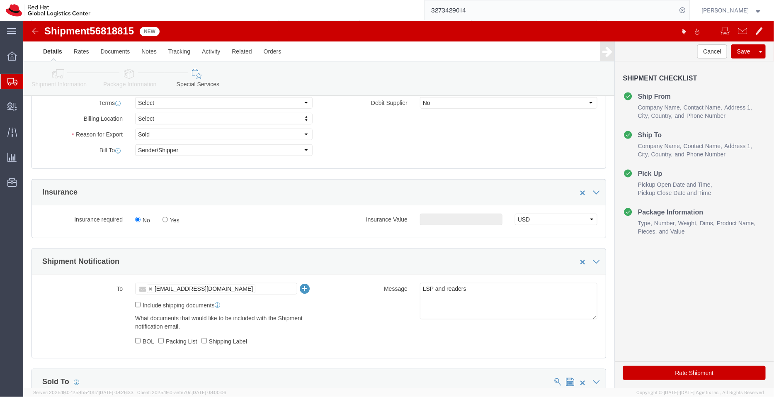
click button "Rate Shipment"
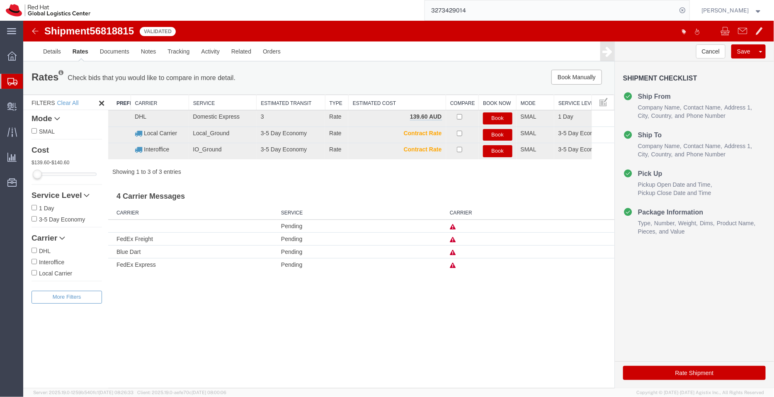
scroll to position [0, 0]
click at [499, 114] on button "Book" at bounding box center [497, 118] width 29 height 12
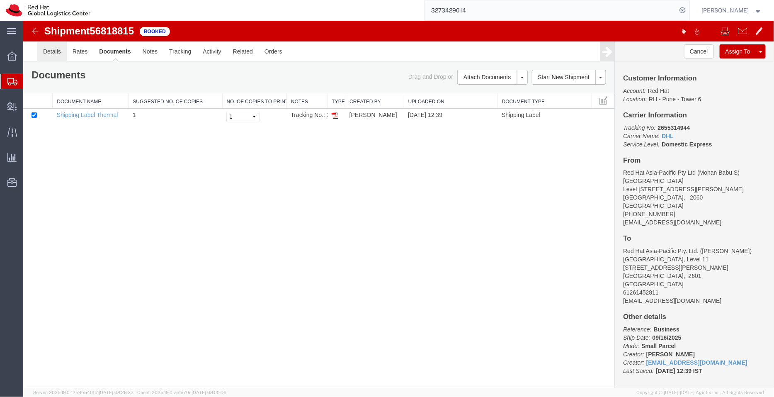
click at [50, 52] on link "Details" at bounding box center [51, 51] width 29 height 20
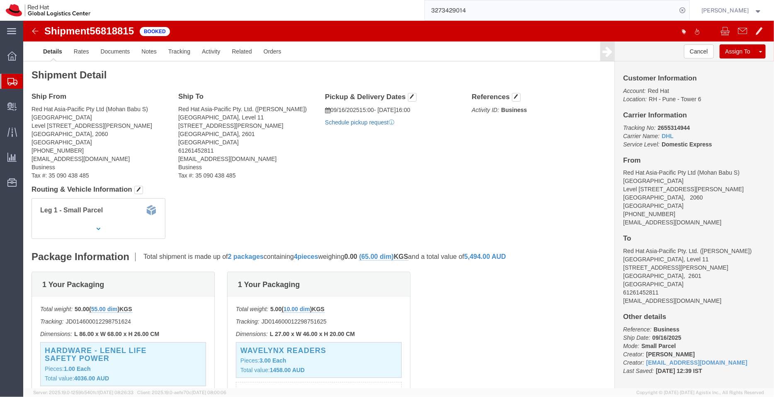
click link "Schedule pickup request"
drag, startPoint x: 402, startPoint y: 102, endPoint x: 304, endPoint y: 87, distance: 99.0
click div "Pickup & Delivery Dates 09/16/2025 15:00 - 09/16/2025 16:00 Pickup request numb…"
copy div "09/16/2025 15:00 - 09/16/2025 16:00 Pickup request number : CBJ250916014390"
click link "Documents"
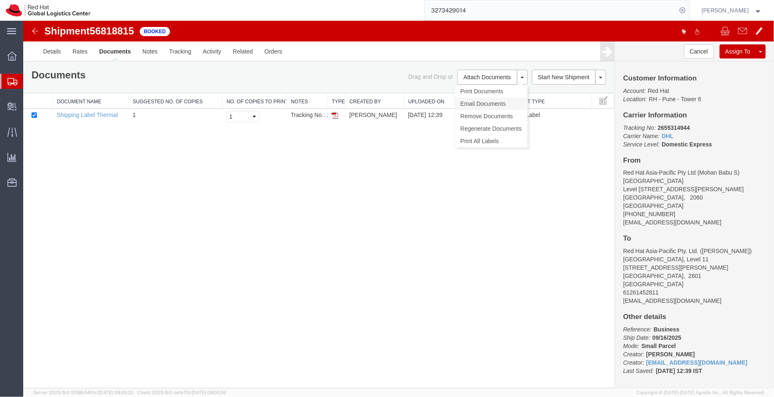
click at [485, 102] on link "Email Documents" at bounding box center [491, 103] width 72 height 12
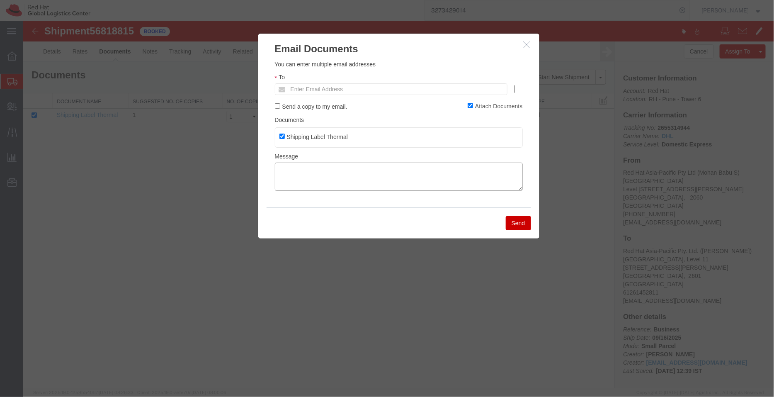
click at [386, 174] on textarea at bounding box center [398, 176] width 248 height 28
paste textarea "09/16/2025 15:00 - 09/16/2025 16:00 Pickup request number: CBJ250916014390"
click at [276, 187] on textarea "09/16/2025 15:00 - 09/16/2025 16:00 Pickup request number: CBJ250916014390" at bounding box center [398, 176] width 248 height 28
click at [276, 170] on textarea "09/16/2025 15:00 - 09/16/2025 16:00 DHL Pickup request number: CBJ250916014390" at bounding box center [398, 176] width 248 height 28
type textarea "Pickup date/time - 09/16/2025 15:00 - 09/16/2025 16:00 DHL Pickup request numbe…"
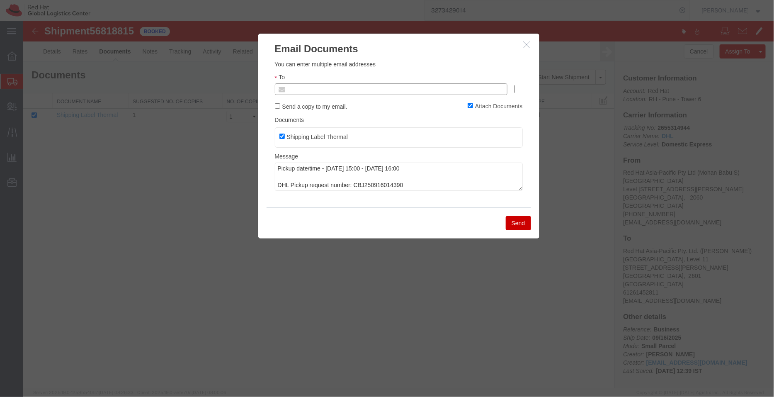
click at [329, 87] on input "text" at bounding box center [334, 88] width 97 height 11
type input "b"
paste input "[EMAIL_ADDRESS][DOMAIN_NAME]"
type input "[EMAIL_ADDRESS][DOMAIN_NAME]"
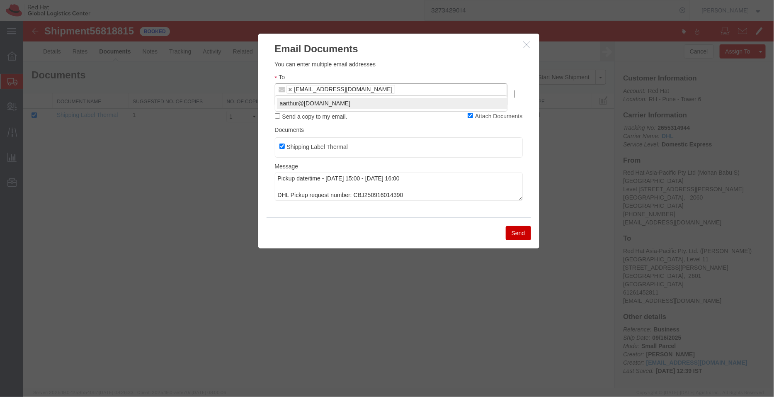
type input "aarthur"
type input "bsmohan@redhat.com,aarthur@redhat.com"
click at [524, 226] on button "Send" at bounding box center [517, 233] width 25 height 14
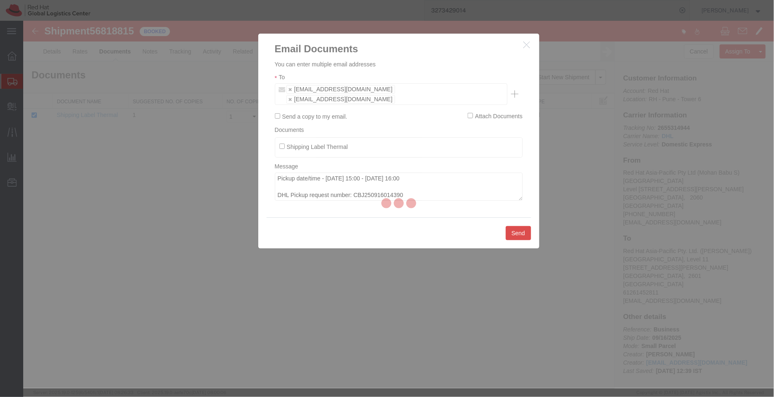
checkbox input "false"
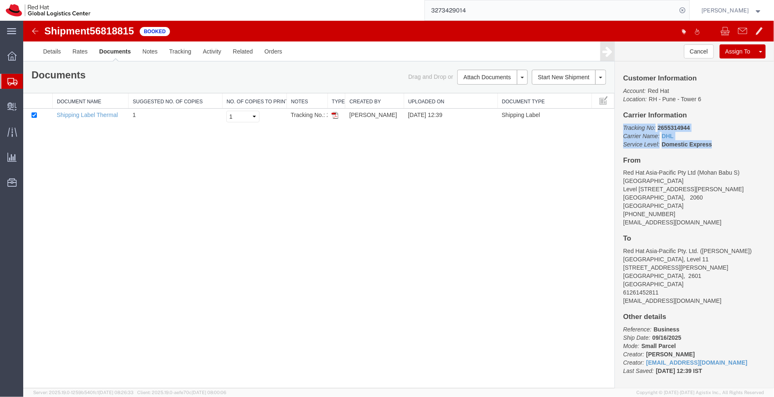
drag, startPoint x: 715, startPoint y: 143, endPoint x: 620, endPoint y: 126, distance: 96.5
click at [620, 126] on div "Customer Information Account: Red Hat Location: RH - Pune - Tower 6 Carrier Inf…" at bounding box center [693, 224] width 159 height 327
copy p "Tracking No: 2655314944 Carrier Name: DHL DHL Service Level: Domestic Express"
click at [56, 49] on link "Details" at bounding box center [51, 51] width 29 height 20
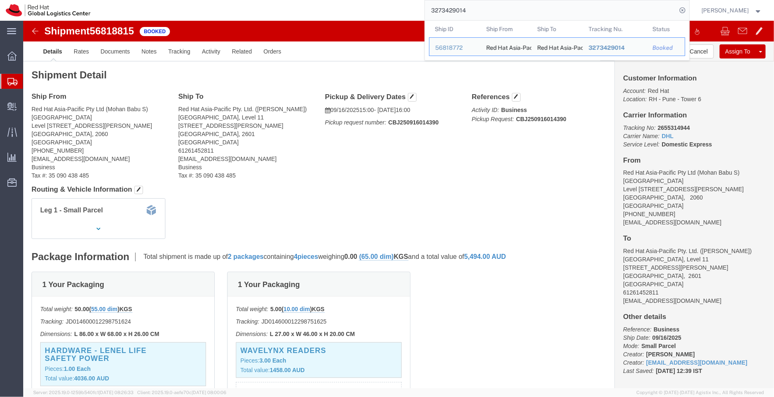
drag, startPoint x: 474, startPoint y: 11, endPoint x: 390, endPoint y: 5, distance: 84.3
click at [390, 5] on div "3273429014 Ship ID Ship From Ship To Tracking Nu. Status Ship ID 56818772 Ship …" at bounding box center [392, 10] width 593 height 21
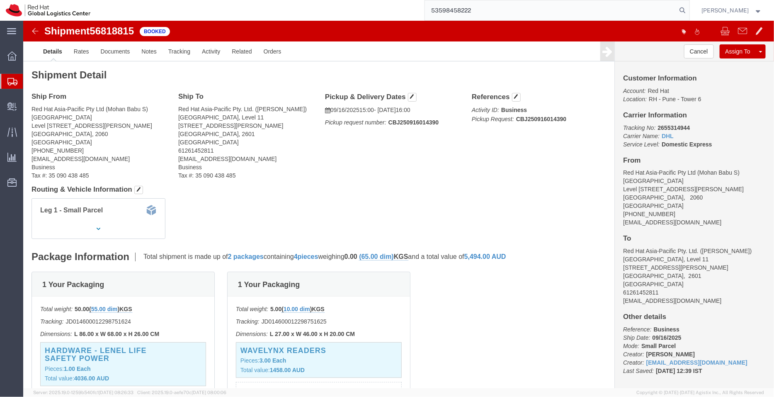
type input "53598458222"
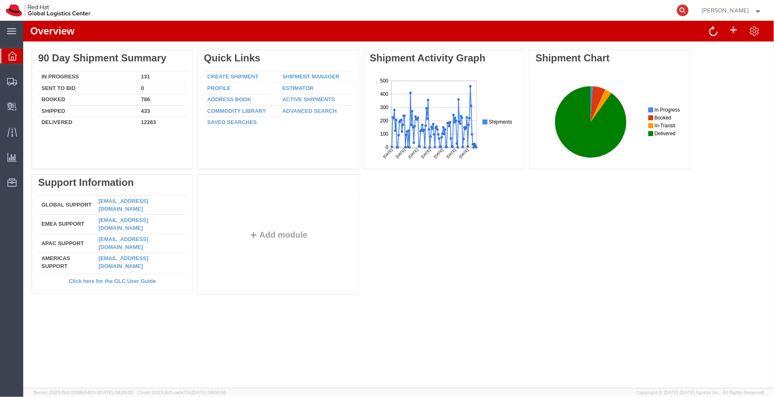
click at [680, 9] on icon at bounding box center [683, 11] width 12 height 12
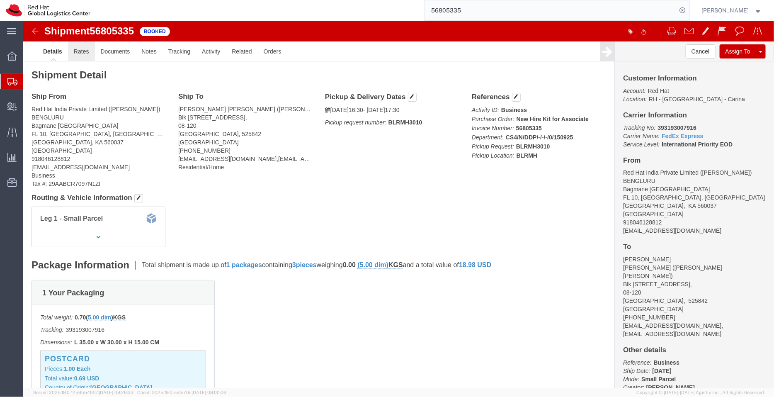
click link "Rates"
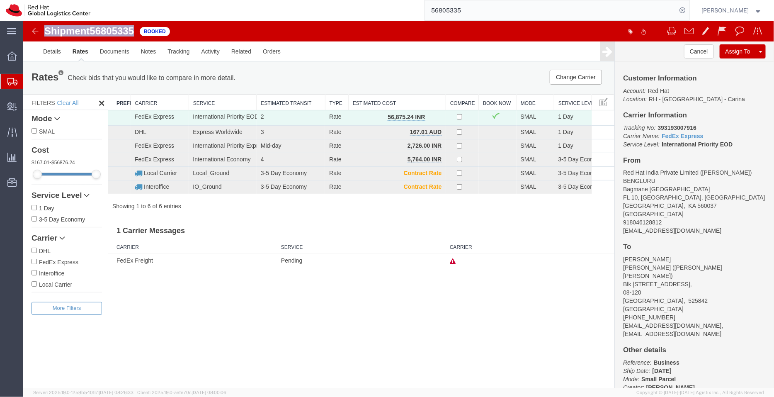
drag, startPoint x: 136, startPoint y: 29, endPoint x: 43, endPoint y: 24, distance: 93.4
click at [43, 24] on div "Shipment 56805335 6 of 6 Booked Details Rates Documents Notes Tracking Activity…" at bounding box center [398, 40] width 751 height 41
copy h1 "Shipment 56805335"
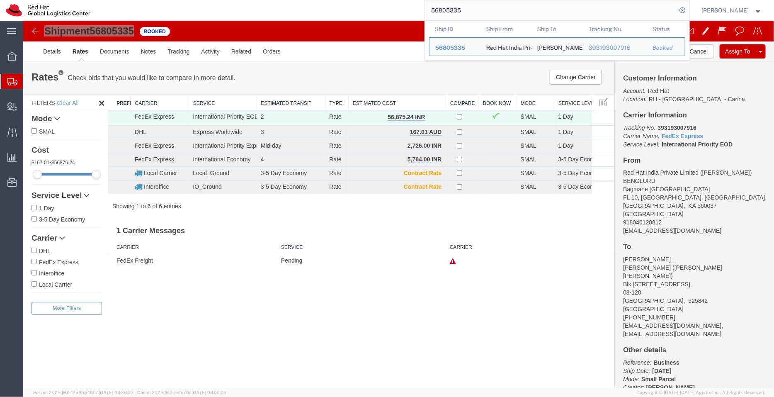
drag, startPoint x: 455, startPoint y: 10, endPoint x: 410, endPoint y: 7, distance: 45.7
click at [410, 7] on div "56805335 Ship ID Ship From Ship To Tracking Nu. Status Ship ID 56805335 Ship Fr…" at bounding box center [392, 10] width 593 height 21
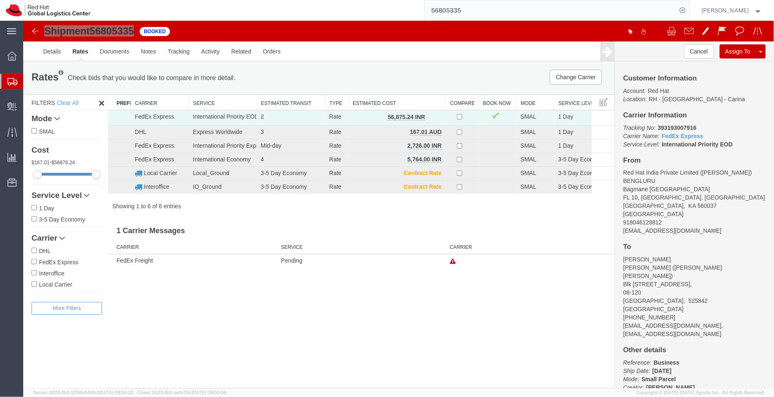
paste input "3598458222"
type input "53598458222"
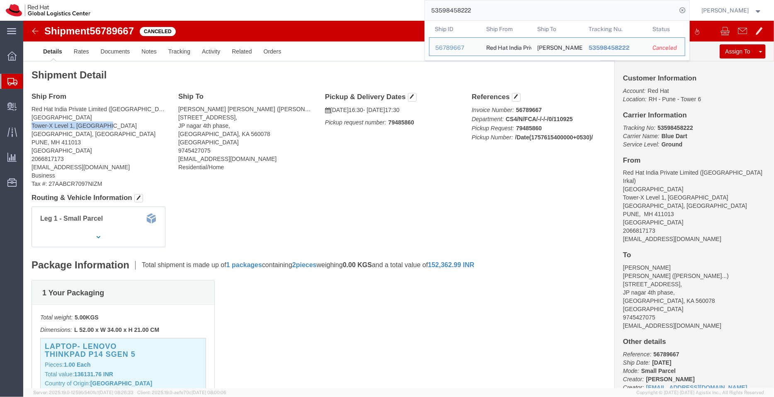
drag, startPoint x: 10, startPoint y: 104, endPoint x: 85, endPoint y: 102, distance: 75.1
click address "Red Hat India Private Limited ([PERSON_NAME][GEOGRAPHIC_DATA]) PUNE [STREET_ADD…"
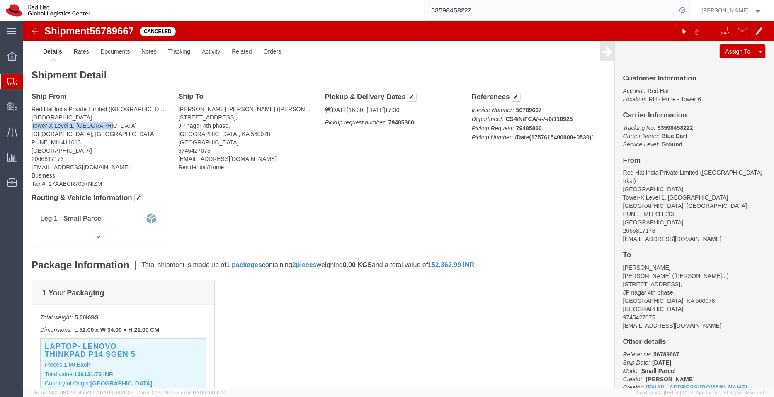
copy address "Tower-X Level 1, [GEOGRAPHIC_DATA]"
drag, startPoint x: 76, startPoint y: 113, endPoint x: 9, endPoint y: 111, distance: 67.6
click address "Red Hat India Private Limited ([PERSON_NAME][GEOGRAPHIC_DATA]) PUNE [STREET_ADD…"
copy address "[GEOGRAPHIC_DATA], [GEOGRAPHIC_DATA]"
drag, startPoint x: 23, startPoint y: 120, endPoint x: 6, endPoint y: 121, distance: 16.6
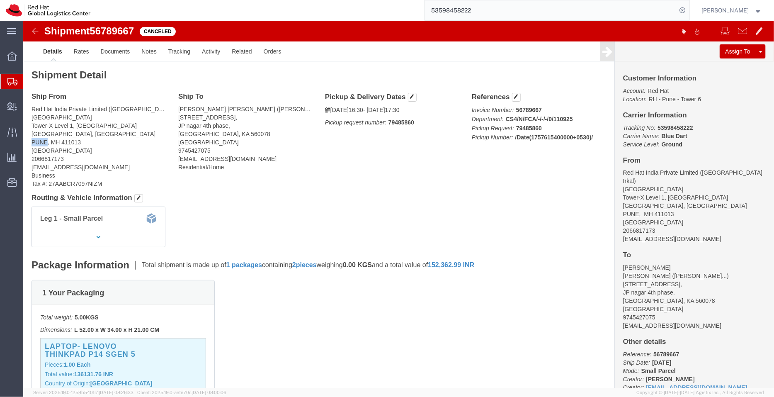
click div "Ship From Red Hat India Private Limited ([PERSON_NAME][GEOGRAPHIC_DATA]) PUNE […"
copy address "[GEOGRAPHIC_DATA]"
drag, startPoint x: 59, startPoint y: 123, endPoint x: 36, endPoint y: 121, distance: 23.3
click address "Red Hat India Private Limited ([PERSON_NAME][GEOGRAPHIC_DATA]) PUNE [STREET_ADD…"
copy address "411013"
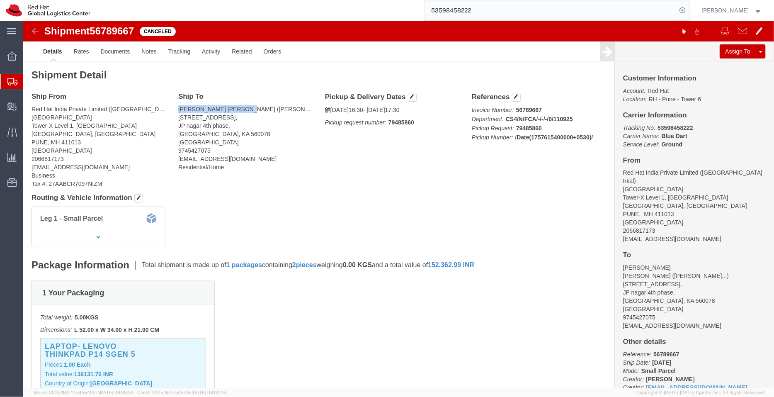
drag, startPoint x: 218, startPoint y: 86, endPoint x: 153, endPoint y: 84, distance: 65.1
click div "Ship To [PERSON_NAME] [PERSON_NAME] ([PERSON_NAME] [PERSON_NAME]) [STREET_ADDRE…"
copy address "[PERSON_NAME] [PERSON_NAME]"
drag, startPoint x: 214, startPoint y: 97, endPoint x: 155, endPoint y: 96, distance: 58.9
click address "[PERSON_NAME] [PERSON_NAME] ([PERSON_NAME] [PERSON_NAME]) [STREET_ADDRESS] 9745…"
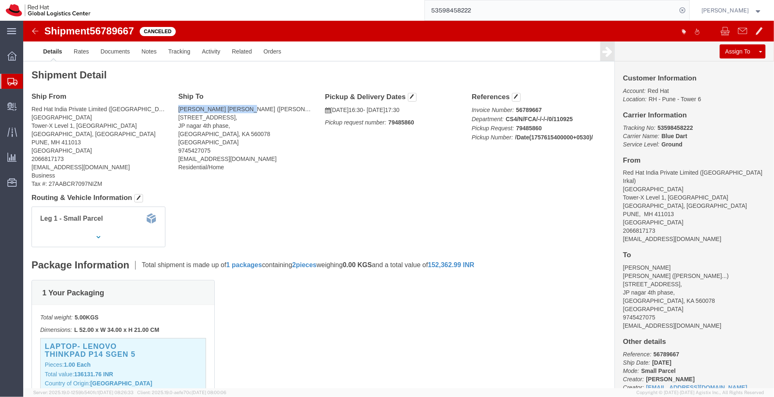
copy address "[STREET_ADDRESS]"
drag, startPoint x: 202, startPoint y: 107, endPoint x: 153, endPoint y: 104, distance: 49.4
click div "Ship To [PERSON_NAME] [PERSON_NAME] ([PERSON_NAME] [PERSON_NAME]) [STREET_ADDRE…"
drag, startPoint x: 154, startPoint y: 104, endPoint x: 204, endPoint y: 104, distance: 49.8
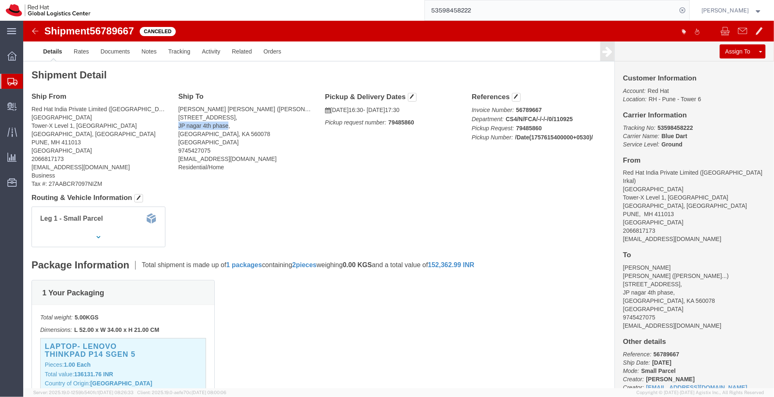
click address "[PERSON_NAME] [PERSON_NAME] ([PERSON_NAME] [PERSON_NAME]) [STREET_ADDRESS] 9745…"
copy address "JP nagar 4th phase"
drag, startPoint x: 179, startPoint y: 112, endPoint x: 151, endPoint y: 113, distance: 27.8
click div "Ship To [PERSON_NAME] [PERSON_NAME] ([PERSON_NAME] [PERSON_NAME]) [STREET_ADDRE…"
copy address "[GEOGRAPHIC_DATA]"
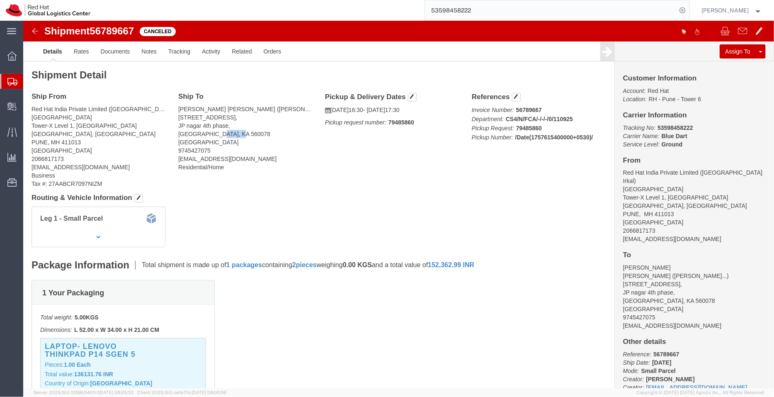
drag, startPoint x: 211, startPoint y: 113, endPoint x: 191, endPoint y: 112, distance: 20.3
click address "[PERSON_NAME] [PERSON_NAME] ([PERSON_NAME] [PERSON_NAME]) [STREET_ADDRESS] 9745…"
copy address "560078"
click link "Uncancel Shipment"
drag, startPoint x: 214, startPoint y: 115, endPoint x: 192, endPoint y: 117, distance: 22.9
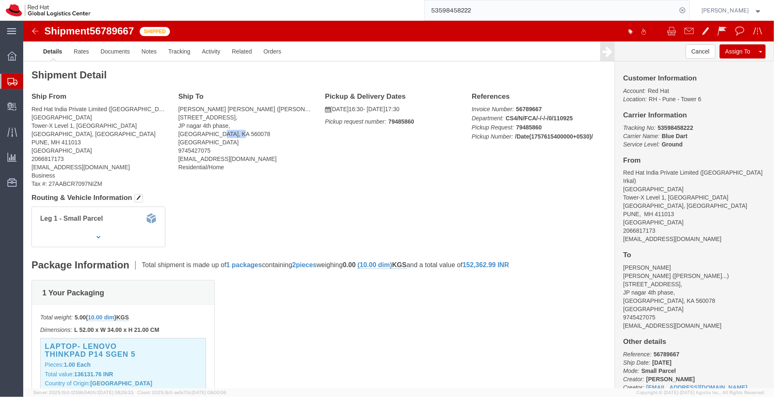
click address "[PERSON_NAME] [PERSON_NAME] ([PERSON_NAME] [PERSON_NAME]) [STREET_ADDRESS] 9745…"
click p "Total value: 136131.76 INR"
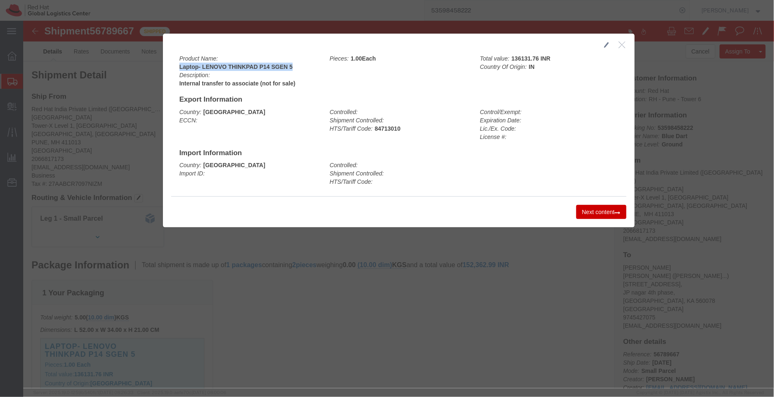
drag, startPoint x: 269, startPoint y: 44, endPoint x: 151, endPoint y: 48, distance: 117.4
click div "Product Name: Laptop- LENOVO THINKPAD P14 SGEN 5 Description: Internal transfer…"
drag, startPoint x: 269, startPoint y: 62, endPoint x: 153, endPoint y: 66, distance: 115.7
click div "Product Name: Laptop- LENOVO THINKPAD P14 SGEN 5 Description: Internal transfer…"
click h2
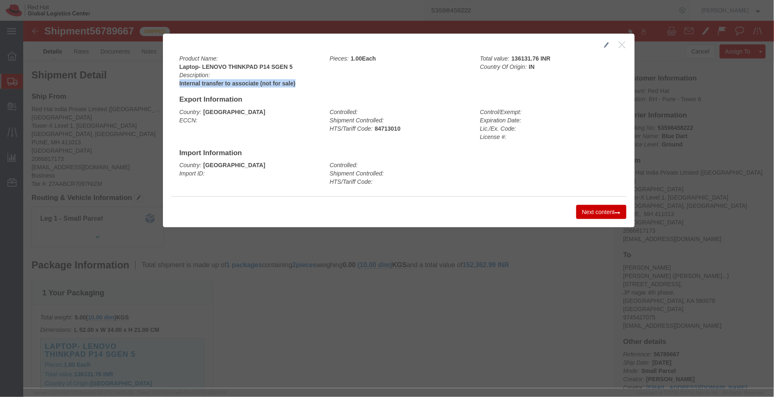
click button "button"
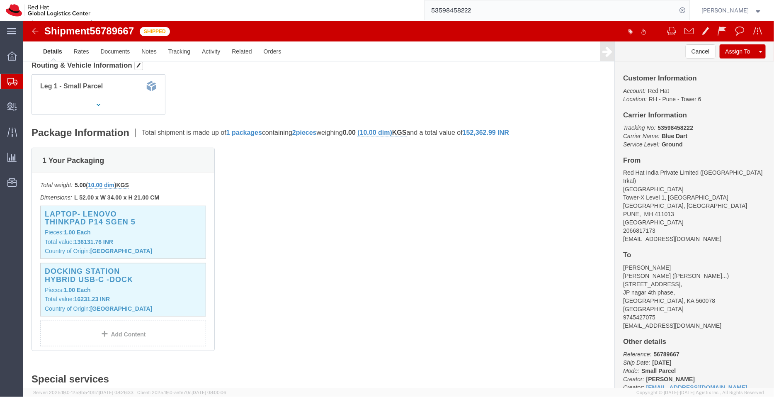
scroll to position [138, 0]
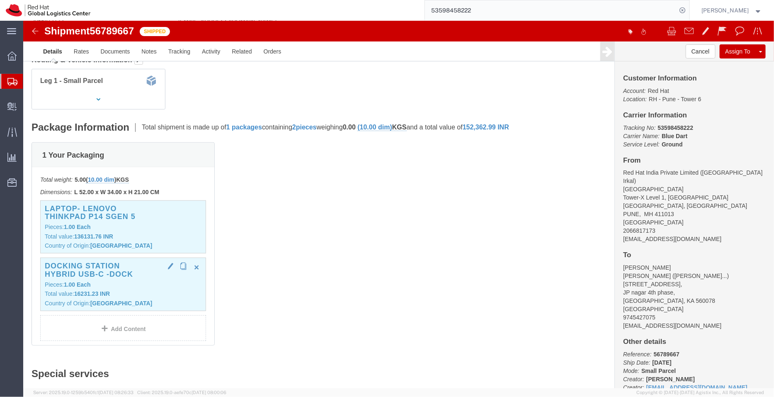
click div "Docking Station Hybrid USB-C -Dock Pieces: 1.00 Each Total value: 16231.23 INR …"
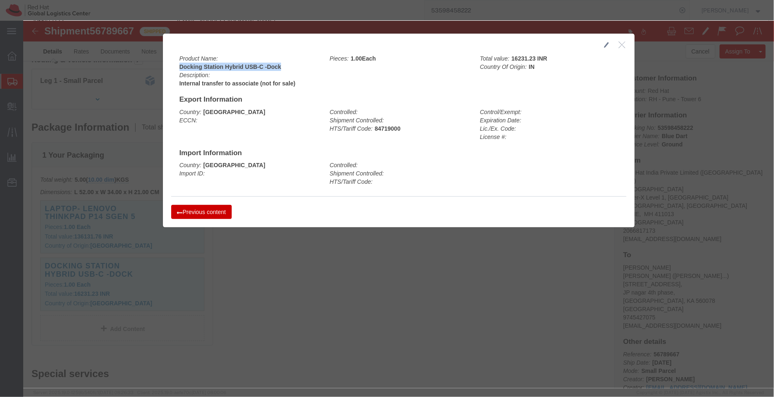
drag, startPoint x: 257, startPoint y: 47, endPoint x: 148, endPoint y: 47, distance: 108.6
click div "Product Name: Docking Station Hybrid USB-C -Dock Description: Internal transfer…"
drag, startPoint x: 232, startPoint y: 64, endPoint x: 153, endPoint y: 63, distance: 78.8
click b "Internal transfer to associate (not for sale)"
click icon "button"
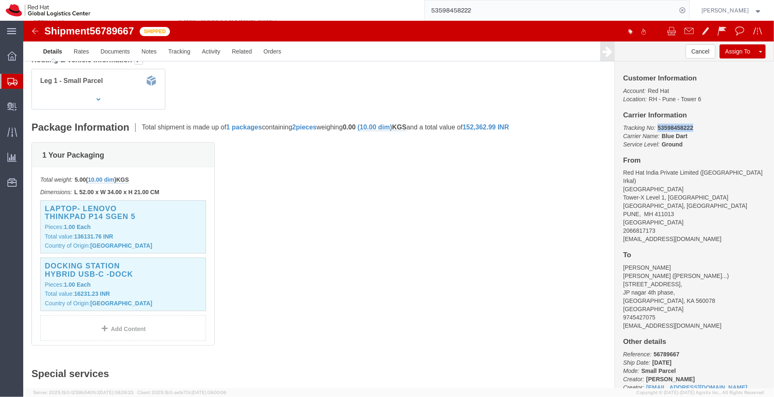
drag, startPoint x: 665, startPoint y: 106, endPoint x: 627, endPoint y: 105, distance: 37.7
click p "Tracking No: 53598458222 Carrier Name: Blue Dart Blue Dart Service Level: Ground"
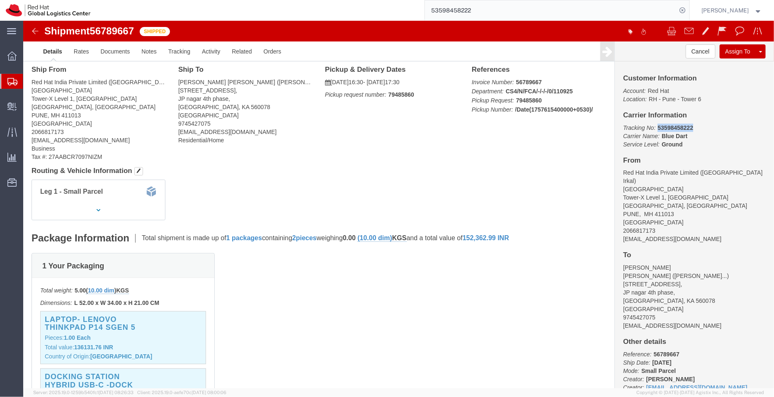
scroll to position [0, 0]
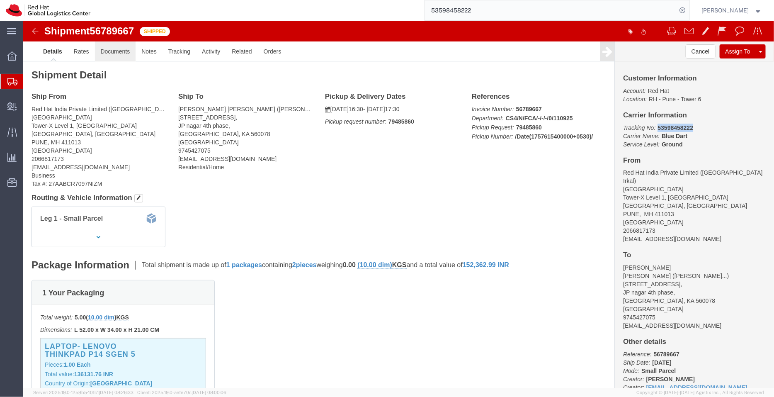
click link "Documents"
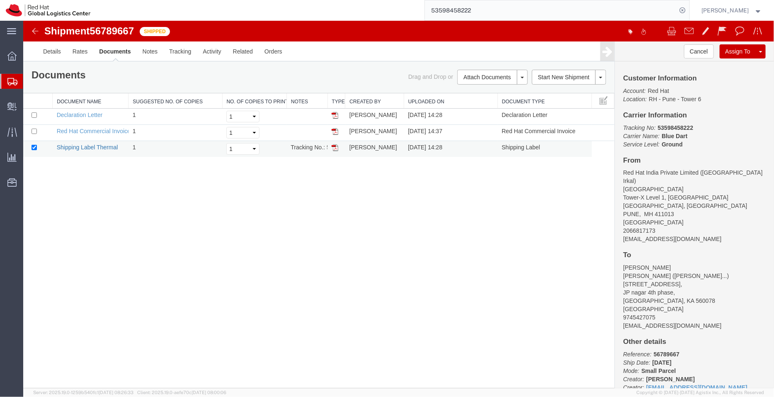
click at [92, 147] on link "Shipping Label Thermal" at bounding box center [86, 146] width 61 height 7
click at [57, 49] on link "Details" at bounding box center [51, 51] width 29 height 20
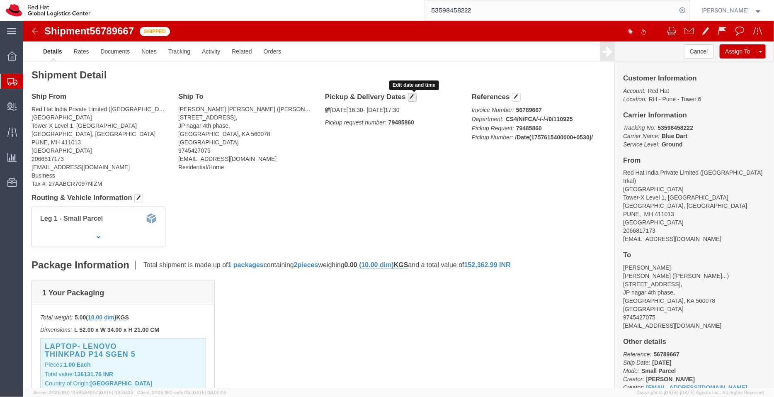
click span "button"
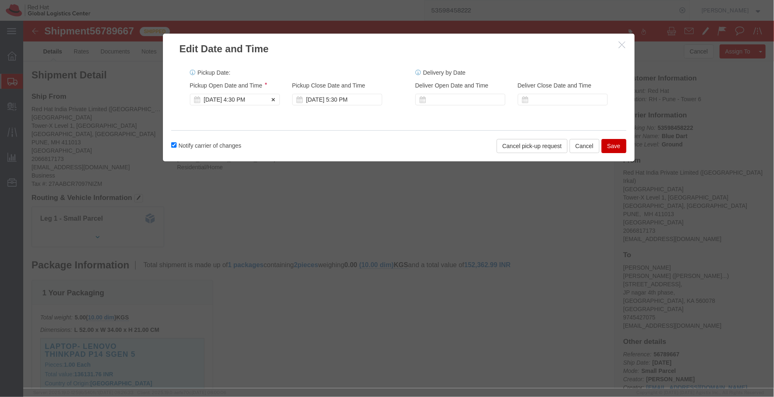
click div "[DATE] 4:30 PM"
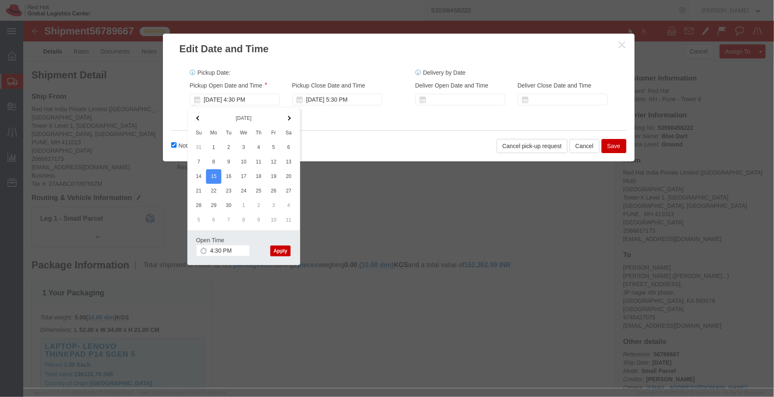
click button "Apply"
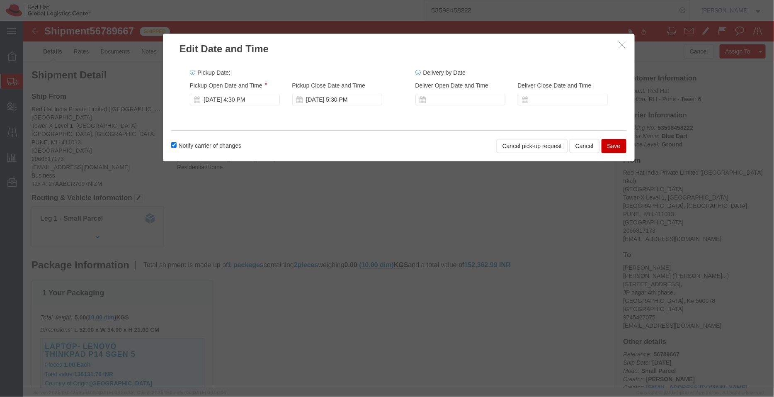
click button "Save"
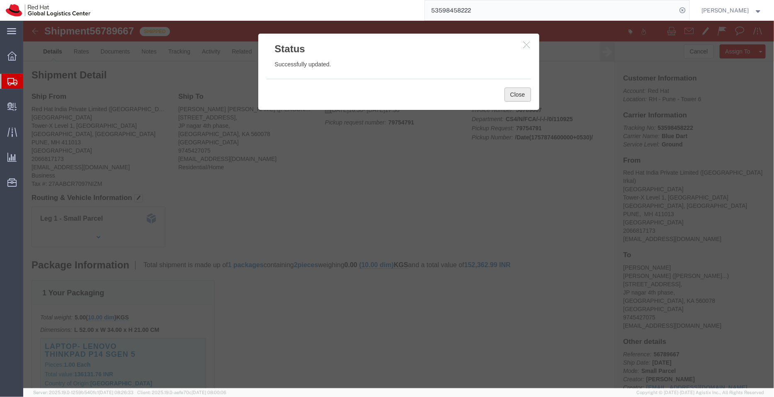
click button "Close"
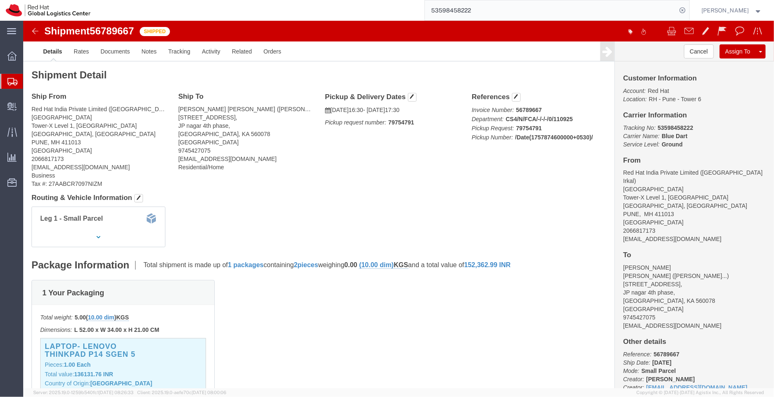
click at [0, 0] on span "Shipment Manager" at bounding box center [0, 0] width 0 height 0
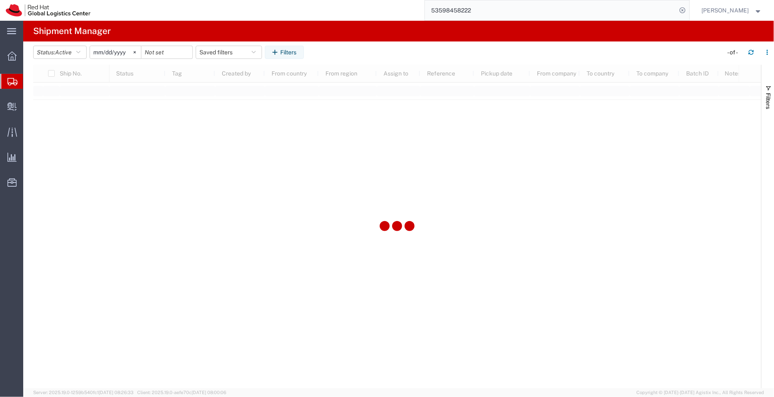
type input "[DATE]"
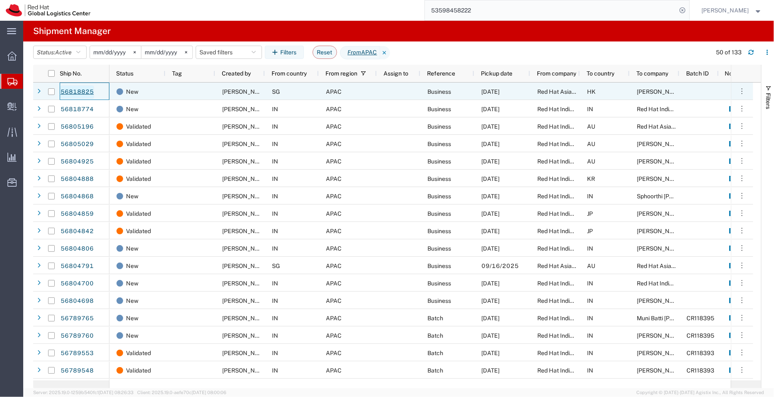
click at [66, 92] on link "56818825" at bounding box center [77, 91] width 34 height 13
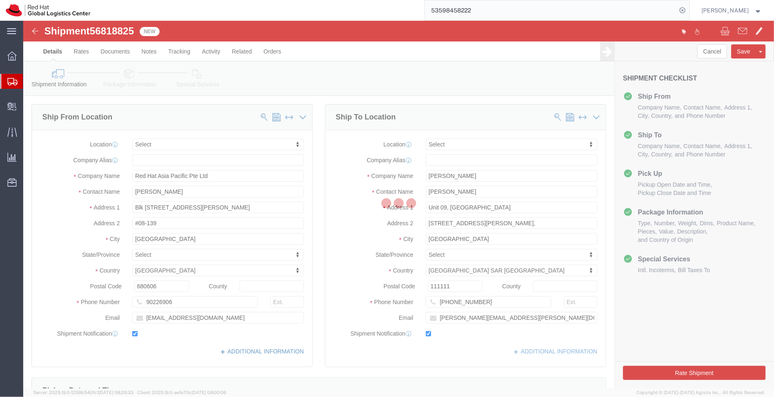
select select
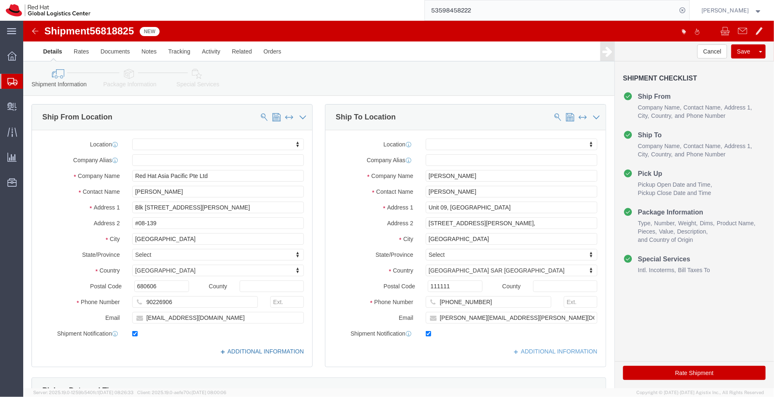
click link "ADDITIONAL INFORMATION"
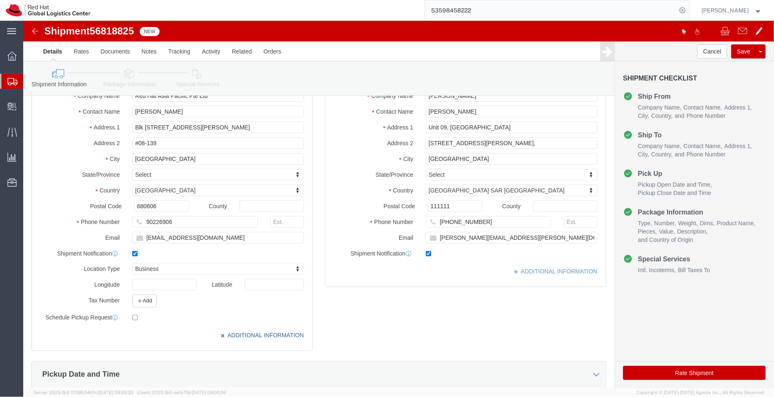
scroll to position [90, 0]
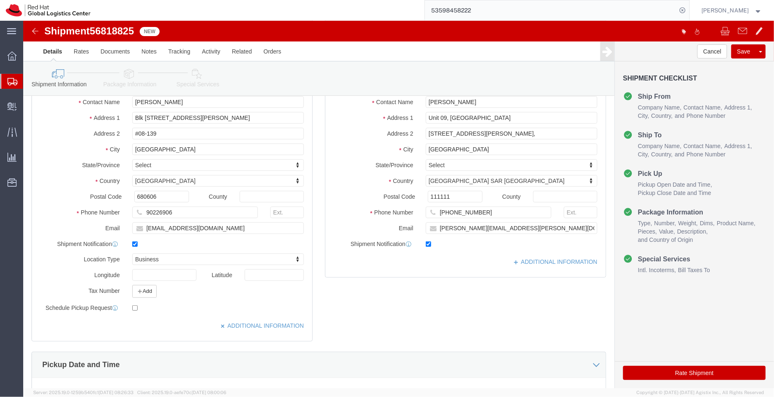
click div "Location Type Business Select Business No Loading Dock Business Business w/ Loa…"
click button "Add"
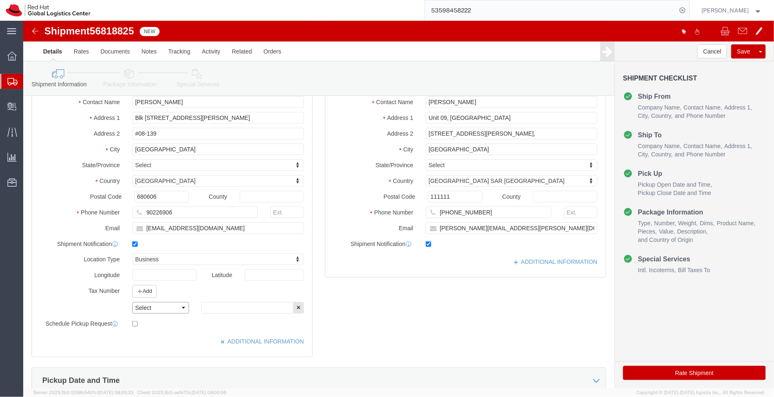
click select "Select EIN EORI TIN VAT Other"
select select "TIN"
click select "Select EIN EORI TIN VAT Other"
click div "Ship From Location Location My Profile Location RH - Amsterdam - MSO RH - Amste…"
click input "text"
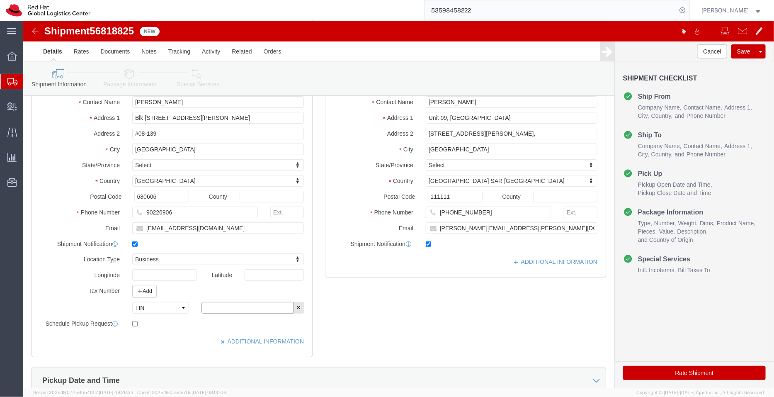
paste input "200004388R"
type input "200004388R"
click input "james.pang@adp.com"
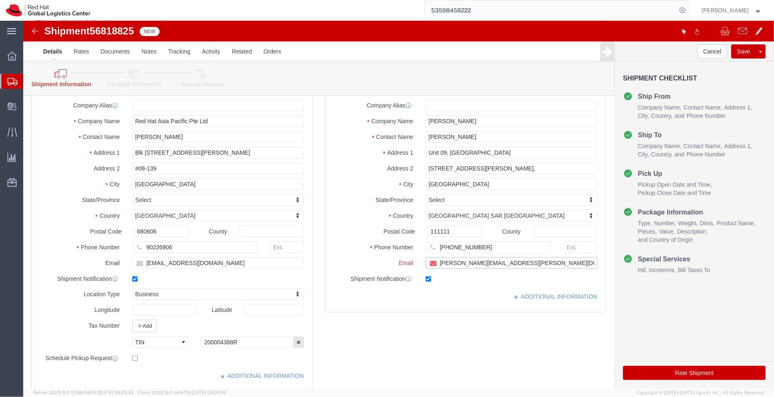
scroll to position [124, 0]
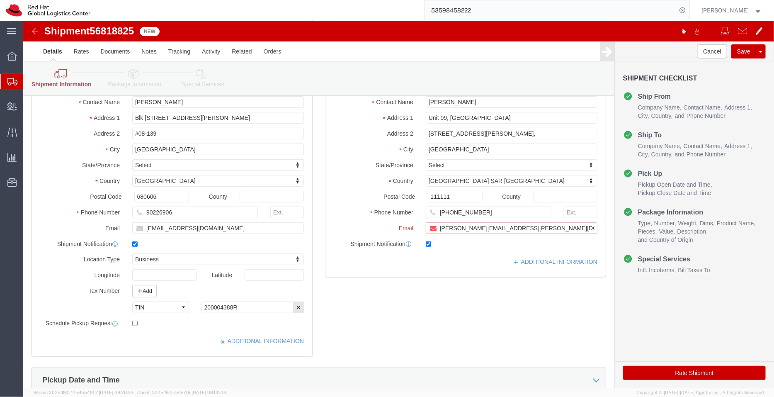
paste input "apaclogistics@redhat.com"
type input "james.pang@adp.com,apaclogistics@redhat.com"
click link "ADDITIONAL INFORMATION"
drag, startPoint x: 412, startPoint y: 173, endPoint x: 375, endPoint y: 169, distance: 37.1
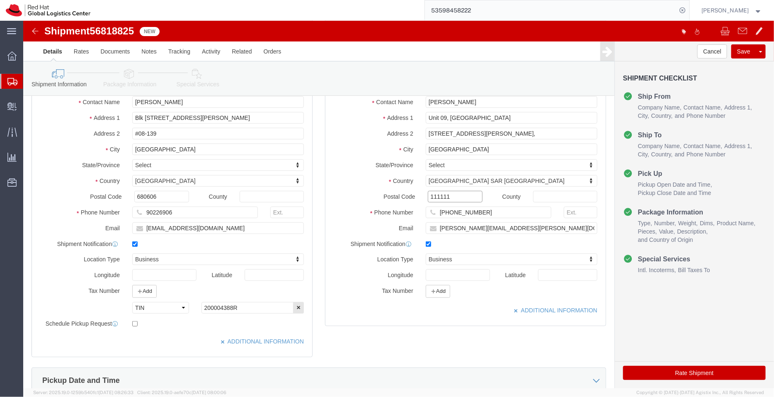
click div "Location My Profile Location RH - Amsterdam - MSO RH - Amsterdam Data Center RH…"
type input "1"
drag, startPoint x: 413, startPoint y: 173, endPoint x: 383, endPoint y: 170, distance: 30.4
click div "Postal Code 1"
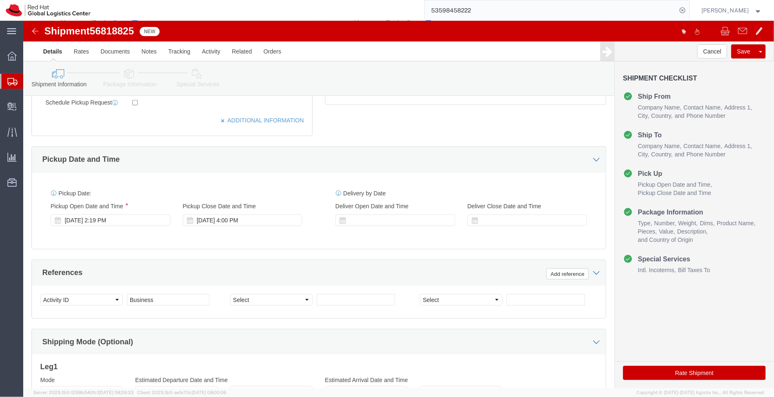
scroll to position [391, 0]
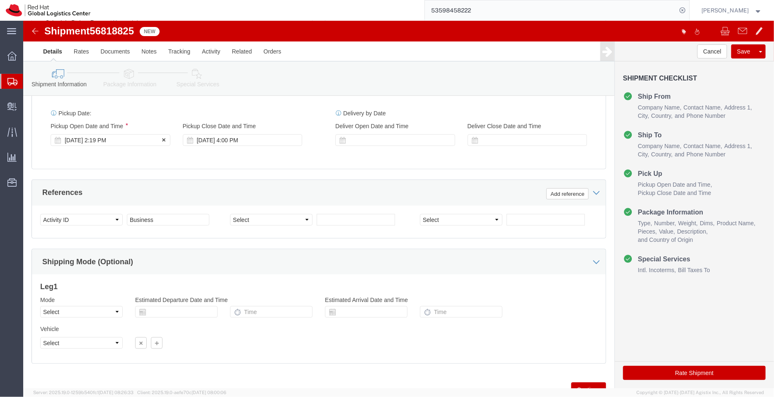
select select
click div "Sep 15 2025 2:19 PM"
click h3 "Leg 1"
click link "Package Information"
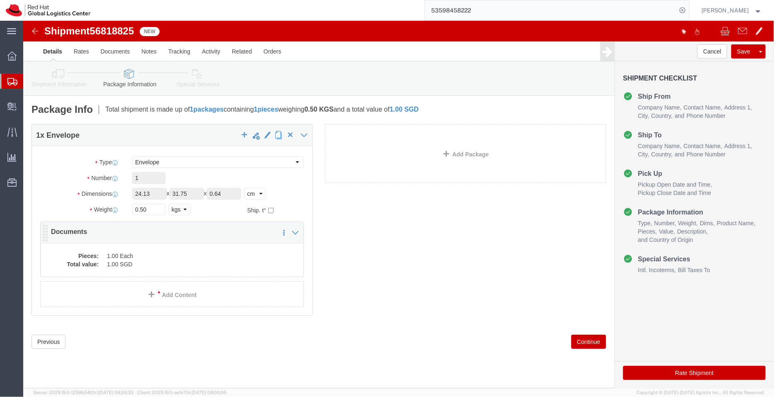
click dd "1.00 Each"
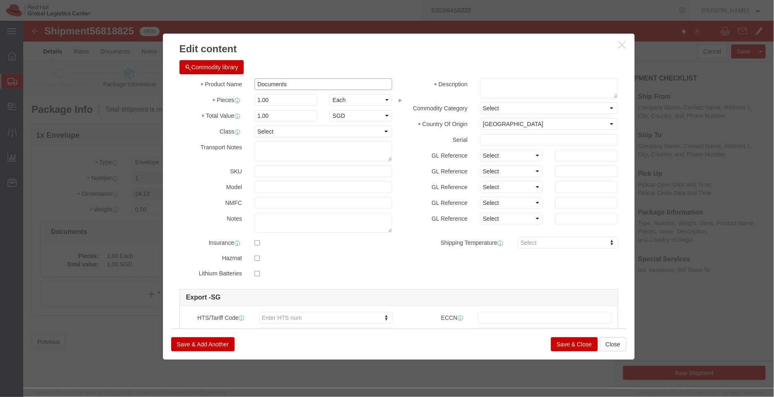
drag, startPoint x: 249, startPoint y: 65, endPoint x: 172, endPoint y: 61, distance: 76.8
click div "Product Name Documents"
click textarea
paste textarea "Documents"
type textarea "Documents"
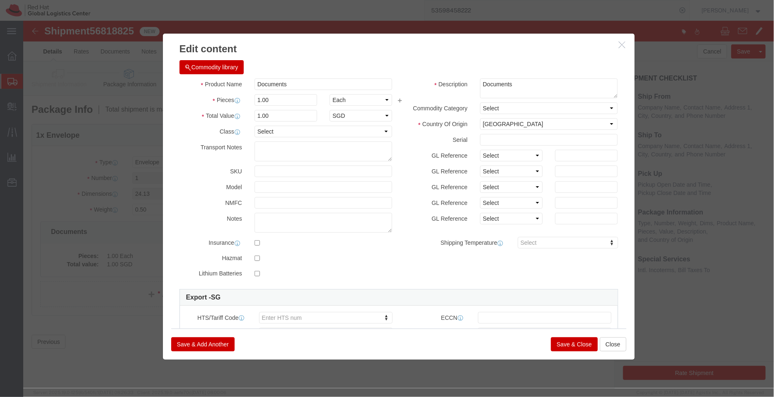
click button "Save & Close"
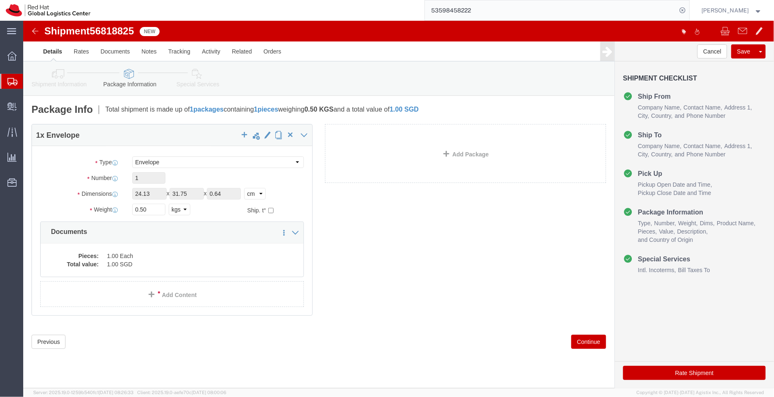
click icon
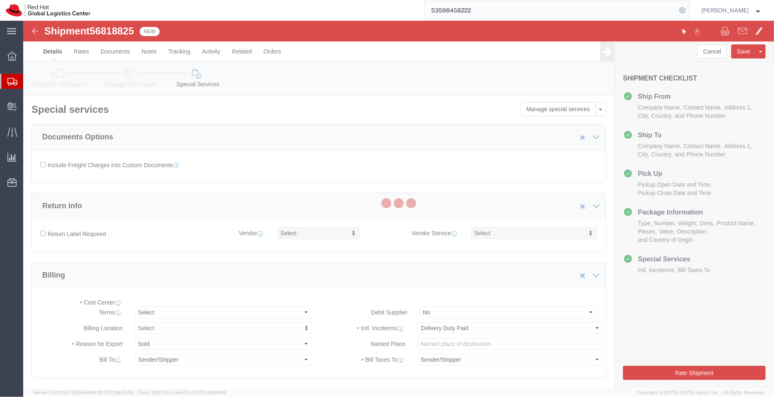
select select "COSTCENTER"
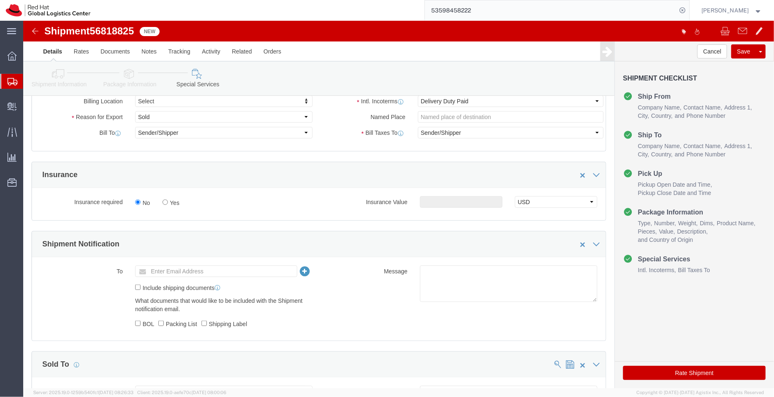
scroll to position [236, 0]
click textarea
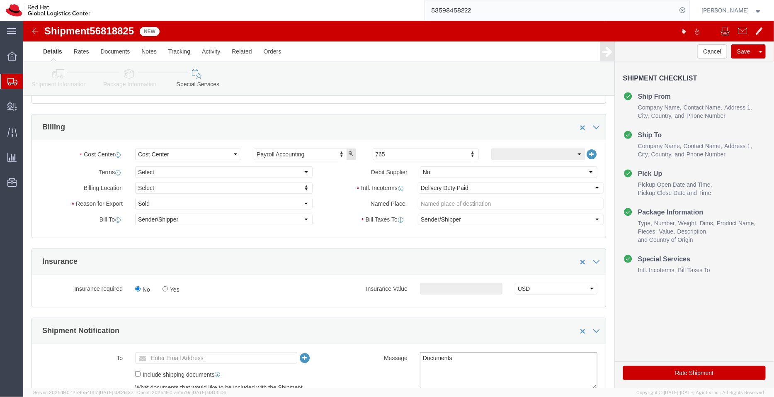
scroll to position [143, 0]
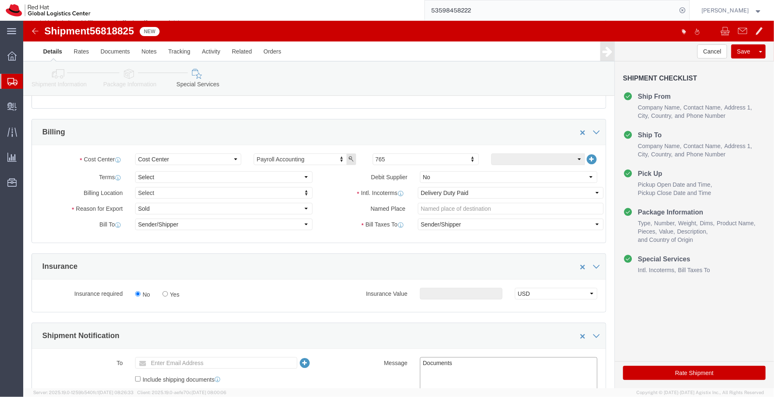
type textarea "Documents"
click button "Rate Shipment"
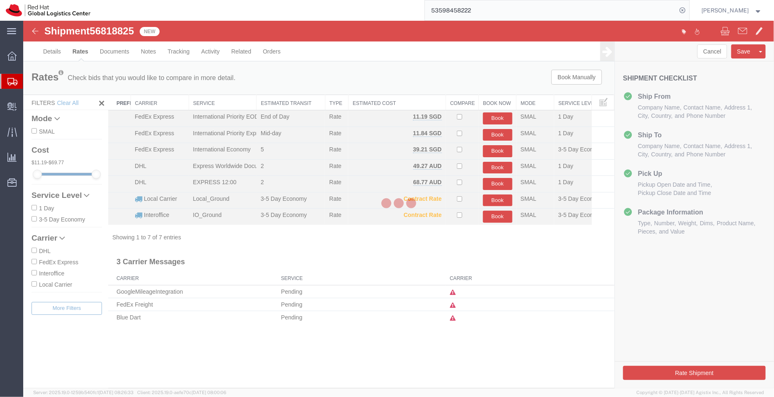
scroll to position [0, 0]
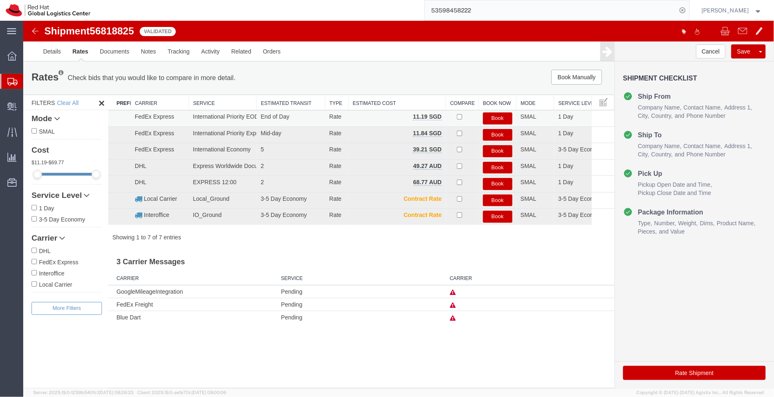
click at [495, 119] on button "Book" at bounding box center [497, 118] width 29 height 12
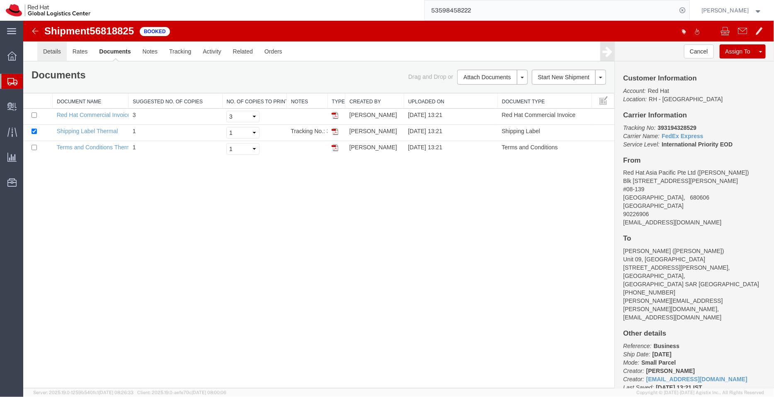
click at [51, 53] on link "Details" at bounding box center [51, 51] width 29 height 20
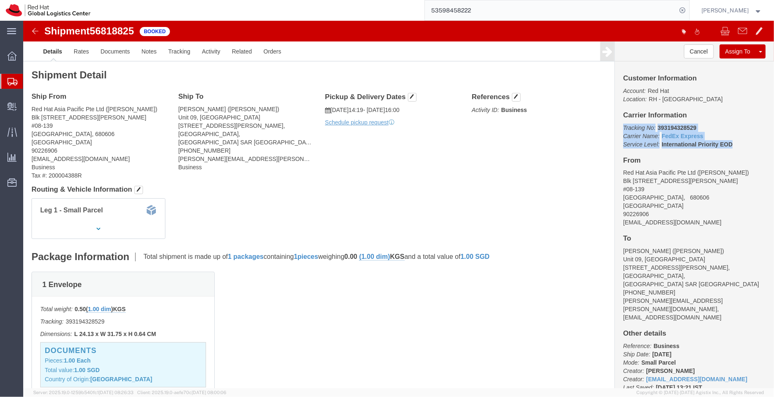
drag, startPoint x: 706, startPoint y: 121, endPoint x: 591, endPoint y: 107, distance: 116.1
click div "Customer Information Account: Red Hat Location: RH - Singapore Carrier Informat…"
click link "Documents"
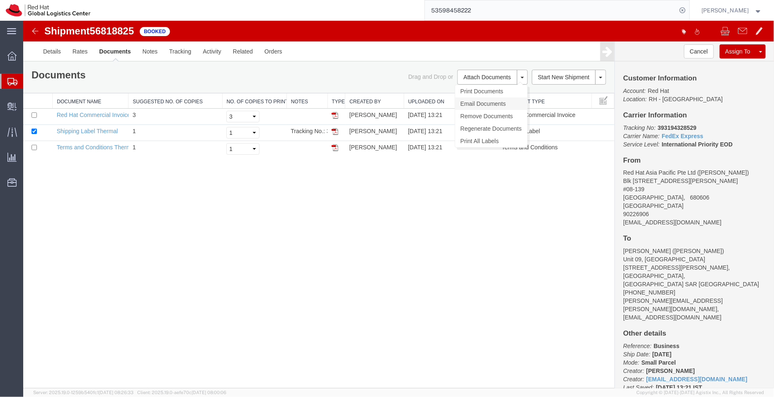
click at [477, 104] on link "Email Documents" at bounding box center [491, 103] width 72 height 12
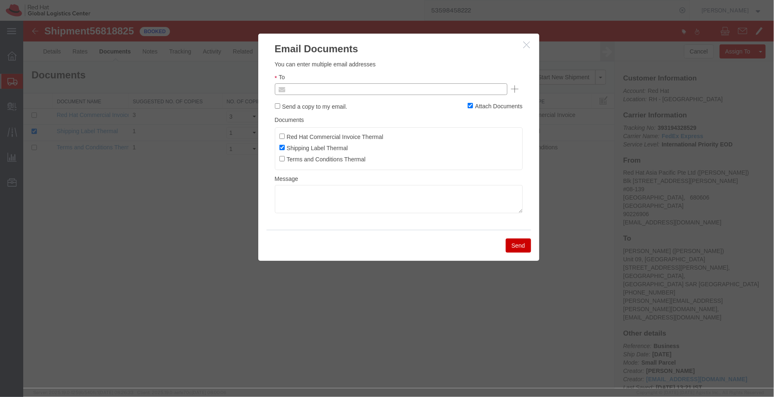
click at [316, 90] on input "text" at bounding box center [334, 88] width 97 height 11
paste input "salchua@redhat.com"
type input "salchua@redhat.com"
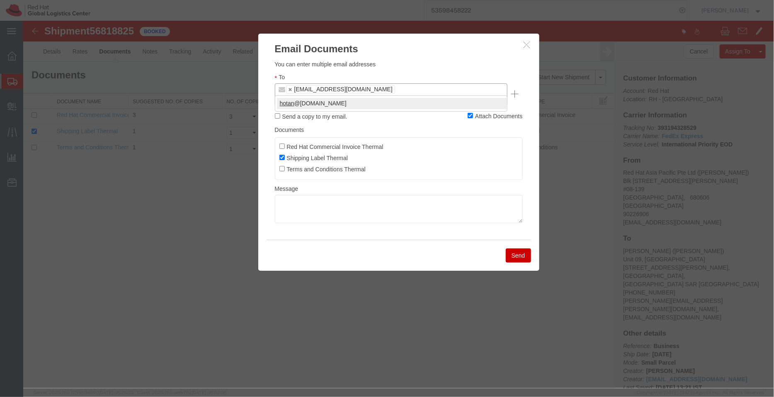
type input "hotan"
type input "salchua@redhat.com,hotan@redhat.com"
click at [526, 248] on button "Send" at bounding box center [517, 255] width 25 height 14
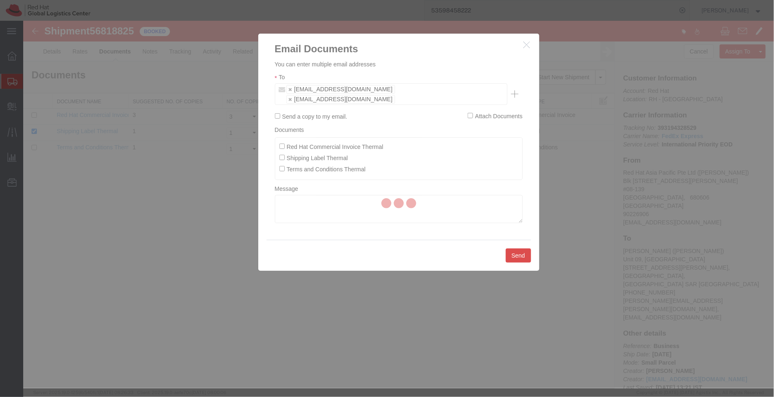
checkbox input "false"
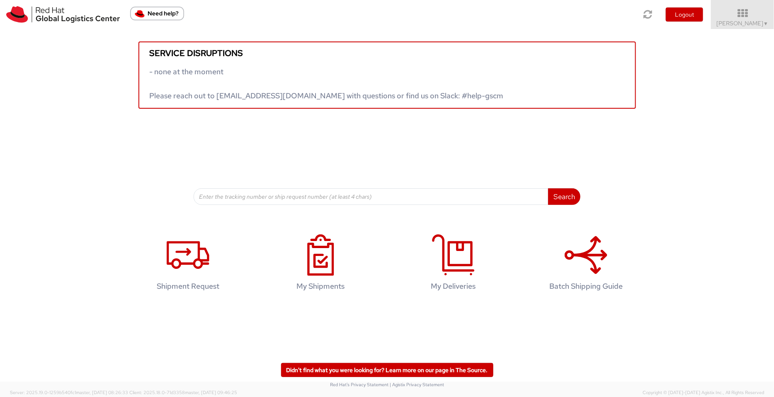
click at [750, 17] on icon at bounding box center [742, 13] width 63 height 10
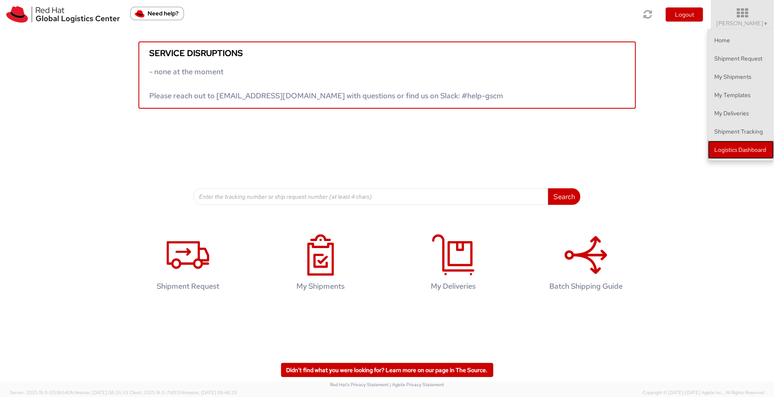
click at [751, 151] on link "Logistics Dashboard" at bounding box center [741, 150] width 66 height 18
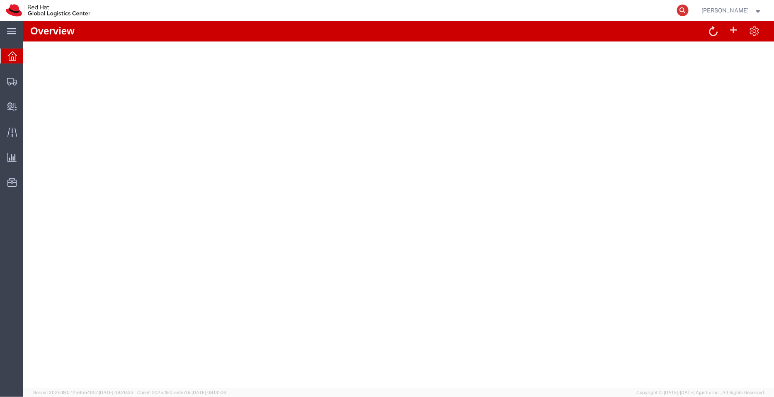
click at [682, 8] on icon at bounding box center [683, 11] width 12 height 12
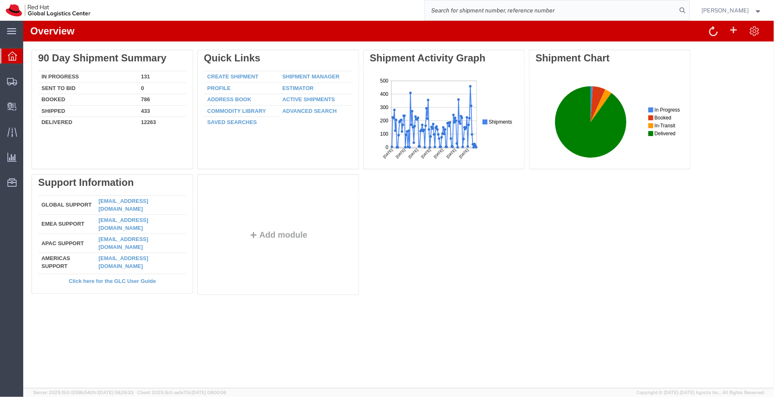
click at [639, 14] on input "search" at bounding box center [551, 10] width 252 height 20
paste input "393089495663"
click at [682, 12] on icon at bounding box center [683, 11] width 12 height 12
type input "393089495663"
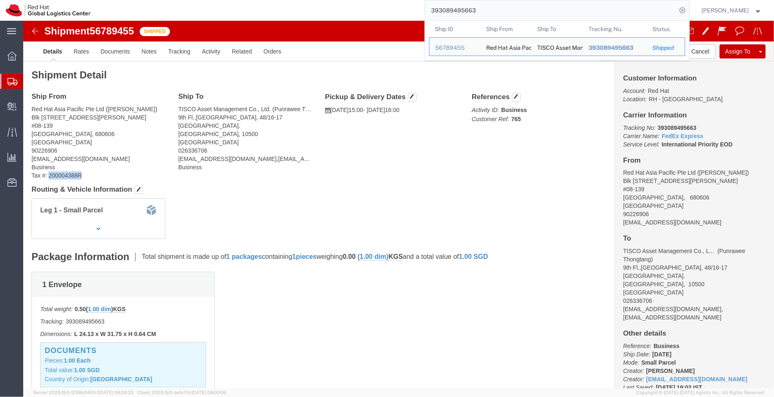
drag, startPoint x: 46, startPoint y: 155, endPoint x: 25, endPoint y: 156, distance: 21.6
click address "Red Hat Asia Pacific Pte Ltd ([PERSON_NAME]) Blk [STREET_ADDRESS][PERSON_NAME] …"
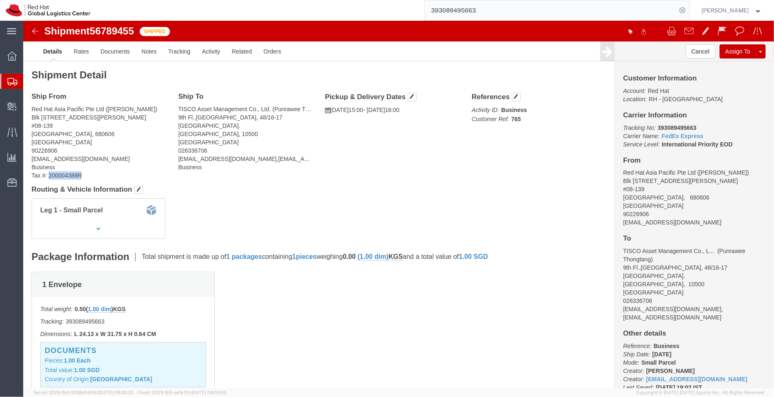
copy address "200004388R"
